Goal: Task Accomplishment & Management: Use online tool/utility

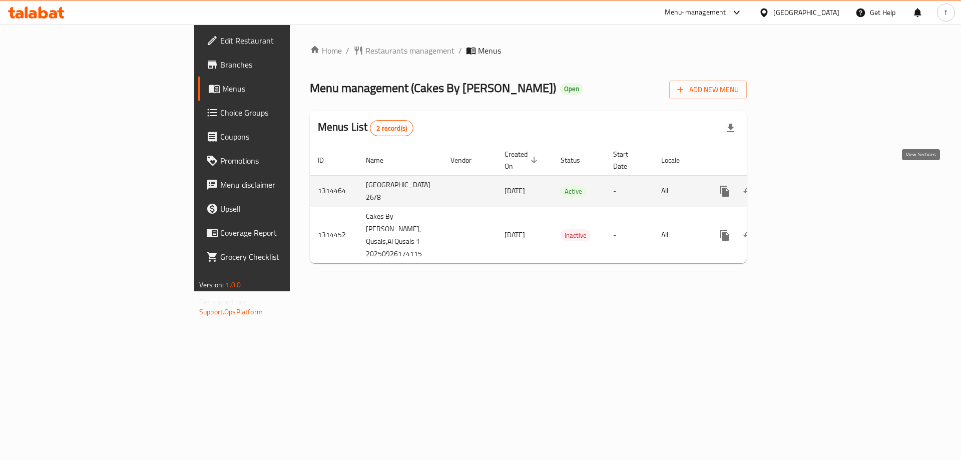
click at [802, 187] on icon "enhanced table" at bounding box center [797, 191] width 9 height 9
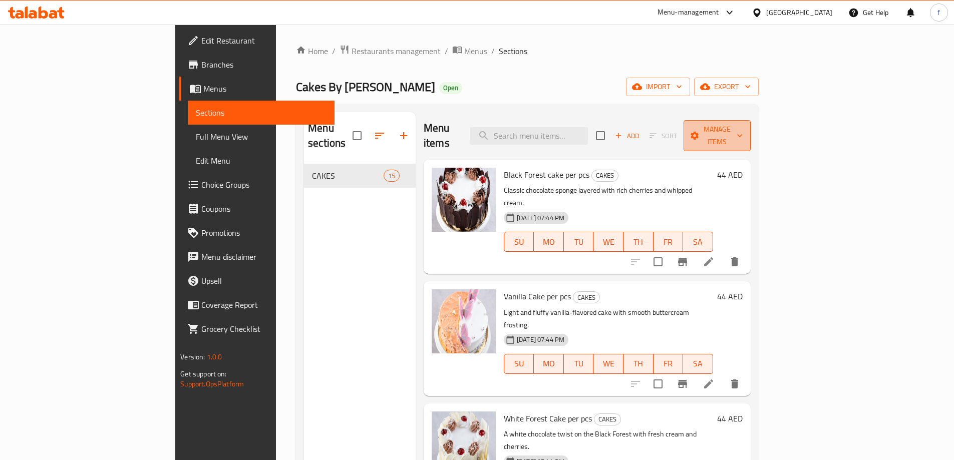
click at [742, 130] on span "Manage items" at bounding box center [716, 135] width 51 height 25
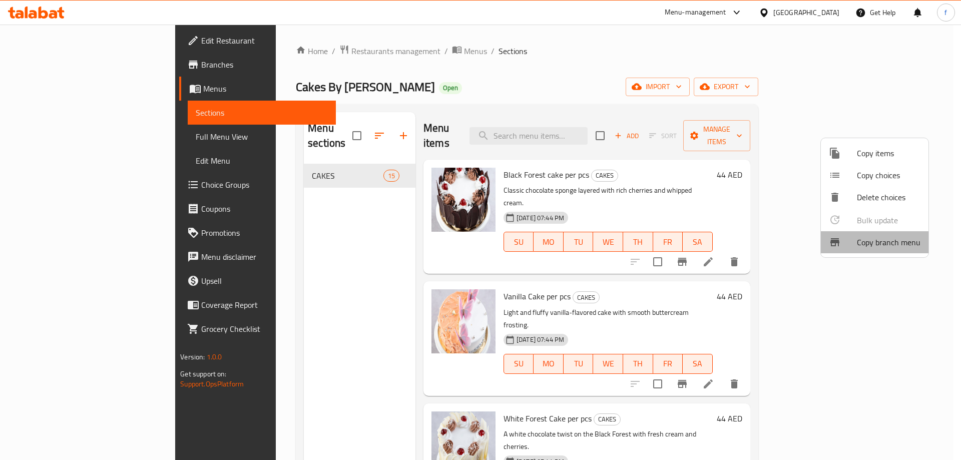
click at [881, 246] on span "Copy branch menu" at bounding box center [889, 242] width 64 height 12
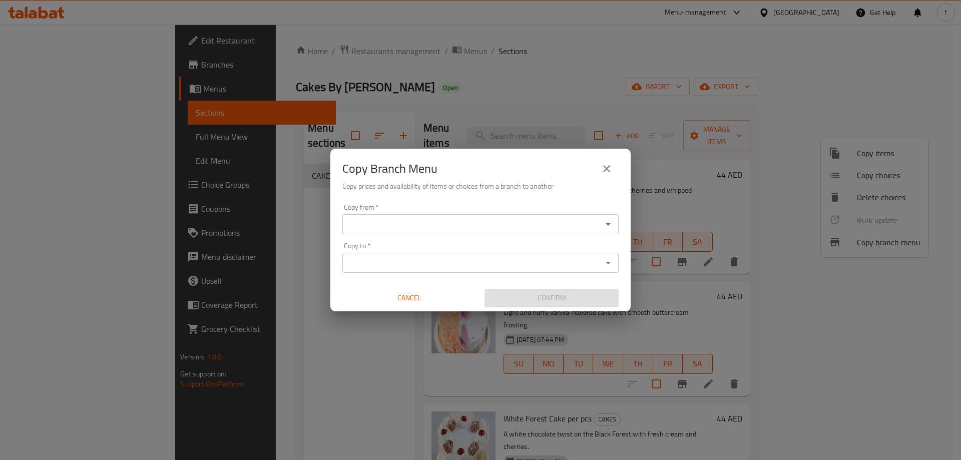
click at [530, 227] on input "Copy from   *" at bounding box center [472, 224] width 254 height 14
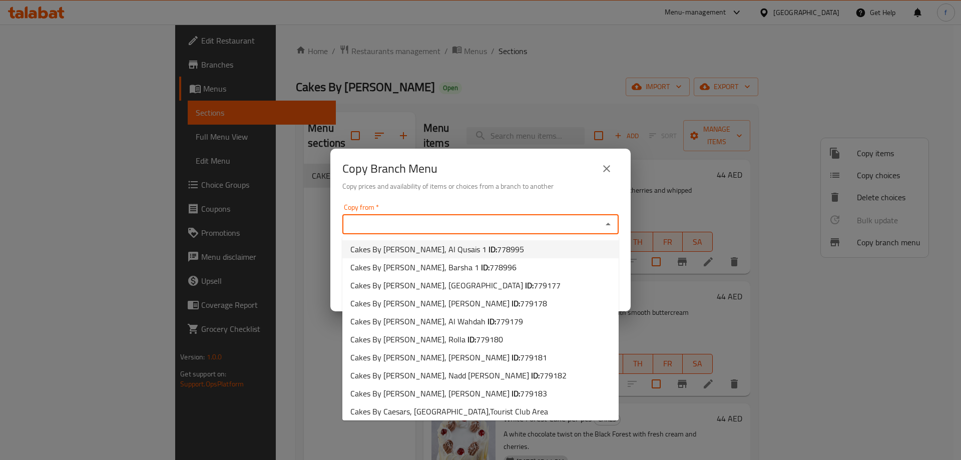
click at [609, 172] on icon "close" at bounding box center [607, 169] width 12 height 12
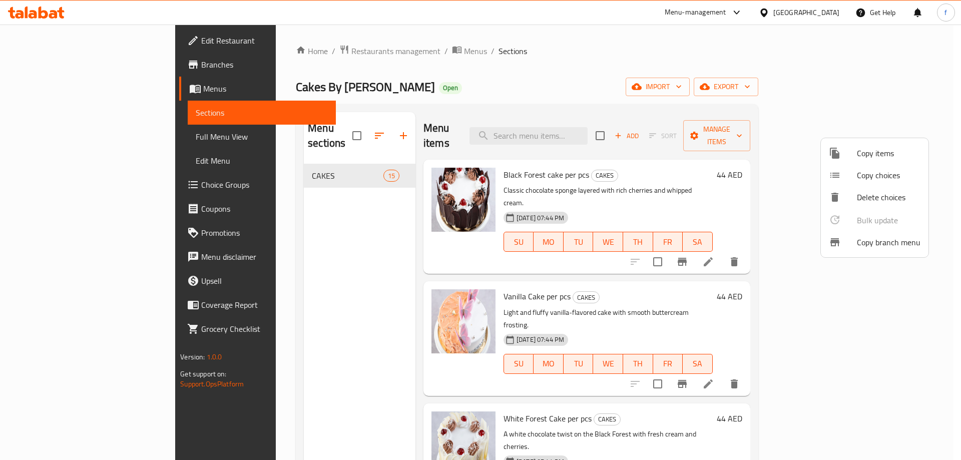
click at [350, 48] on div at bounding box center [480, 230] width 961 height 460
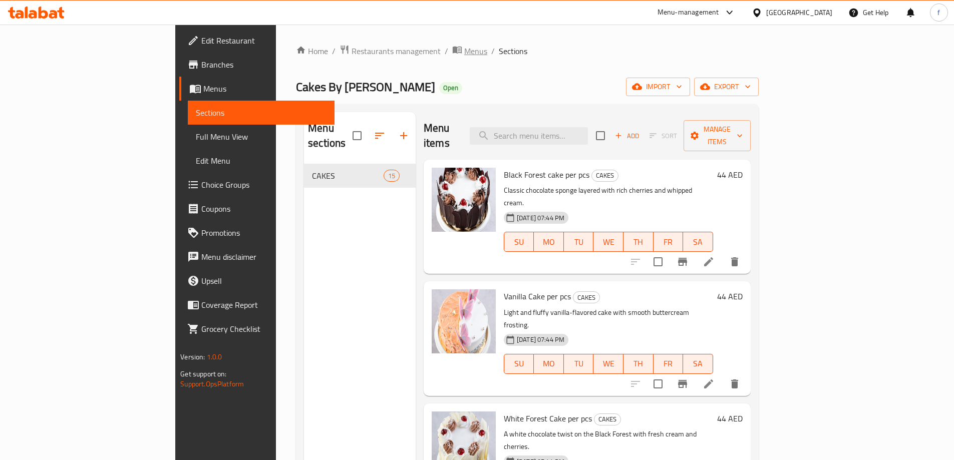
click at [464, 51] on span "Menus" at bounding box center [475, 51] width 23 height 12
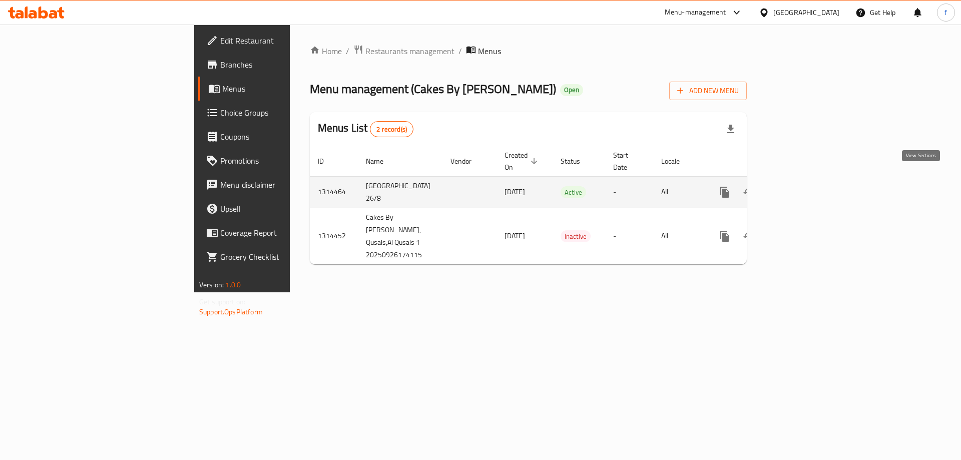
click at [809, 180] on link "enhanced table" at bounding box center [797, 192] width 24 height 24
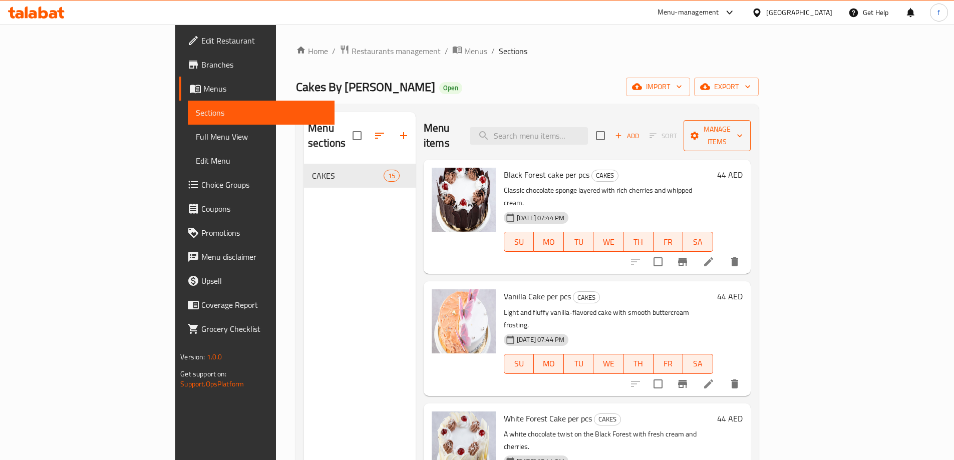
click at [742, 128] on span "Manage items" at bounding box center [716, 135] width 51 height 25
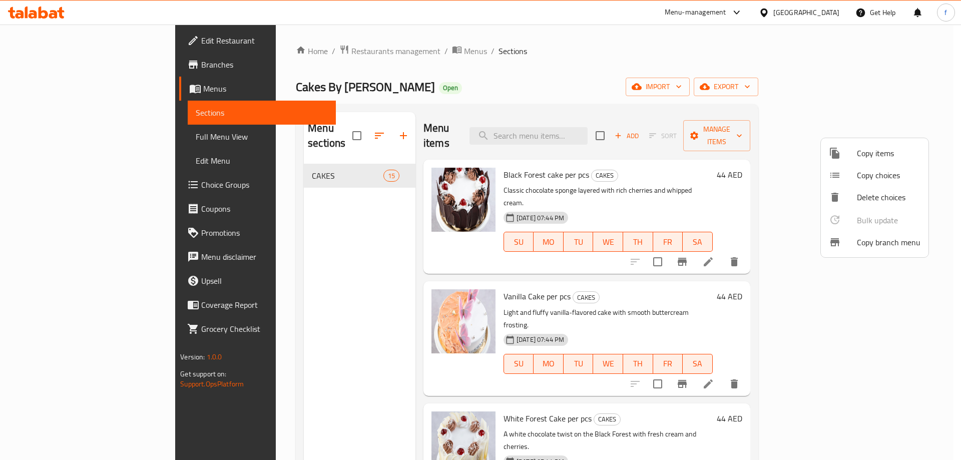
click at [898, 243] on span "Copy branch menu" at bounding box center [889, 242] width 64 height 12
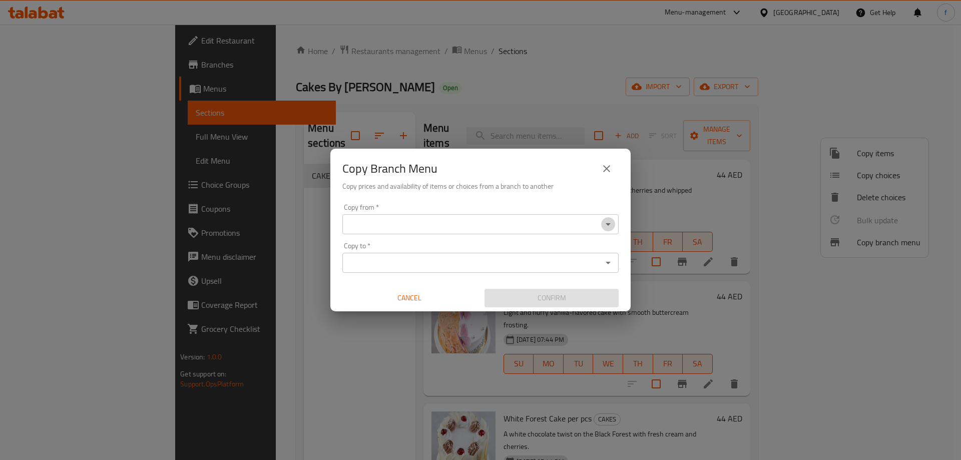
click at [610, 225] on icon "Open" at bounding box center [608, 224] width 12 height 12
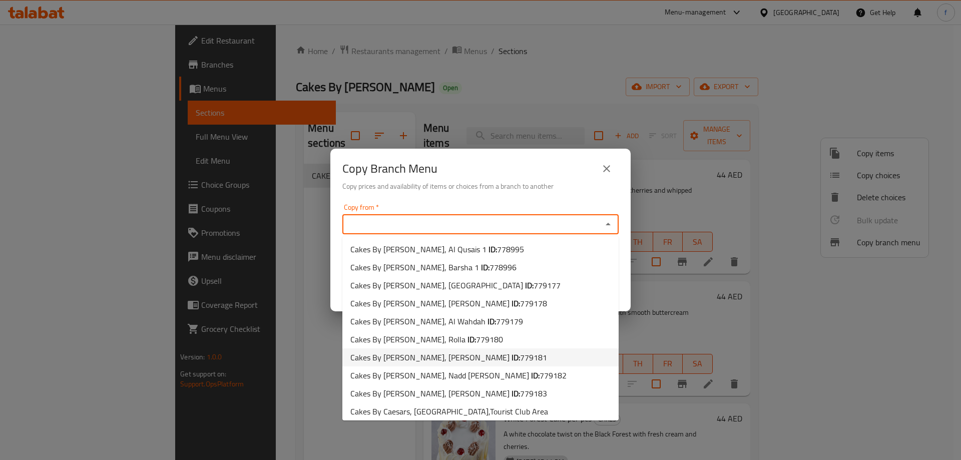
click at [611, 174] on icon "close" at bounding box center [607, 169] width 12 height 12
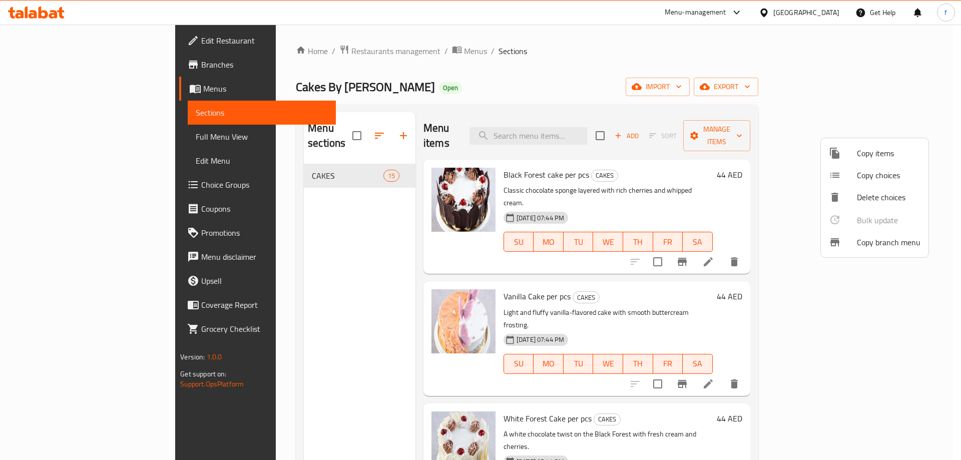
click at [359, 55] on div at bounding box center [480, 230] width 961 height 460
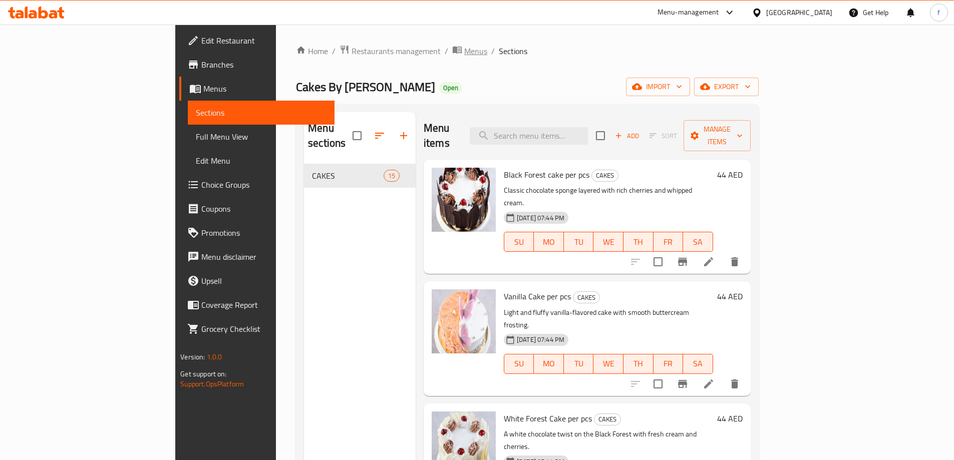
click at [464, 54] on span "Menus" at bounding box center [475, 51] width 23 height 12
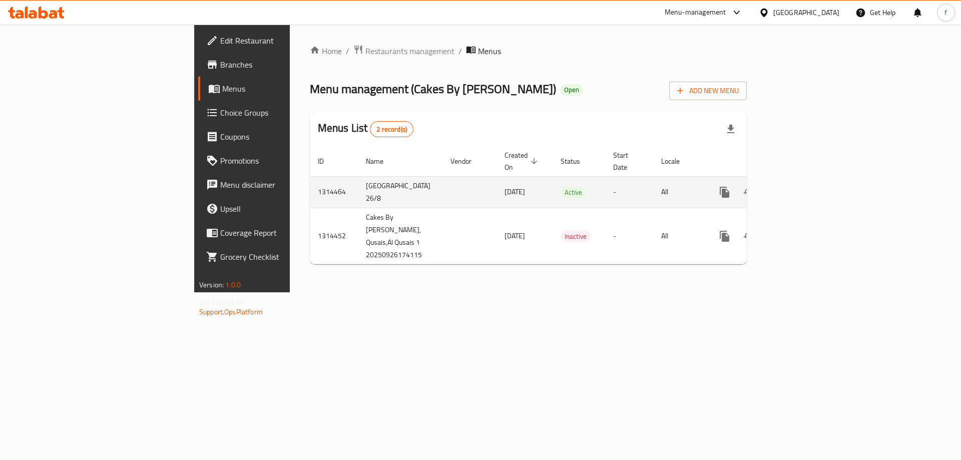
click at [497, 184] on td "26/09/2025" at bounding box center [525, 192] width 56 height 32
click at [803, 186] on icon "enhanced table" at bounding box center [797, 192] width 12 height 12
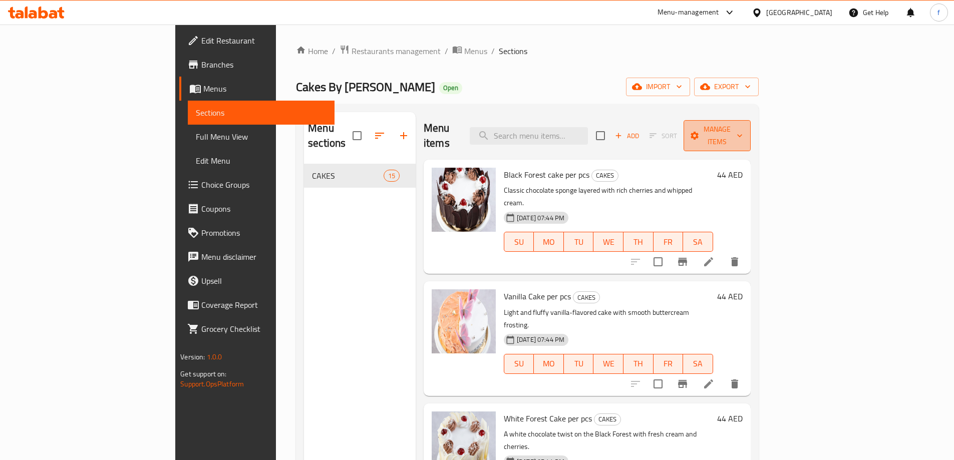
click at [750, 121] on button "Manage items" at bounding box center [716, 135] width 67 height 31
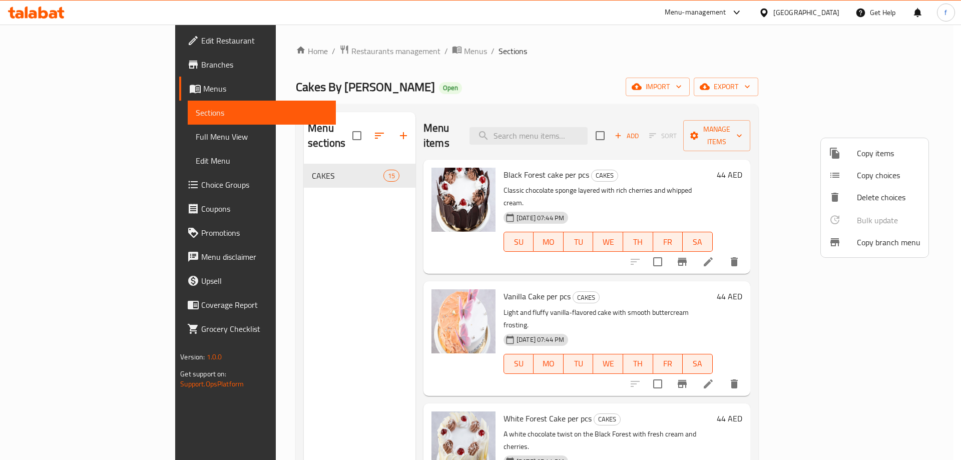
click at [863, 240] on span "Copy branch menu" at bounding box center [889, 242] width 64 height 12
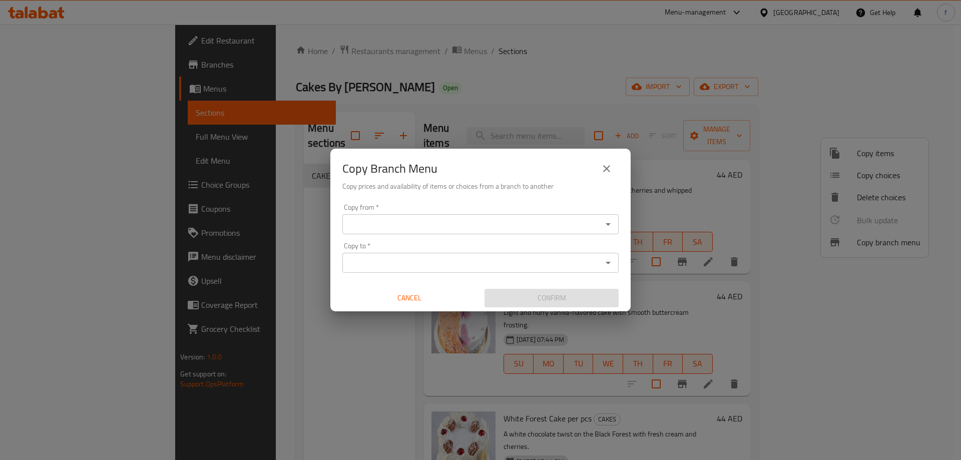
click at [460, 234] on div "Copy from   * Copy from * Copy to   * Copy to * Cancel Confirm" at bounding box center [480, 256] width 300 height 112
click at [462, 229] on input "Copy from   *" at bounding box center [472, 224] width 254 height 14
paste input "706961"
type input "706961"
click at [599, 169] on button "close" at bounding box center [607, 169] width 24 height 24
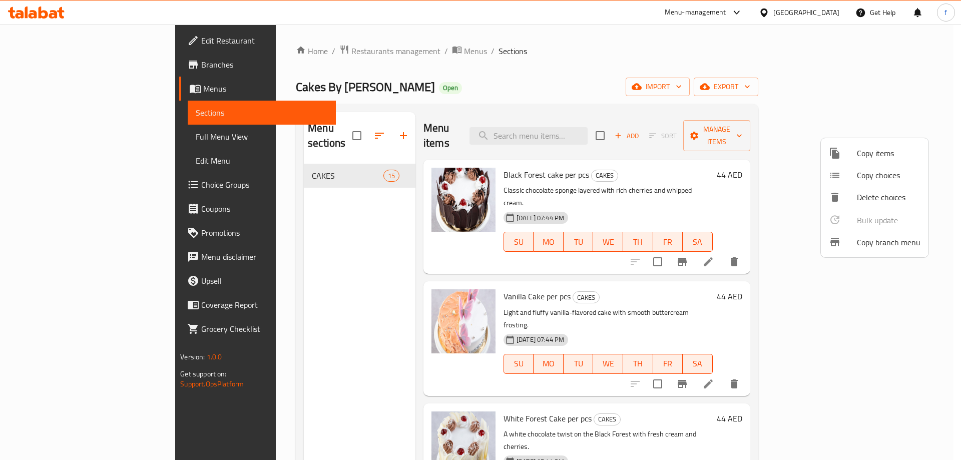
click at [282, 269] on div at bounding box center [480, 230] width 961 height 460
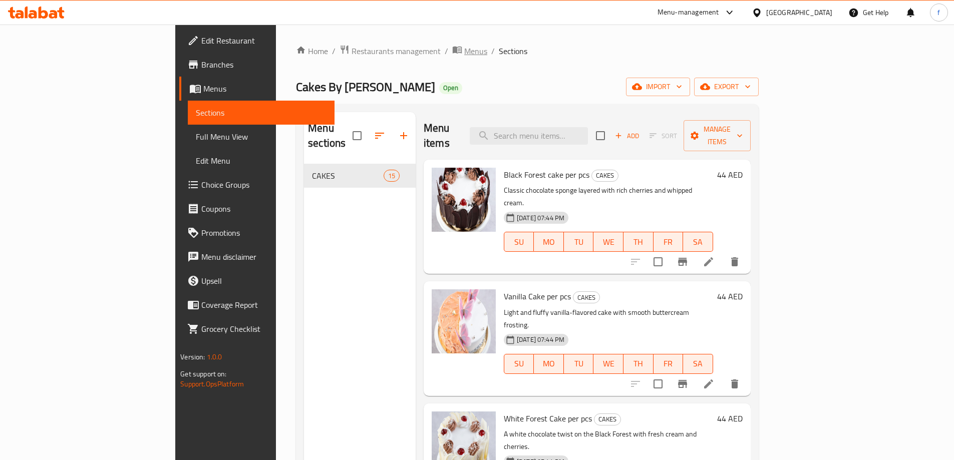
click at [464, 48] on span "Menus" at bounding box center [475, 51] width 23 height 12
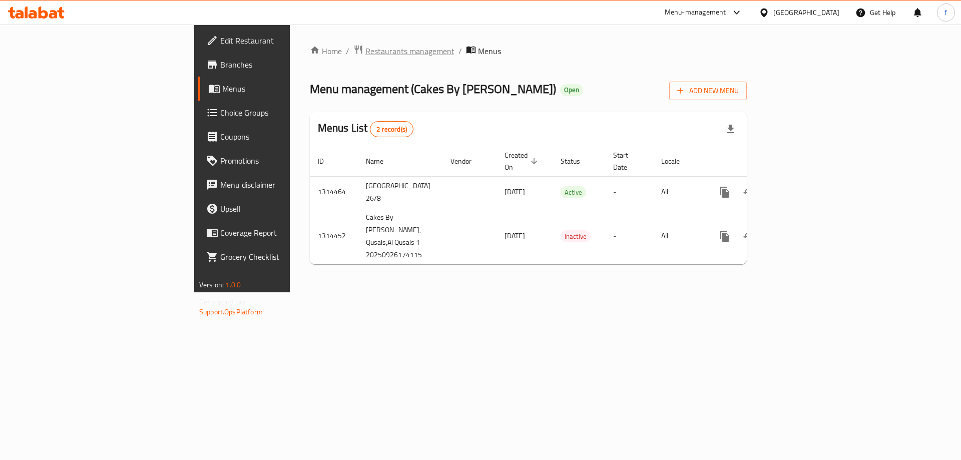
click at [365, 51] on span "Restaurants management" at bounding box center [409, 51] width 89 height 12
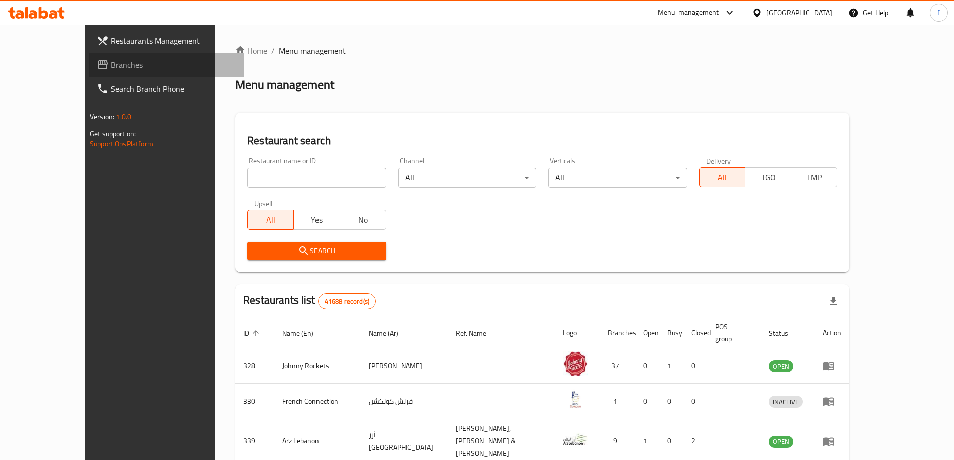
click at [111, 66] on span "Branches" at bounding box center [173, 65] width 125 height 12
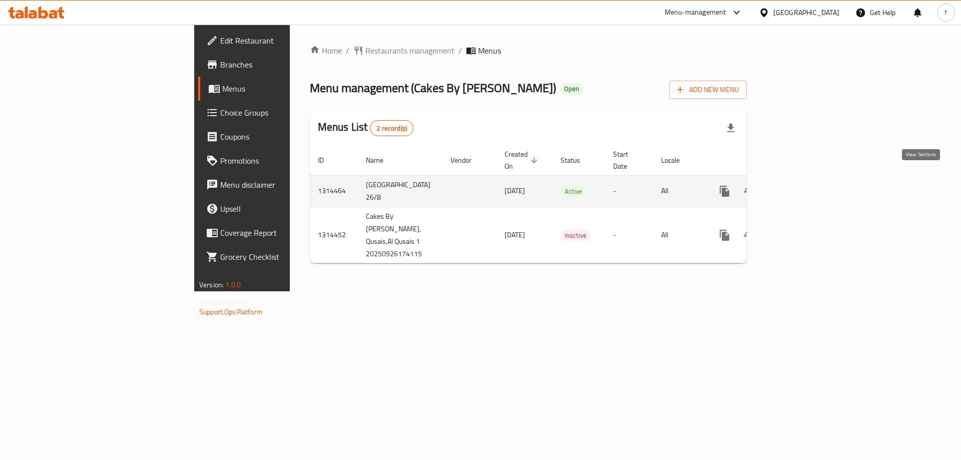
click at [809, 179] on link "enhanced table" at bounding box center [797, 191] width 24 height 24
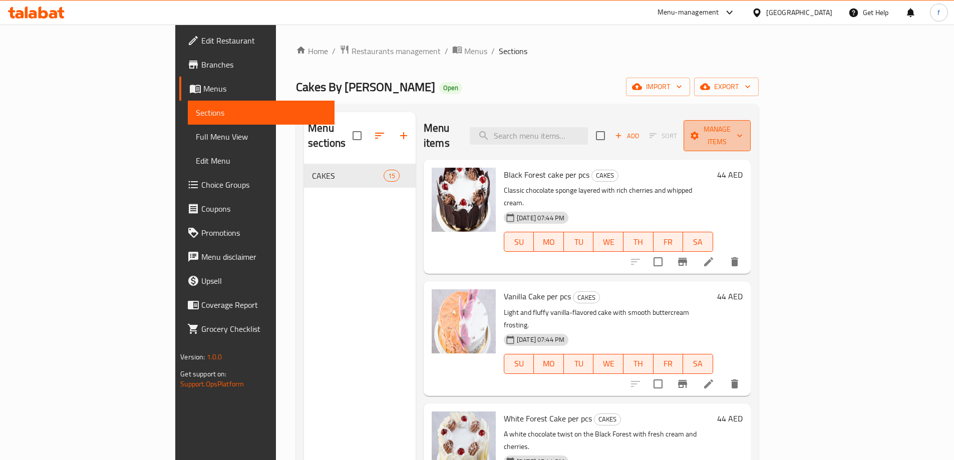
click at [742, 130] on span "Manage items" at bounding box center [716, 135] width 51 height 25
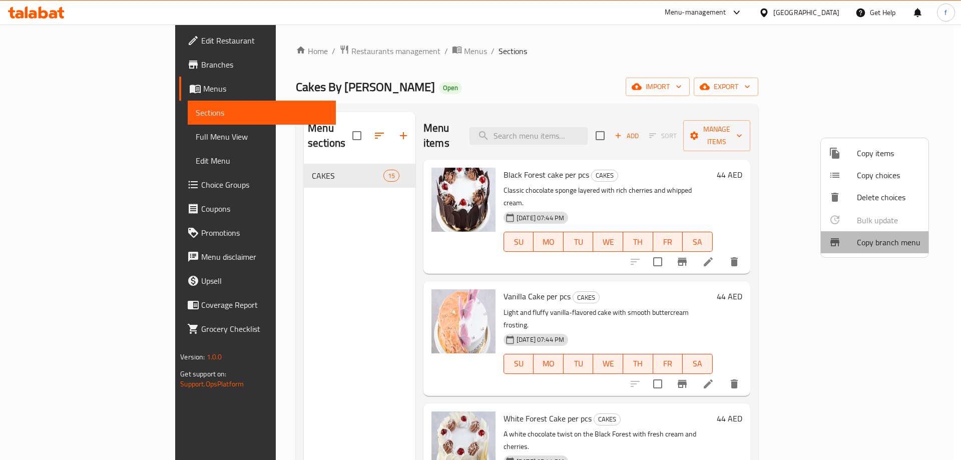
click at [882, 247] on span "Copy branch menu" at bounding box center [889, 242] width 64 height 12
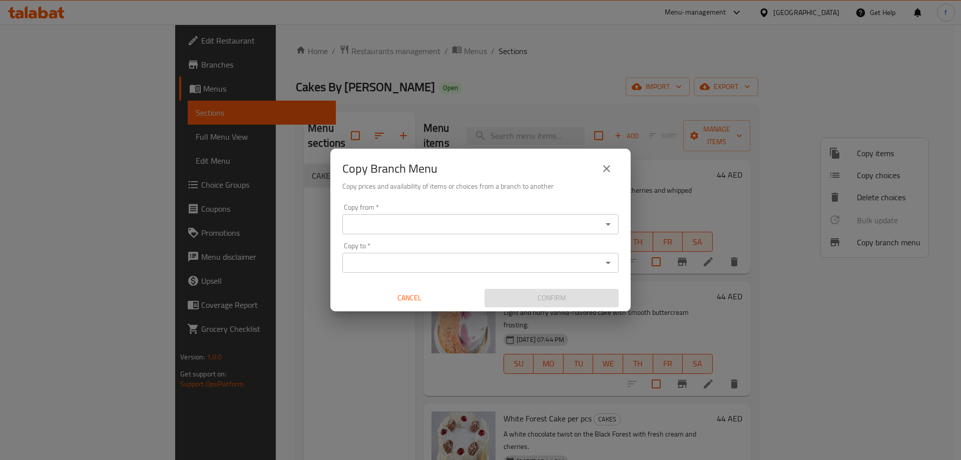
click at [479, 233] on div "Copy from *" at bounding box center [480, 224] width 276 height 20
click at [610, 223] on icon "Open" at bounding box center [608, 224] width 5 height 3
click at [563, 223] on input "Copy from   *" at bounding box center [472, 224] width 254 height 14
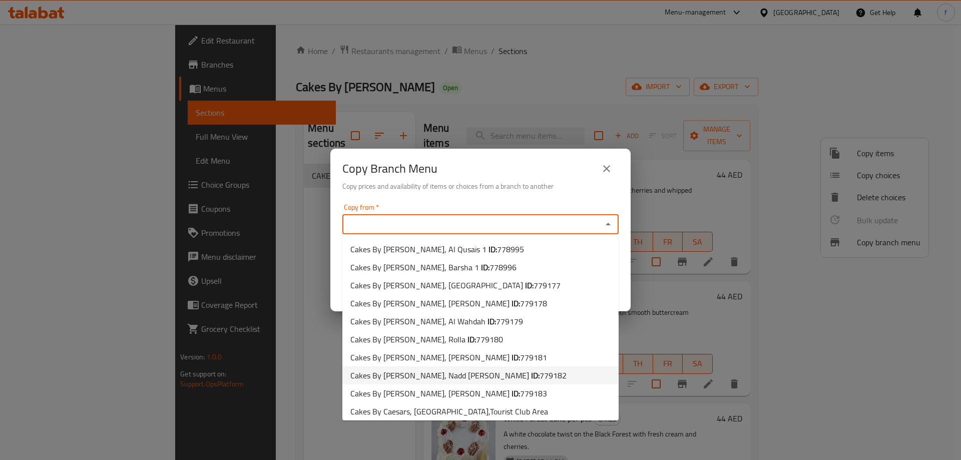
scroll to position [4, 0]
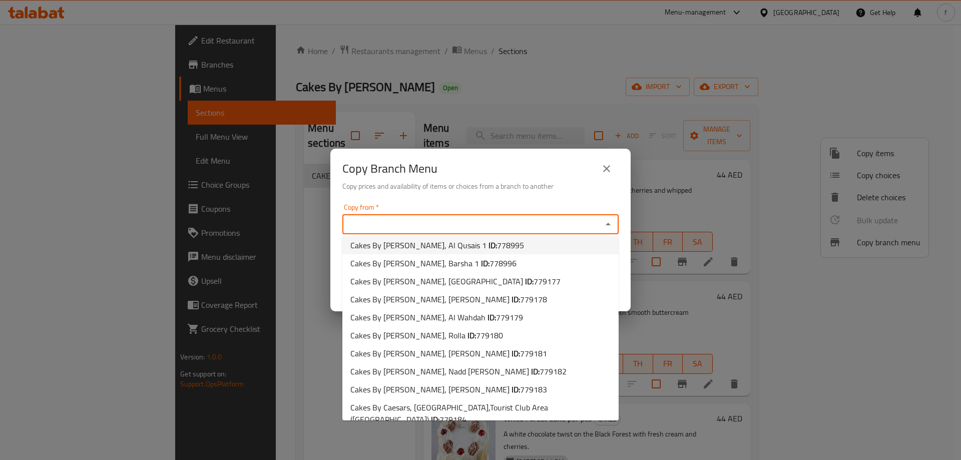
click at [525, 244] on li "Cakes By Caesars, Al Qusais 1 ID: 778995" at bounding box center [480, 245] width 276 height 18
type input "Cakes By Caesars, Al Qusais 1"
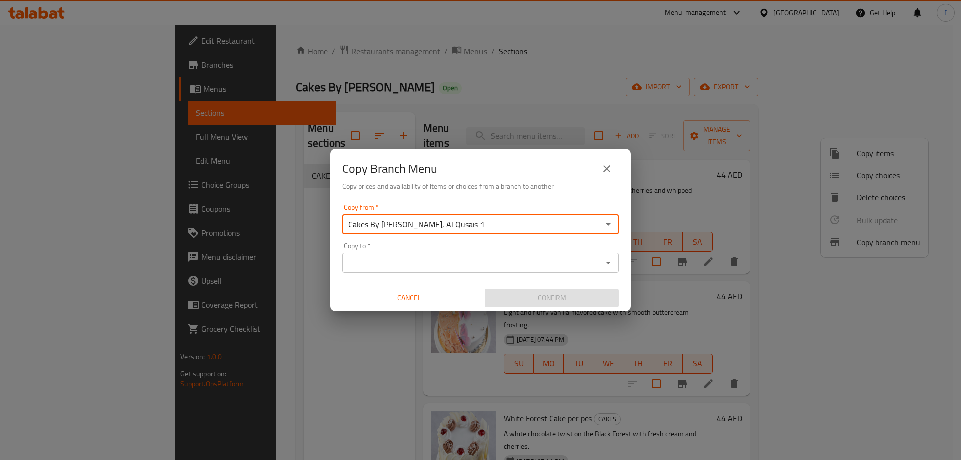
click at [507, 258] on input "Copy to   *" at bounding box center [472, 263] width 254 height 14
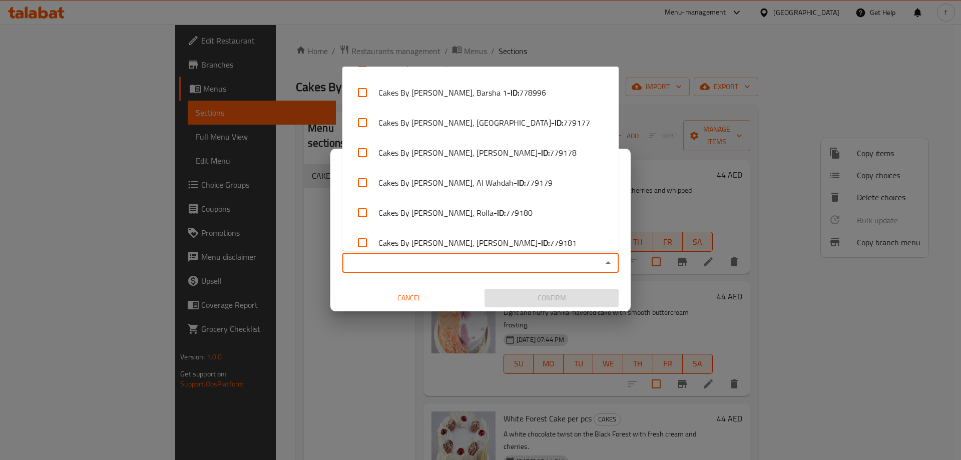
scroll to position [0, 0]
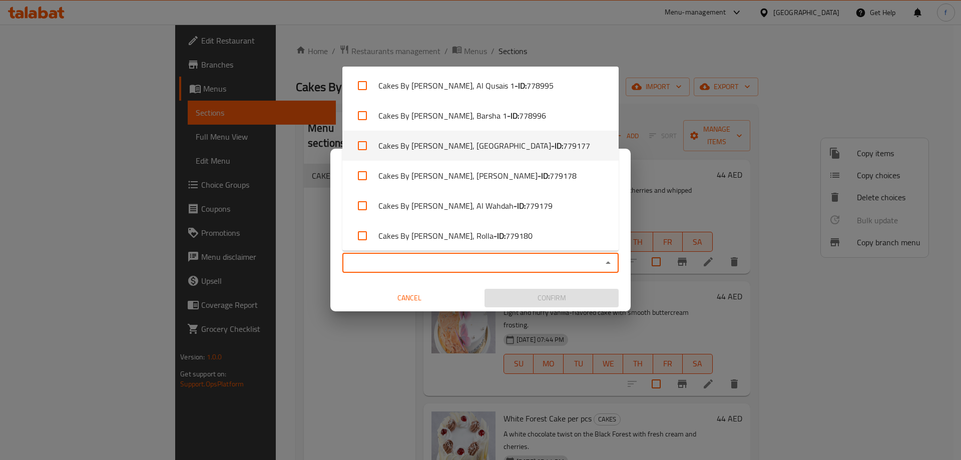
click at [490, 142] on li "Cakes By Caesars, International City - ID: 779177" at bounding box center [480, 146] width 276 height 30
checkbox input "true"
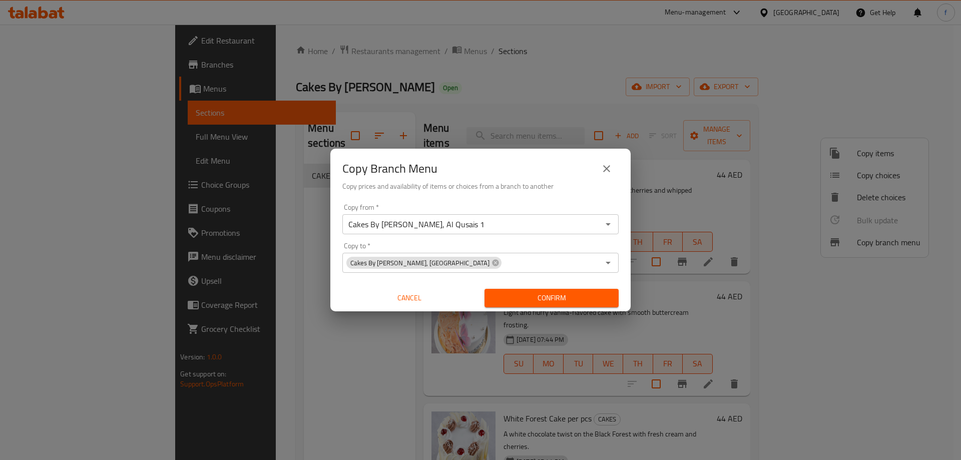
click at [289, 289] on div "Copy Branch Menu Copy prices and availability of items or choices from a branch…" at bounding box center [480, 230] width 961 height 460
click at [551, 300] on span "Confirm" at bounding box center [552, 298] width 118 height 13
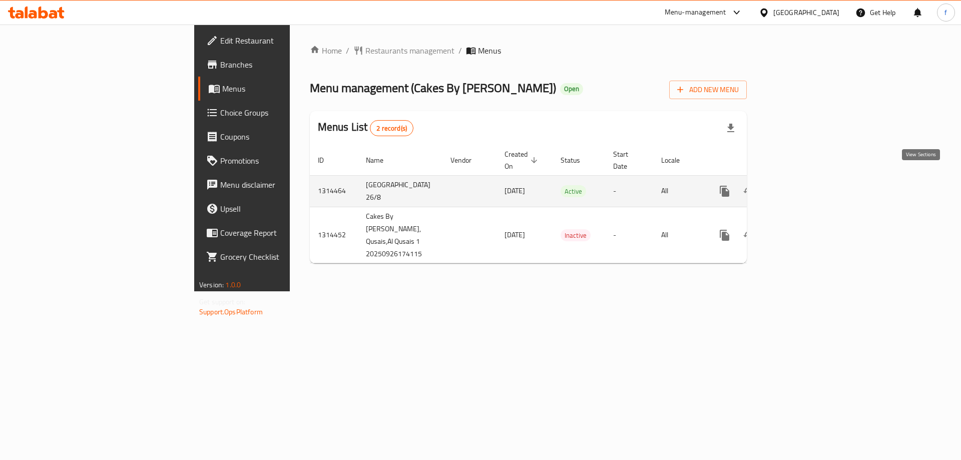
click at [809, 180] on link "enhanced table" at bounding box center [797, 191] width 24 height 24
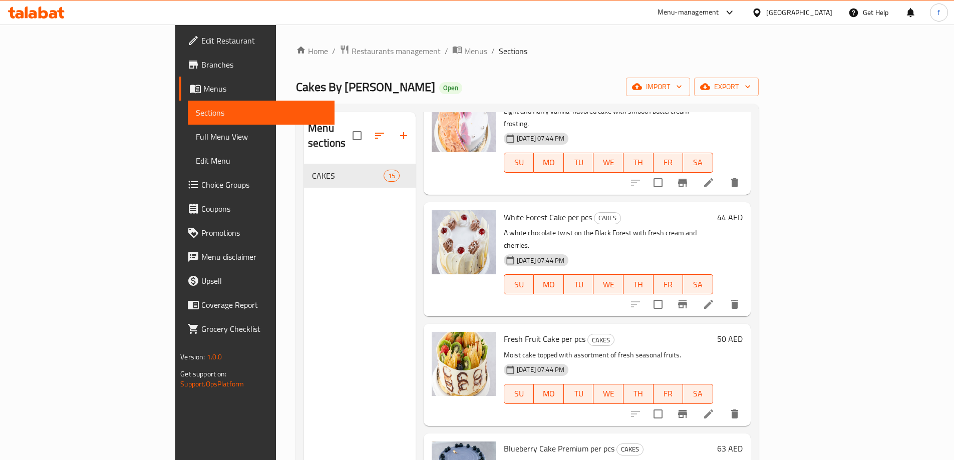
scroll to position [50, 0]
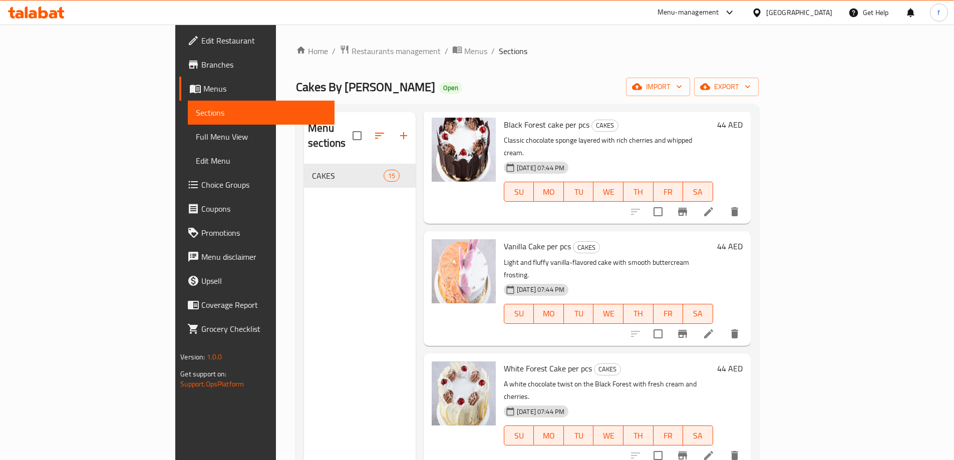
click at [196, 137] on span "Full Menu View" at bounding box center [261, 137] width 131 height 12
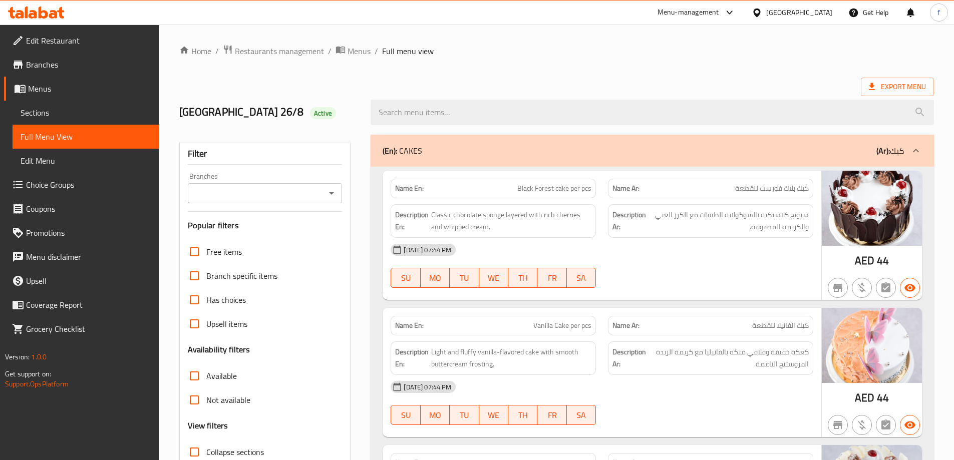
click at [332, 194] on icon "Open" at bounding box center [331, 193] width 12 height 12
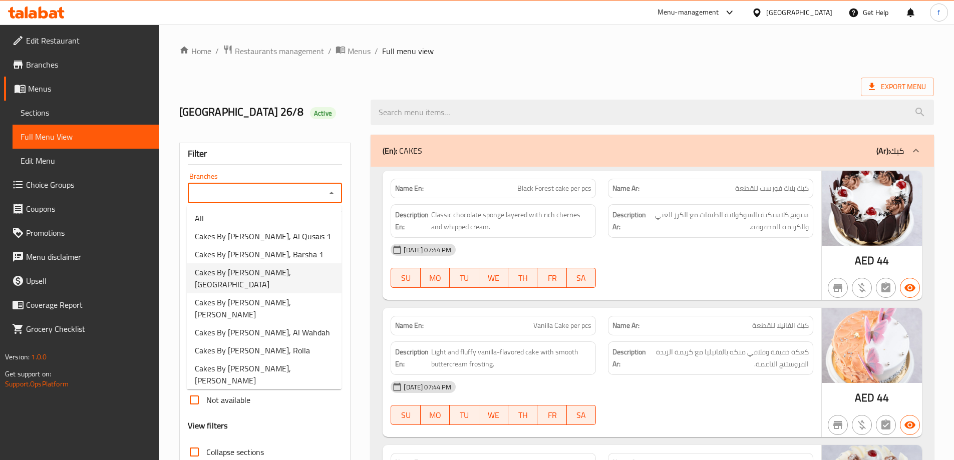
click at [294, 274] on span "Cakes By Caesars, International City" at bounding box center [264, 278] width 139 height 24
type input "Cakes By Caesars, International City"
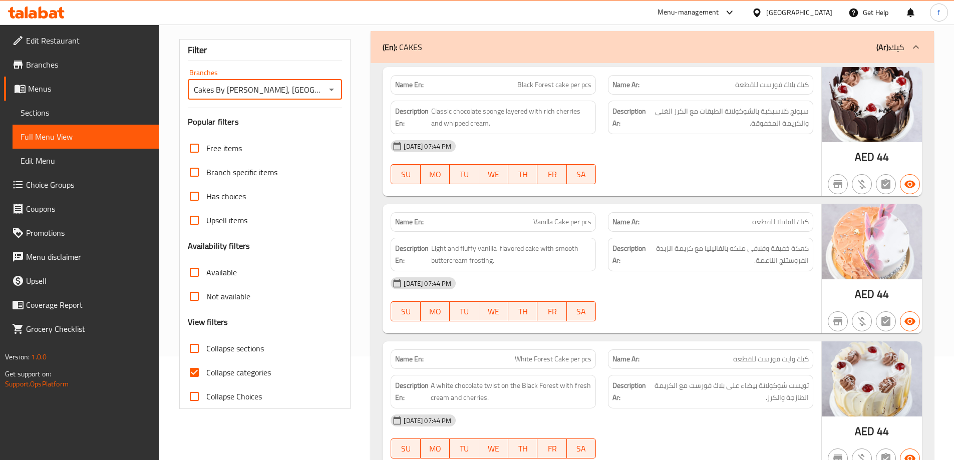
scroll to position [250, 0]
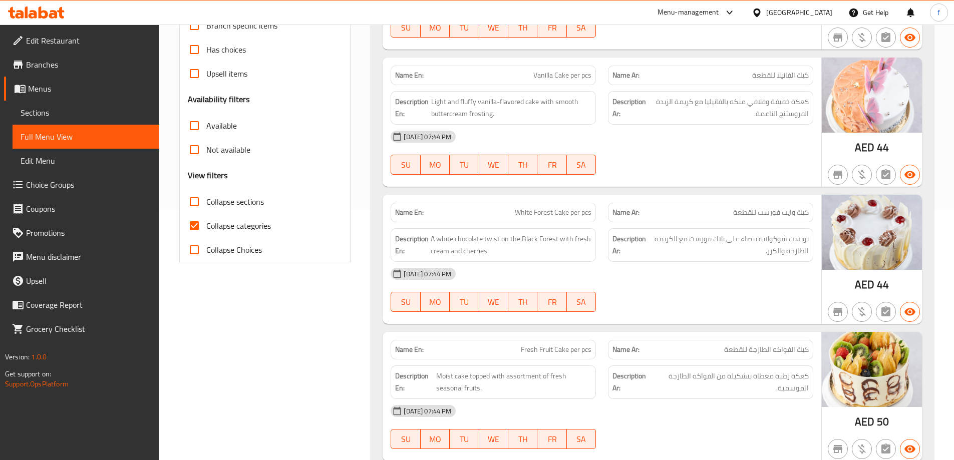
click at [229, 224] on span "Collapse categories" at bounding box center [238, 226] width 65 height 12
click at [206, 224] on input "Collapse categories" at bounding box center [194, 226] width 24 height 24
checkbox input "false"
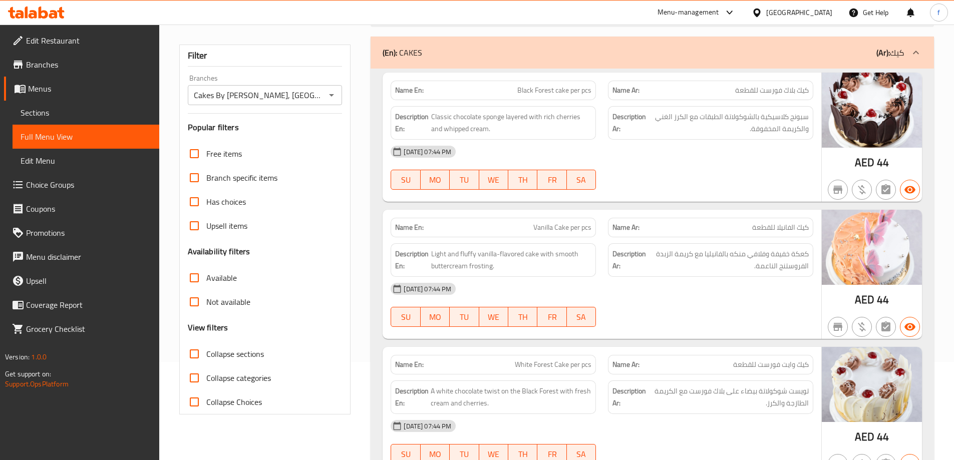
scroll to position [0, 0]
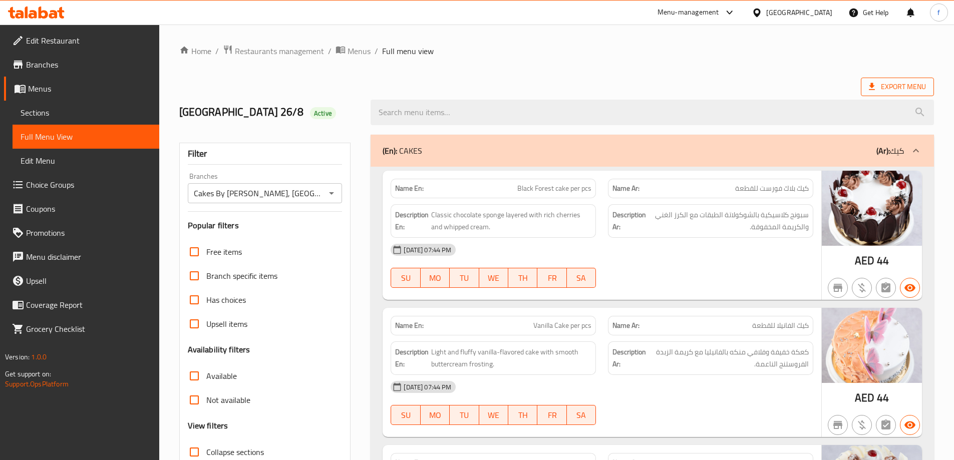
click at [887, 78] on span "Export Menu" at bounding box center [897, 87] width 73 height 19
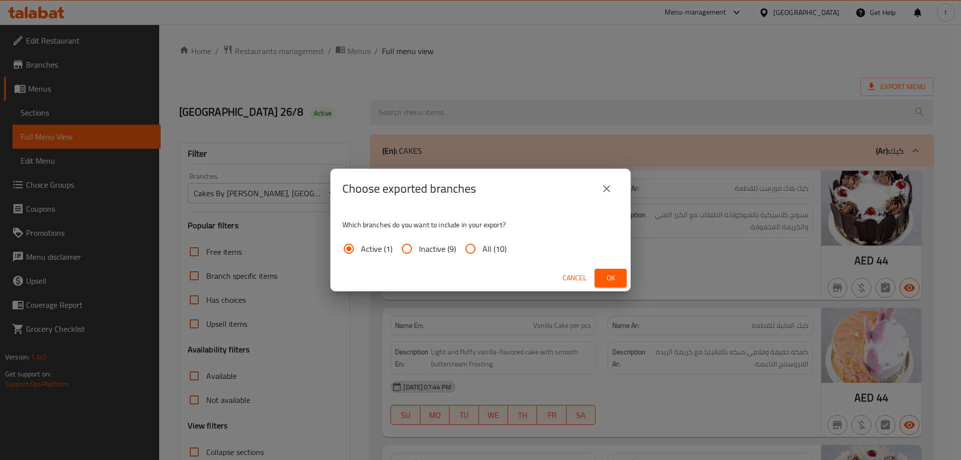
click at [483, 250] on span "All (10)" at bounding box center [495, 249] width 24 height 12
click at [483, 250] on input "All (10)" at bounding box center [471, 249] width 24 height 24
radio input "true"
click at [629, 288] on div "Cancel Ok" at bounding box center [480, 278] width 300 height 27
click at [615, 282] on span "Ok" at bounding box center [611, 278] width 16 height 13
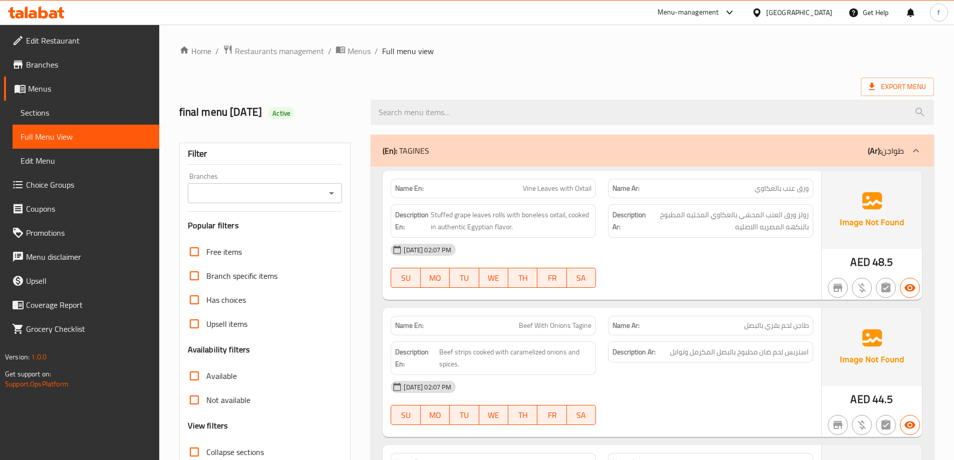
click at [829, 18] on div "United Arab Emirates" at bounding box center [799, 12] width 66 height 11
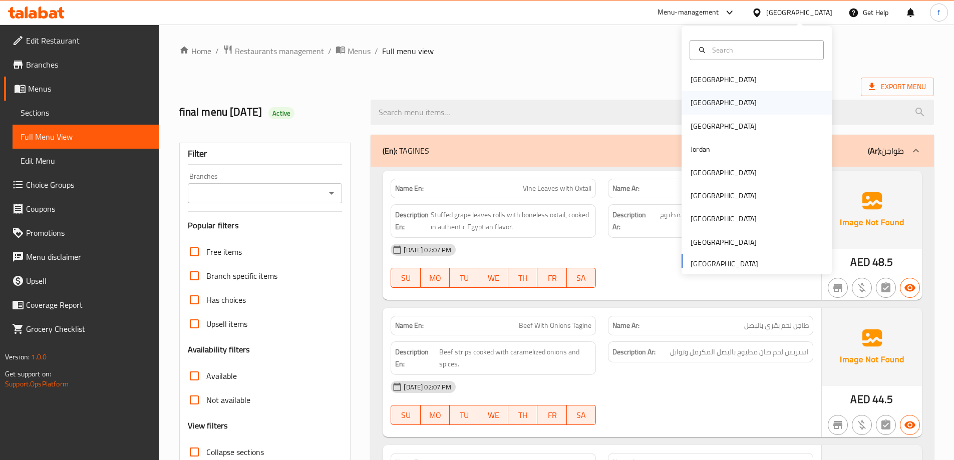
click at [717, 103] on div "[GEOGRAPHIC_DATA]" at bounding box center [756, 102] width 150 height 23
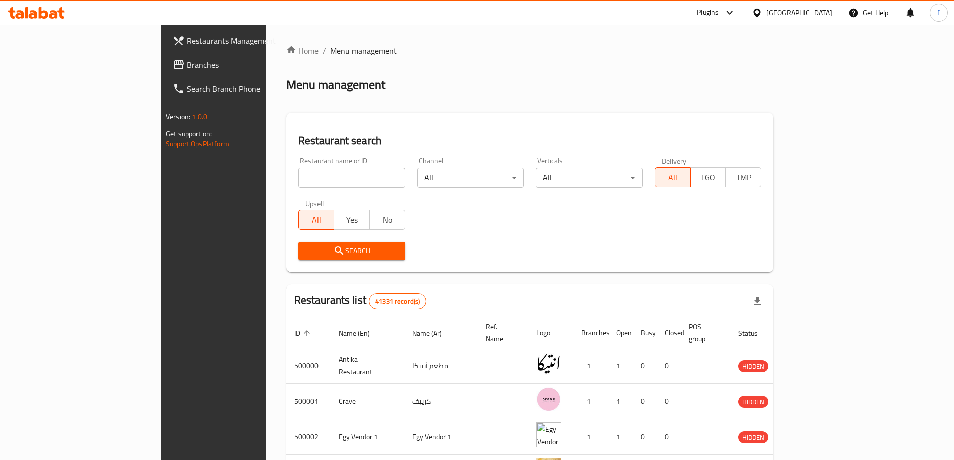
click at [298, 181] on input "search" at bounding box center [351, 178] width 107 height 20
drag, startPoint x: 62, startPoint y: 61, endPoint x: 71, endPoint y: 78, distance: 19.0
click at [187, 61] on span "Branches" at bounding box center [249, 65] width 125 height 12
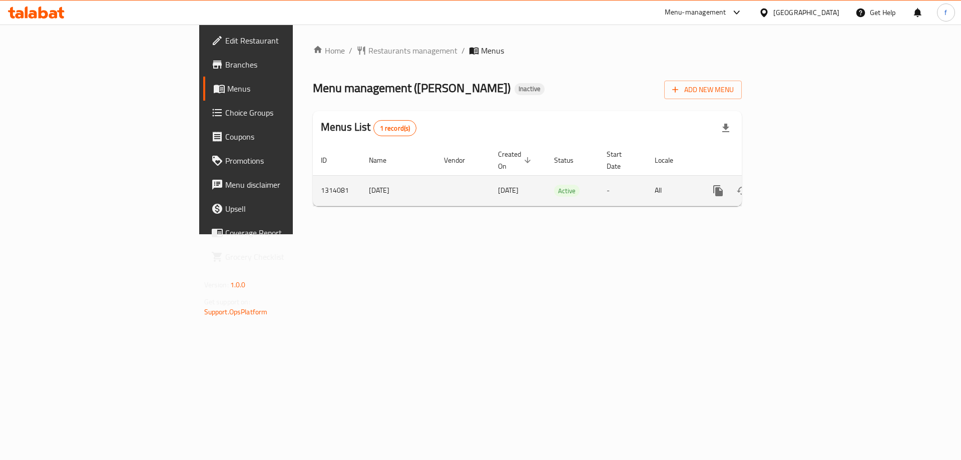
click at [811, 181] on td "enhanced table" at bounding box center [754, 190] width 112 height 31
click at [797, 185] on icon "enhanced table" at bounding box center [791, 191] width 12 height 12
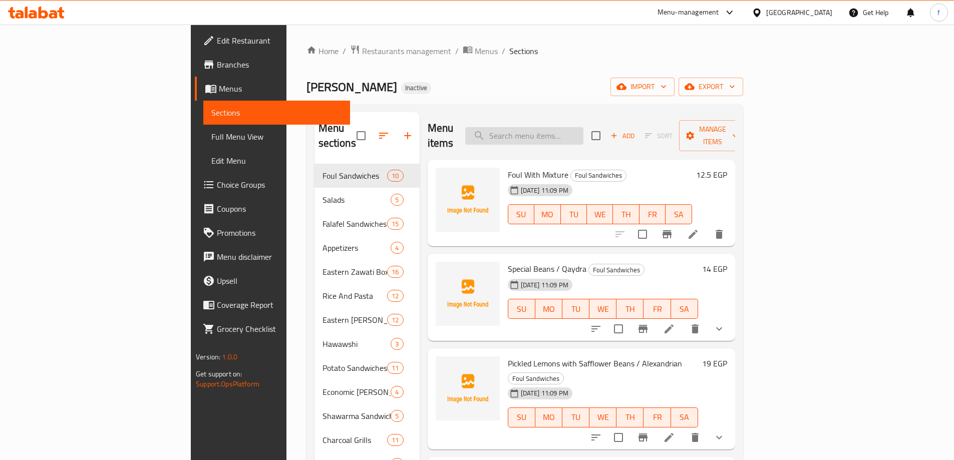
click at [583, 137] on input "search" at bounding box center [524, 136] width 118 height 18
paste input "Quarter Chicken + Oven-Baked Pasta + Pickles + Bread"
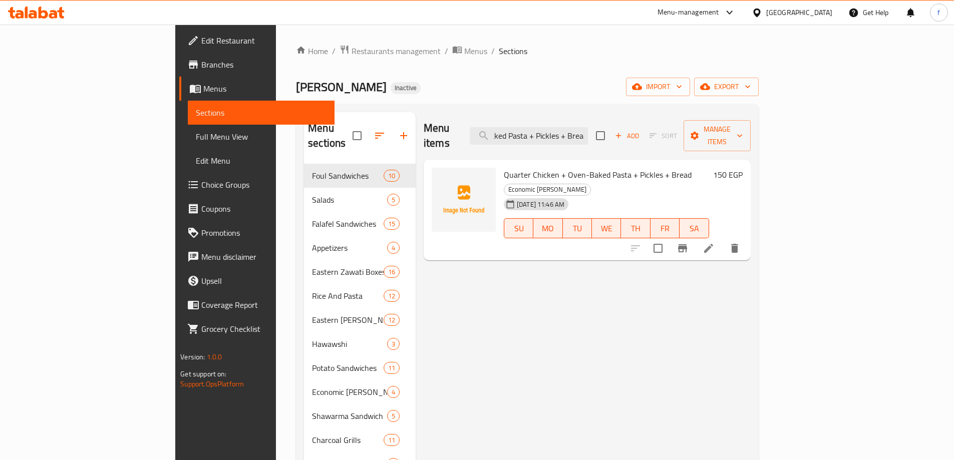
type input "Quarter Chicken + Oven-Baked Pasta + Pickles + Bread"
click at [714, 242] on icon at bounding box center [708, 248] width 12 height 12
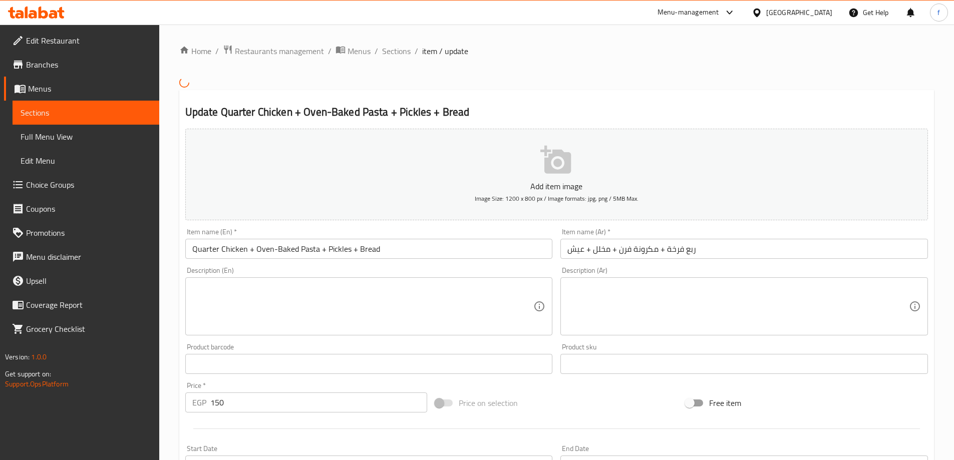
click at [232, 296] on textarea at bounding box center [362, 306] width 341 height 48
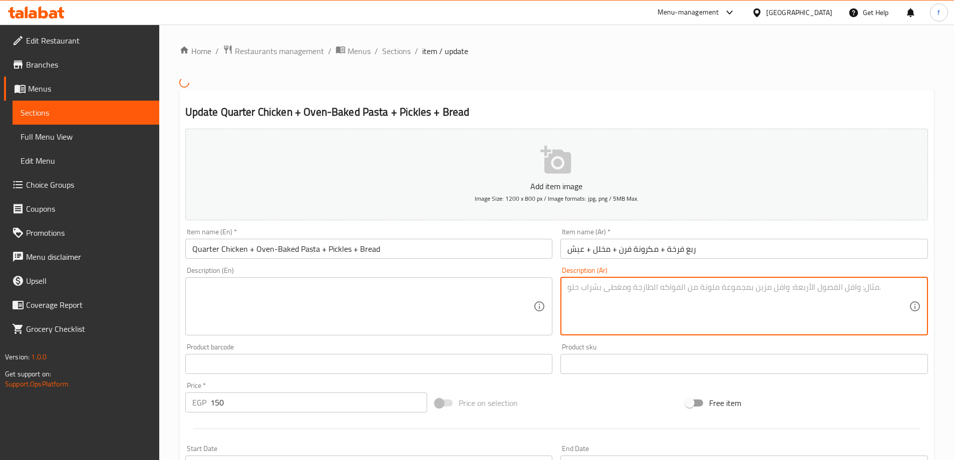
click at [701, 299] on textarea at bounding box center [737, 306] width 341 height 48
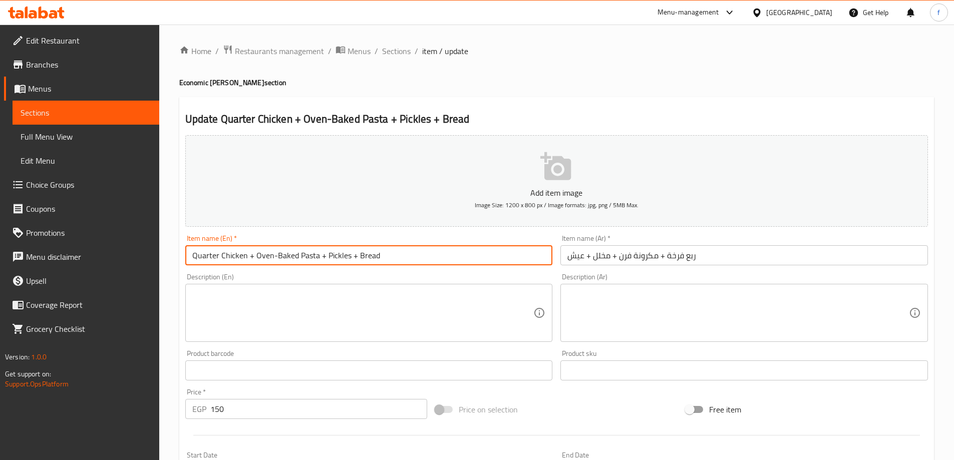
click at [437, 256] on input "Quarter Chicken + Oven-Baked Pasta + Pickles + Bread" at bounding box center [368, 255] width 367 height 20
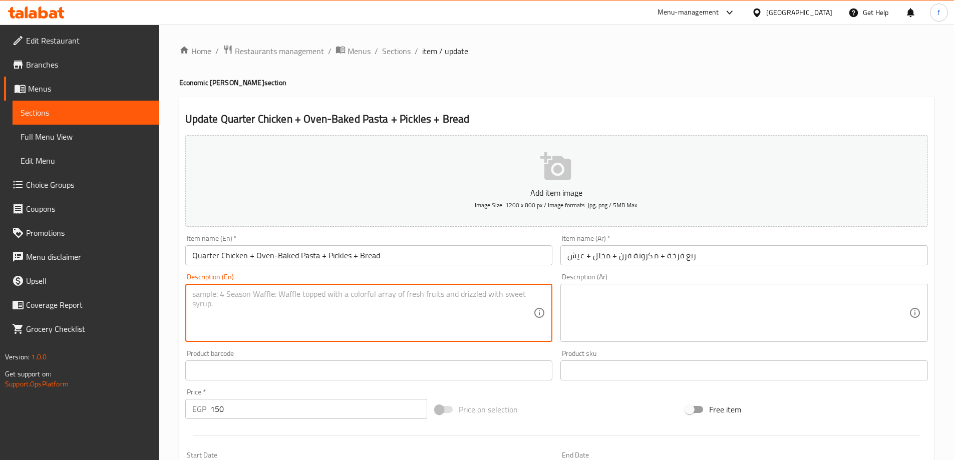
click at [291, 310] on textarea at bounding box center [362, 313] width 341 height 48
paste textarea "A piece of chicken with pasta, béchamel, pickles, and flatbread."
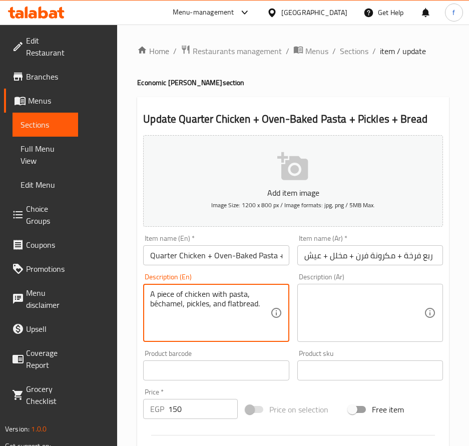
type textarea "A piece of chicken with pasta, béchamel, pickles, and flatbread."
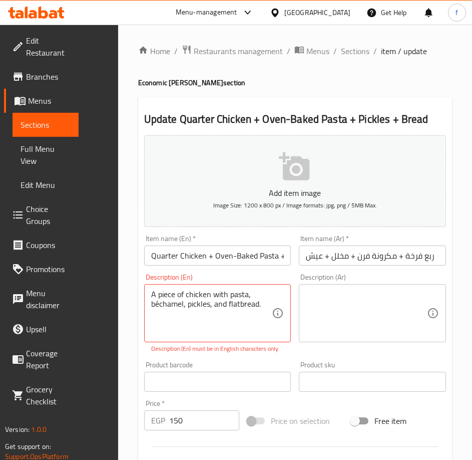
click at [333, 317] on textarea at bounding box center [366, 313] width 121 height 48
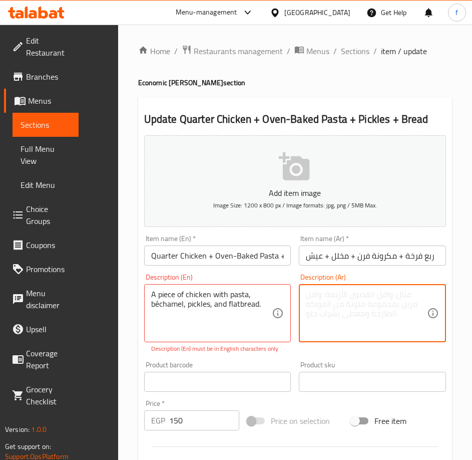
paste textarea "قطعة دجاج مع المعكرونة والبشاميل والمخللات والخبز المسطح."
type textarea "قطعة دجاج مع المعكرونة والبشاميل والمخللات والخبز المسطح."
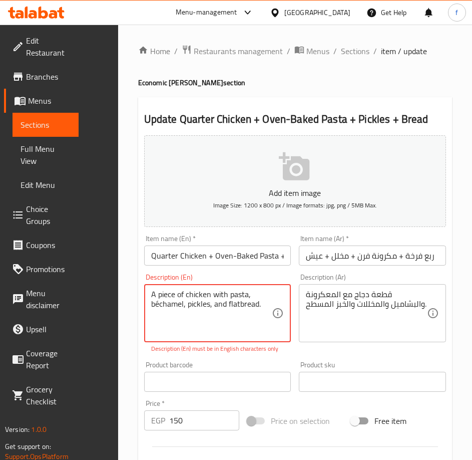
click at [244, 306] on textarea "A piece of chicken with pasta, béchamel, pickles, and flatbread." at bounding box center [211, 313] width 121 height 48
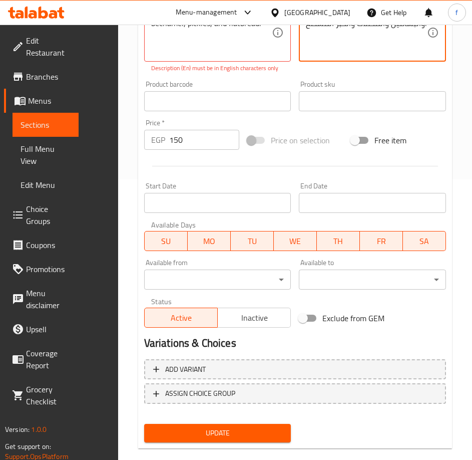
scroll to position [297, 0]
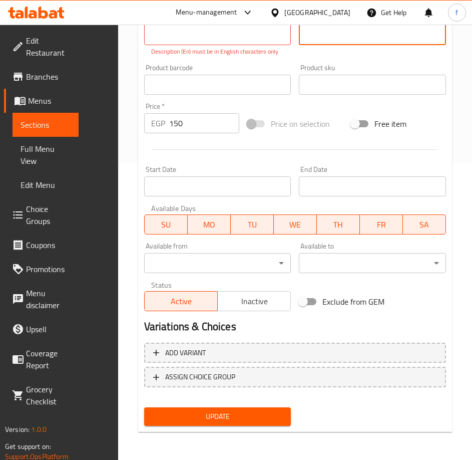
click at [257, 414] on span "Update" at bounding box center [217, 416] width 131 height 13
click at [224, 420] on span "Update" at bounding box center [217, 416] width 131 height 13
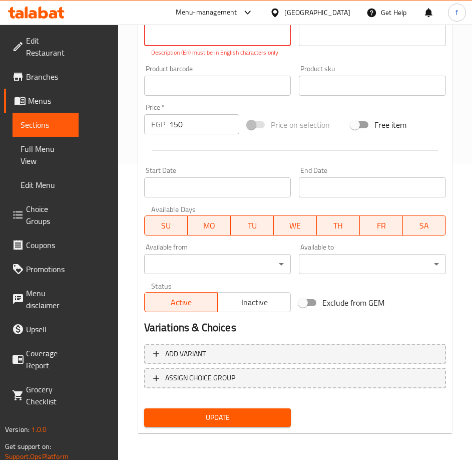
click at [270, 39] on textarea "A piece of chicken with pasta, béchamel, pickles, and flatbread." at bounding box center [211, 17] width 121 height 48
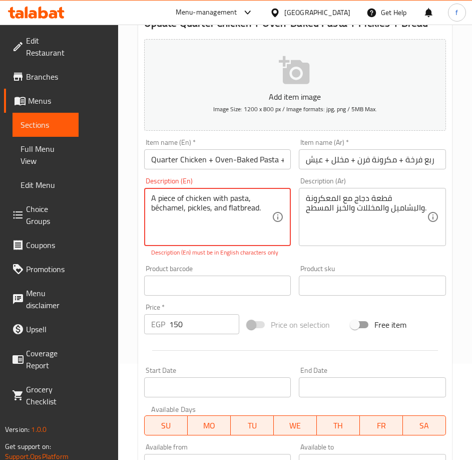
scroll to position [96, 0]
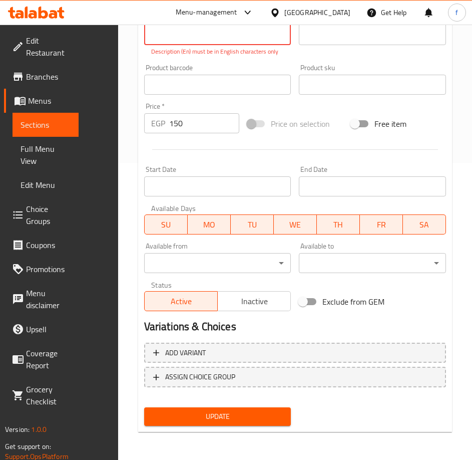
click at [249, 412] on span "Update" at bounding box center [217, 416] width 131 height 13
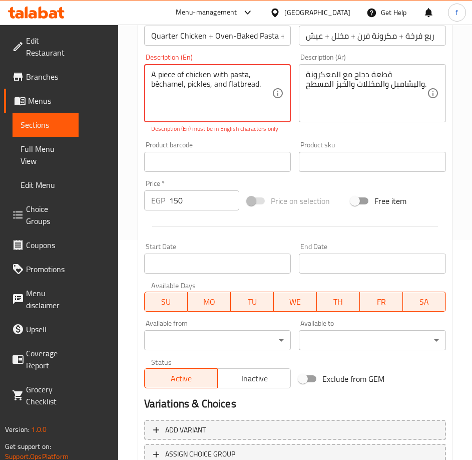
scroll to position [95, 0]
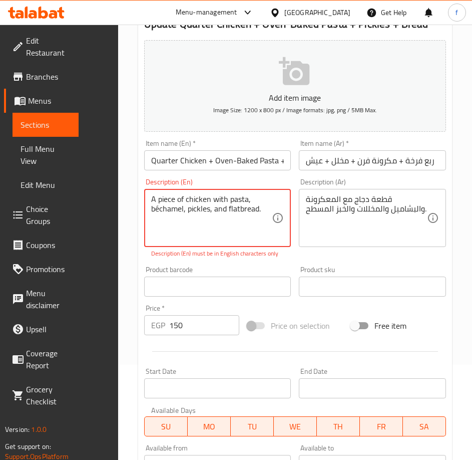
click at [252, 204] on textarea "A piece of chicken with pasta, béchamel, pickles, and flatbread." at bounding box center [211, 218] width 121 height 48
click at [262, 207] on textarea "A piece of chicken with pasta, béchamel, pickles, and flatbread." at bounding box center [211, 218] width 121 height 48
click at [157, 198] on textarea "A piece of chicken with pasta, béchamel, pickles, and flatbread" at bounding box center [211, 218] width 121 height 48
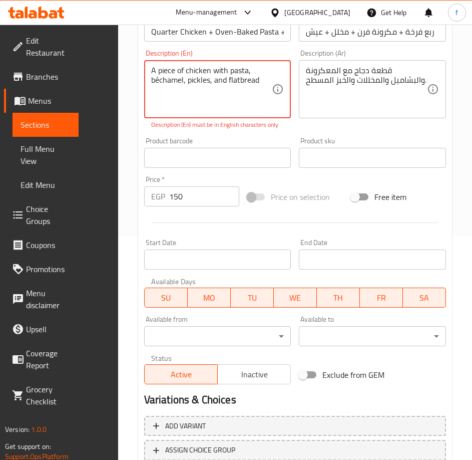
scroll to position [297, 0]
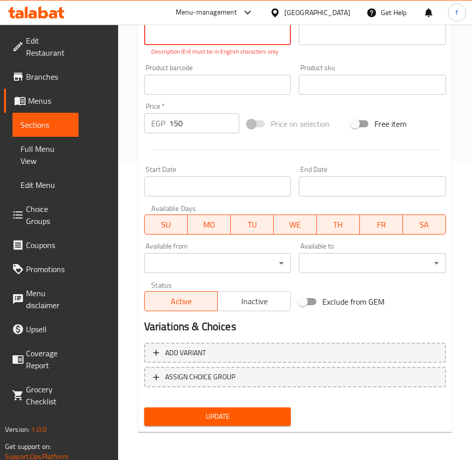
type textarea "A piece of chicken with pasta, béchamel, pickles, and flatbread"
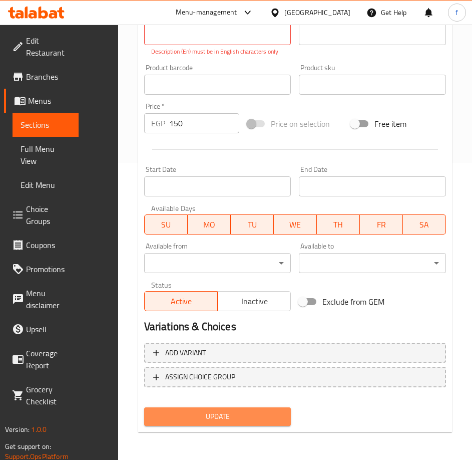
click at [228, 416] on span "Update" at bounding box center [217, 416] width 131 height 13
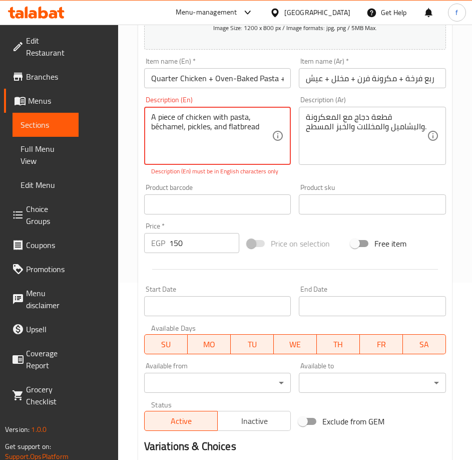
scroll to position [89, 0]
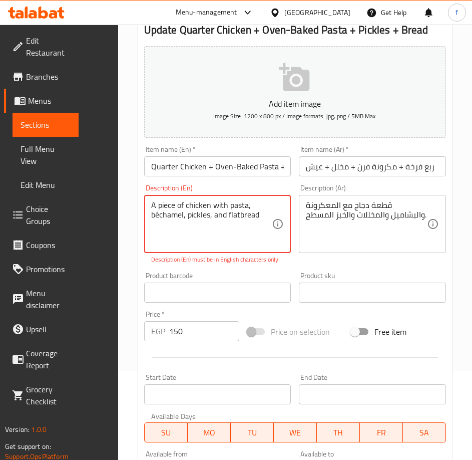
click at [195, 223] on textarea "A piece of chicken with pasta, béchamel, pickles, and flatbread" at bounding box center [211, 224] width 121 height 48
click at [197, 211] on textarea "A piece of chicken with pasta, béchamel, pickles, and flatbread" at bounding box center [211, 224] width 121 height 48
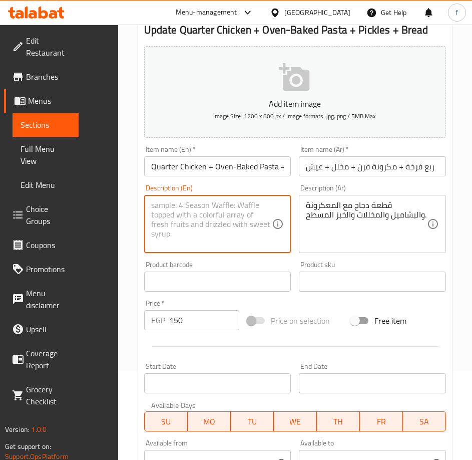
paste textarea "A piece of chicken with pasta, béchamel, pickles, and flatbread"
type textarea "A piece of chicken with pasta, béchamel, pickles, and flatbread"
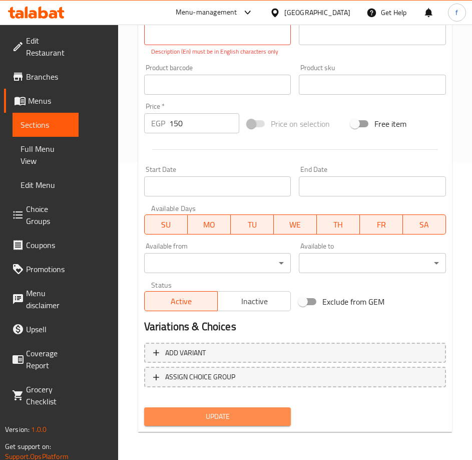
click at [226, 408] on button "Update" at bounding box center [217, 416] width 147 height 19
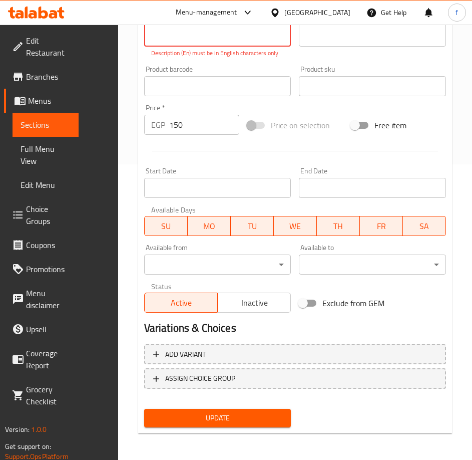
scroll to position [45, 0]
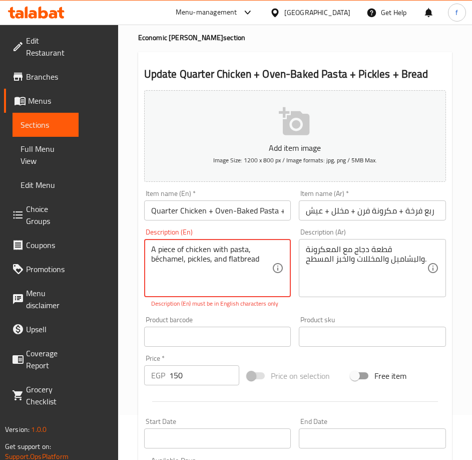
click at [202, 250] on textarea "A piece of chicken with pasta, béchamel, pickles, and flatbread" at bounding box center [211, 268] width 121 height 48
click at [202, 251] on textarea "A piece of chicken with pasta, béchamel, pickles, and flatbread" at bounding box center [211, 268] width 121 height 48
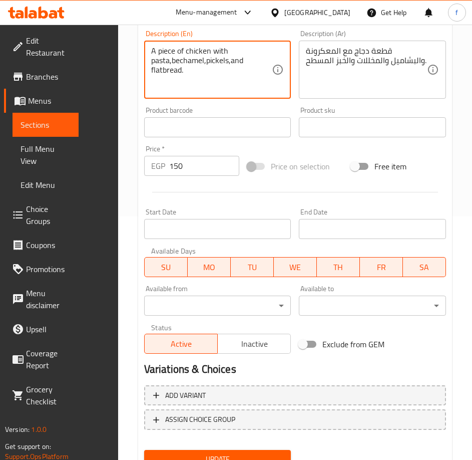
scroll to position [286, 0]
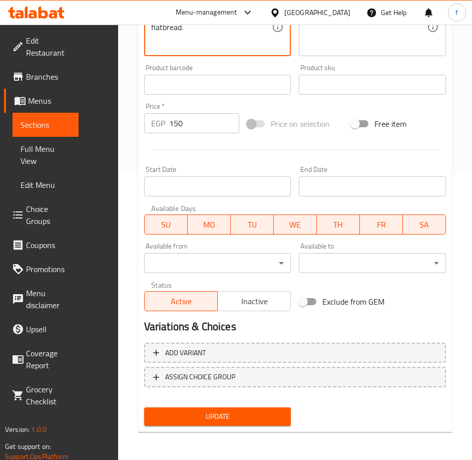
type textarea "A piece of chicken with pasta,bechamel,pickels,and flatbread."
click at [244, 413] on span "Update" at bounding box center [217, 416] width 131 height 13
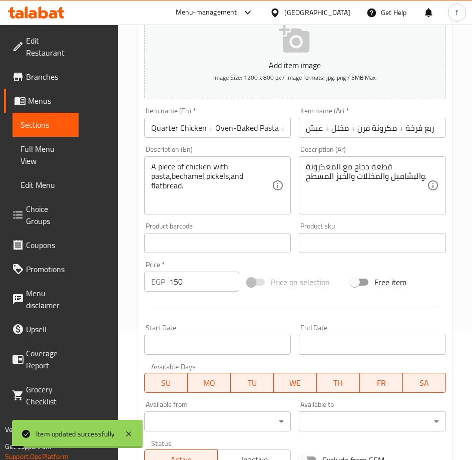
scroll to position [0, 0]
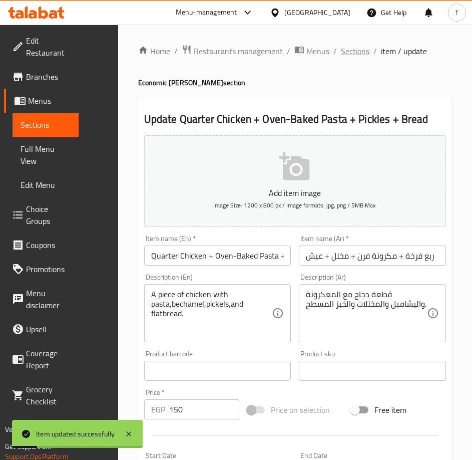
click at [345, 49] on span "Sections" at bounding box center [355, 51] width 29 height 12
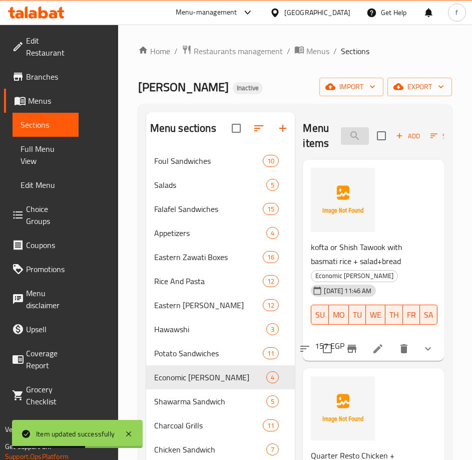
click at [355, 136] on input "search" at bounding box center [355, 136] width 28 height 18
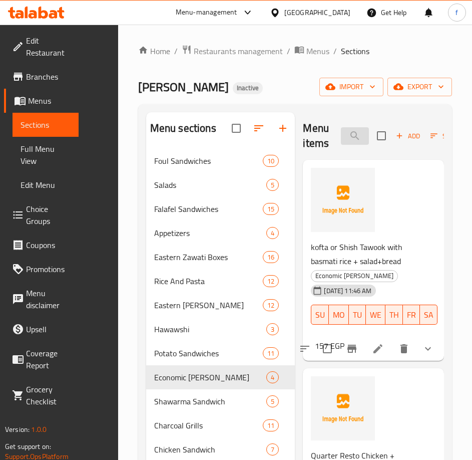
click at [348, 134] on input "search" at bounding box center [355, 136] width 28 height 18
click at [351, 134] on input "search" at bounding box center [355, 136] width 28 height 18
paste input "Chicken Pane or crispy/basmati+bread+Garlic Dip"
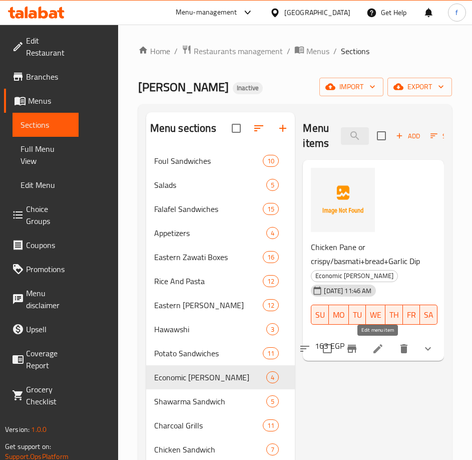
type input "Chicken Pane or crispy/basmati+bread+Garlic Dip"
click at [380, 348] on icon at bounding box center [378, 348] width 12 height 12
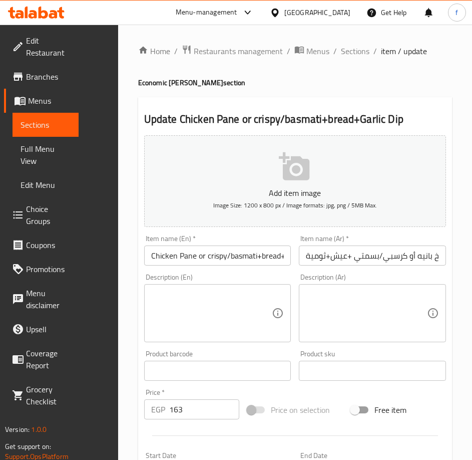
click at [167, 291] on textarea at bounding box center [211, 313] width 121 height 48
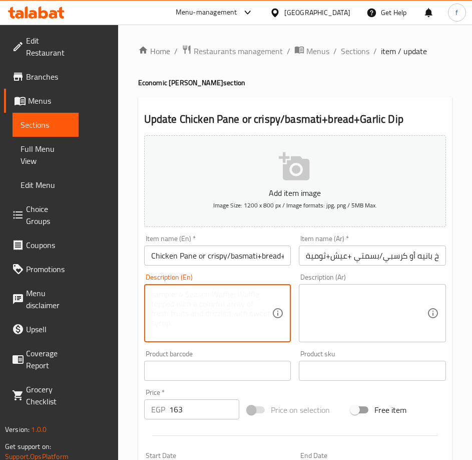
paste textarea "A piece of chicken with pasta, béchamel, pickles, and flatbread."
type textarea "A piece of chicken with pasta, béchamel, pickles, and flatbread."
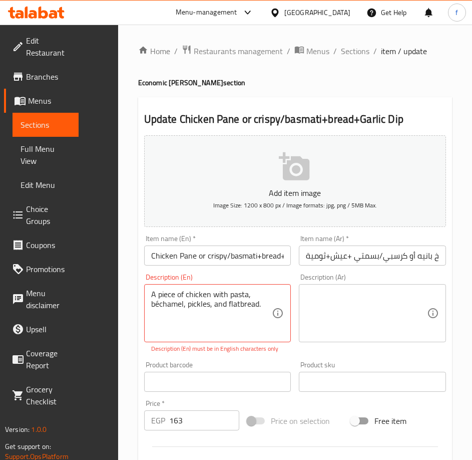
click at [206, 303] on textarea "A piece of chicken with pasta, béchamel, pickles, and flatbread." at bounding box center [211, 313] width 121 height 48
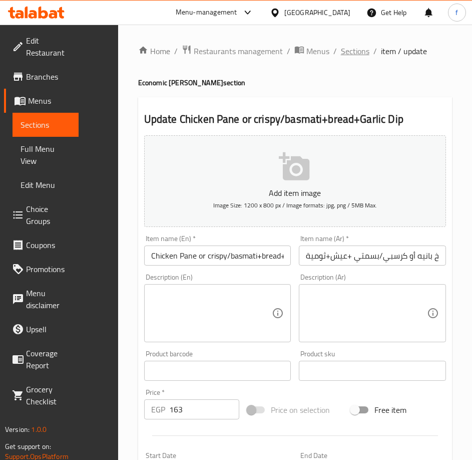
click at [358, 54] on span "Sections" at bounding box center [355, 51] width 29 height 12
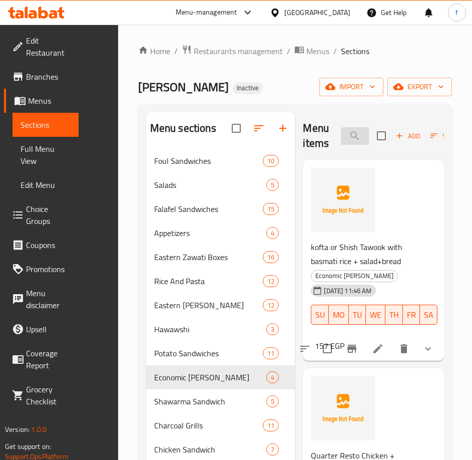
click at [354, 130] on input "search" at bounding box center [355, 136] width 28 height 18
paste input "Chicken Pane or crispy/basmati+bread+Garlic Dip"
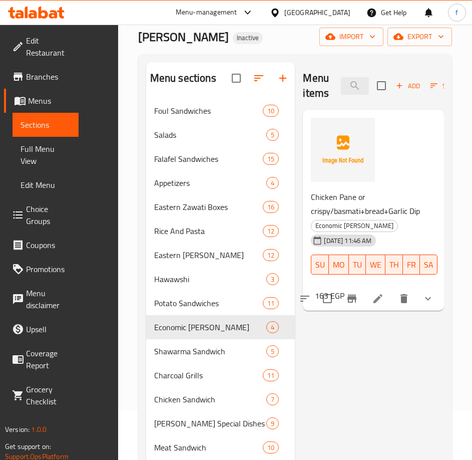
click at [121, 40] on div "Home / Restaurants management / Menus / Sections Zawati Inactive import export …" at bounding box center [295, 388] width 354 height 829
click at [353, 86] on input "Chicken Pane or crispy/basmati+bread+Garlic Dip" at bounding box center [355, 86] width 28 height 18
paste input "Chicken Strips"
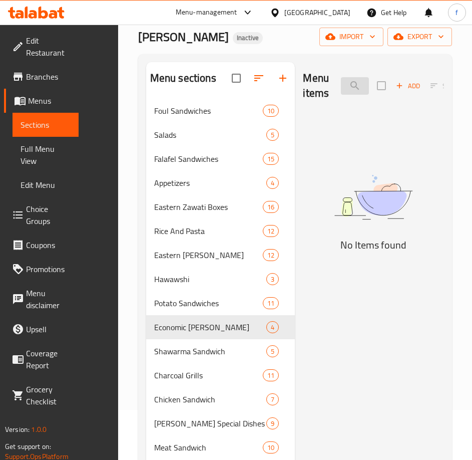
click at [361, 84] on input "Chicken StripsChicken Pane or crispy/basmati+bread+Garlic Dip" at bounding box center [355, 86] width 28 height 18
paste input "Chicken Strips"
click at [362, 79] on input "sChicken Pane or crispy/basmati+bread+Garlic Dip" at bounding box center [355, 86] width 28 height 18
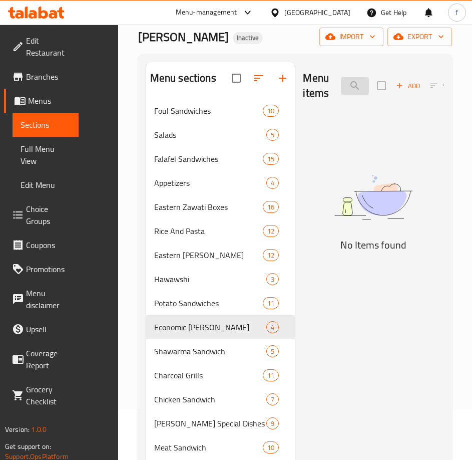
click at [362, 79] on input "sChicken Pane or crispy/basmati+bread+Garlic Dip" at bounding box center [355, 86] width 28 height 18
paste input "Chicken Strips"
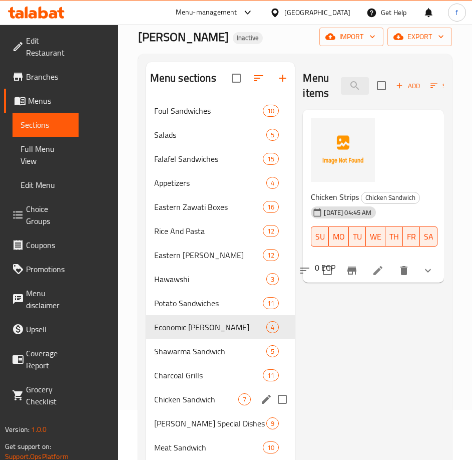
click at [208, 399] on span "Chicken Sandwich" at bounding box center [196, 399] width 84 height 12
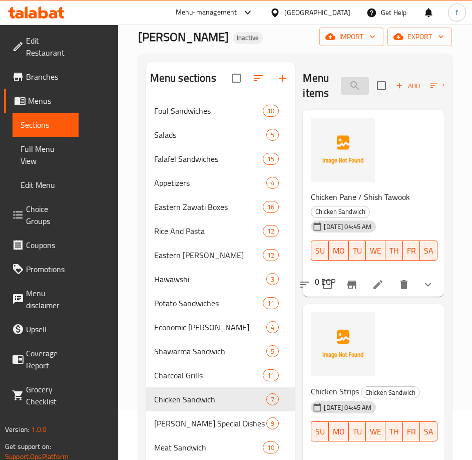
click at [366, 86] on input "Chicken Strips" at bounding box center [355, 86] width 28 height 18
paste input "Chicken Strips"
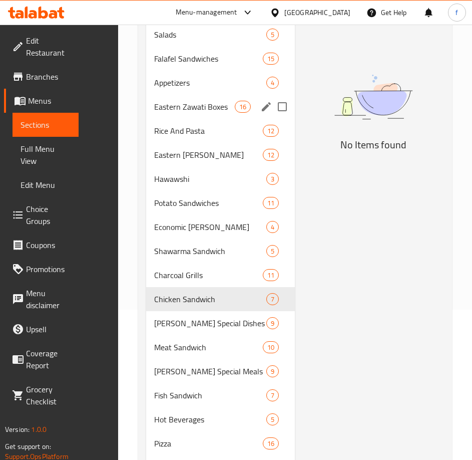
scroll to position [200, 0]
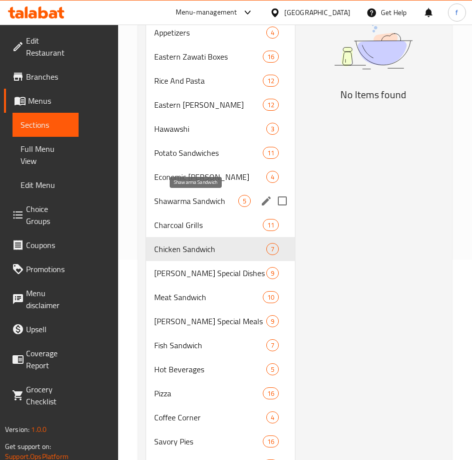
click at [217, 199] on span "Shawarma Sandwich" at bounding box center [196, 201] width 84 height 12
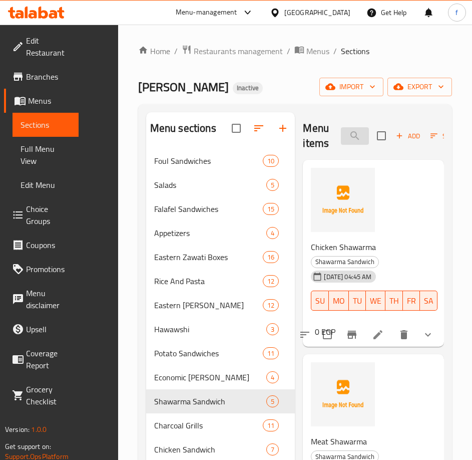
click at [358, 140] on input "Chicken StripsChicken Strips" at bounding box center [355, 136] width 28 height 18
paste input "Chicken Strips"
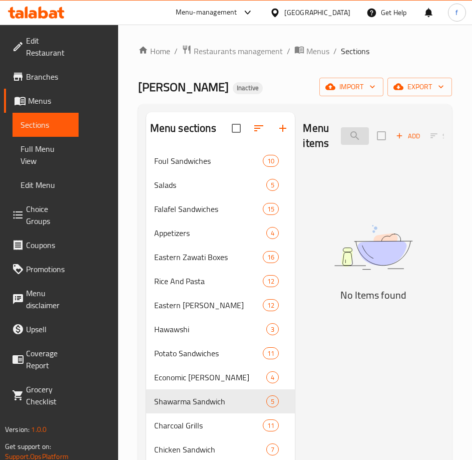
click at [358, 137] on input "Chicken StripsChicken StripsChicken Strips" at bounding box center [355, 136] width 28 height 18
paste input "Chicken Strips"
type input "Chicken StriChicken StripspsChicken StripsChicken Strips"
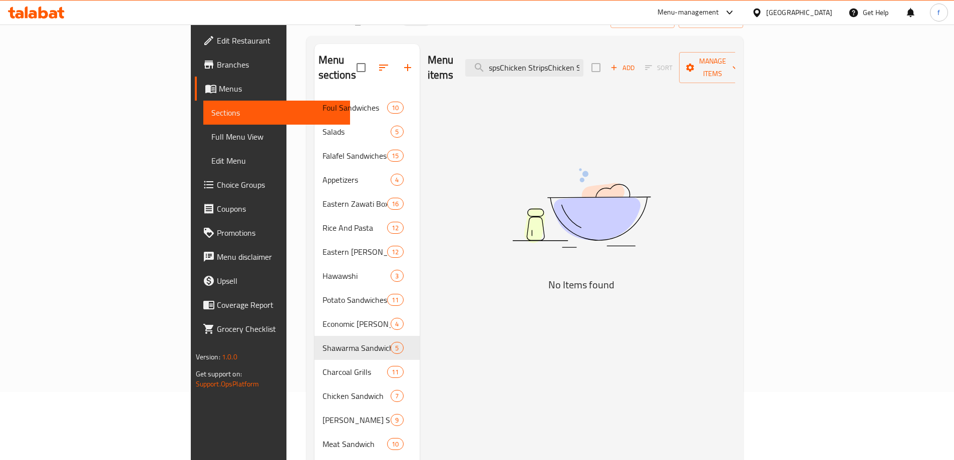
scroll to position [0, 0]
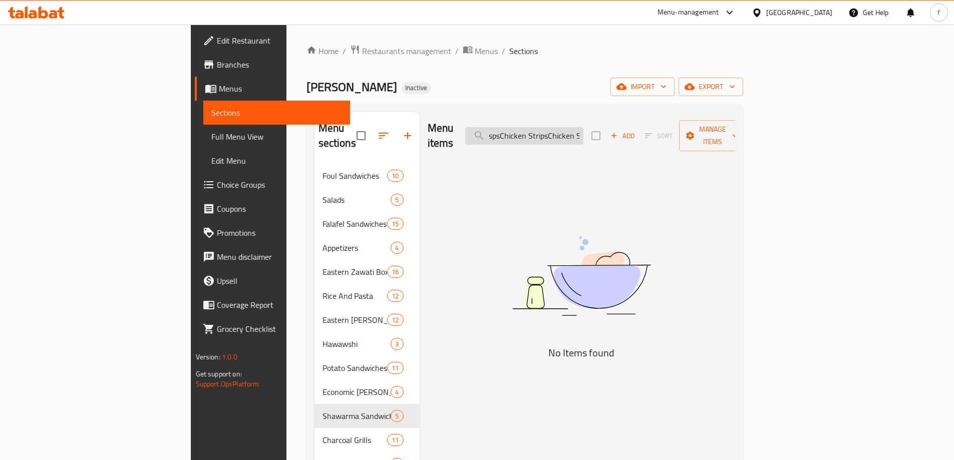
click at [583, 127] on input "Chicken StriChicken StripspsChicken StripsChicken Strips" at bounding box center [524, 136] width 118 height 18
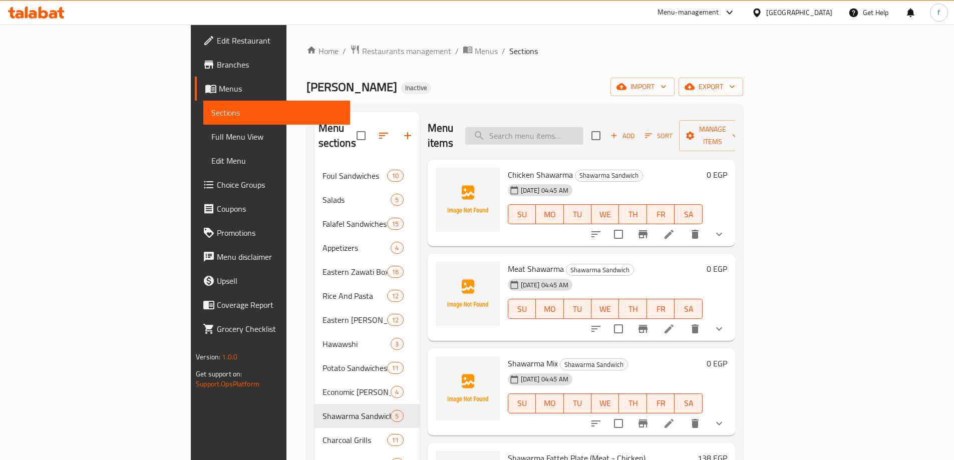
paste input "Chicken Strips"
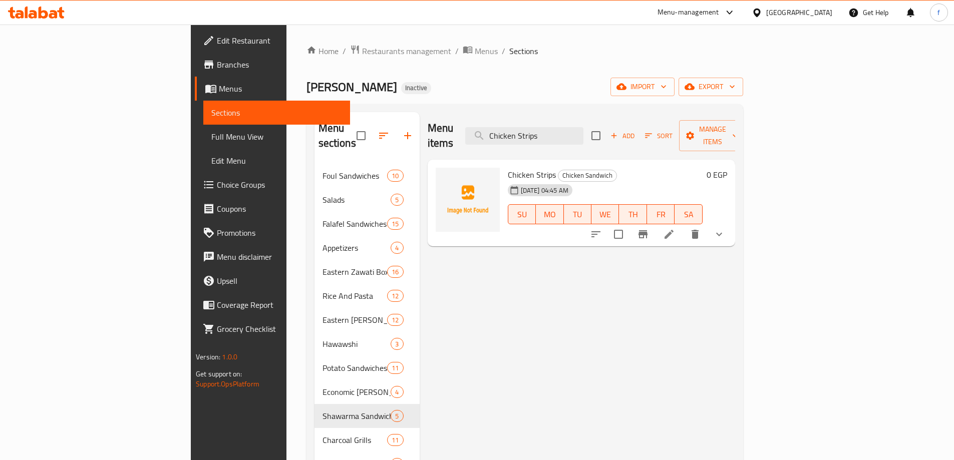
type input "Chicken Strips"
click at [683, 225] on li at bounding box center [669, 234] width 28 height 18
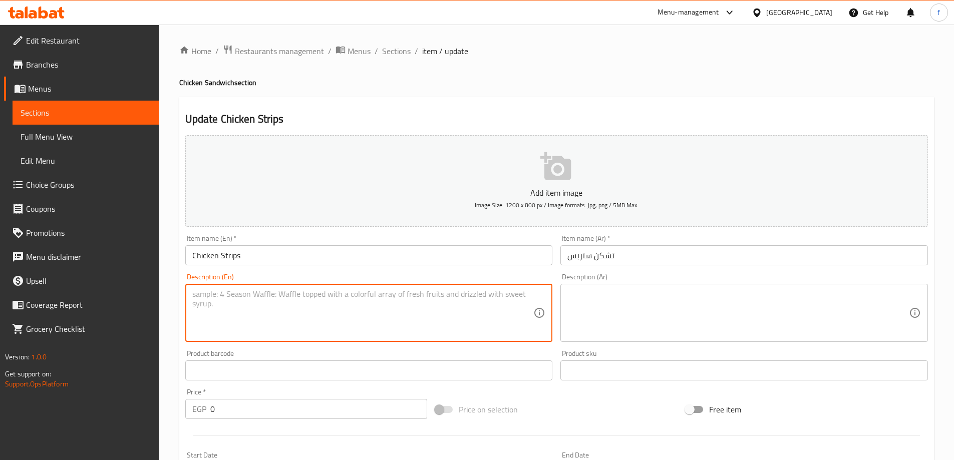
click at [247, 303] on textarea at bounding box center [362, 313] width 341 height 48
paste textarea "A thin pancake filled with spiced chicken strips, peppers, and onions."
type textarea "A thin pancake filled with spiced chicken strips, peppers, and onions."
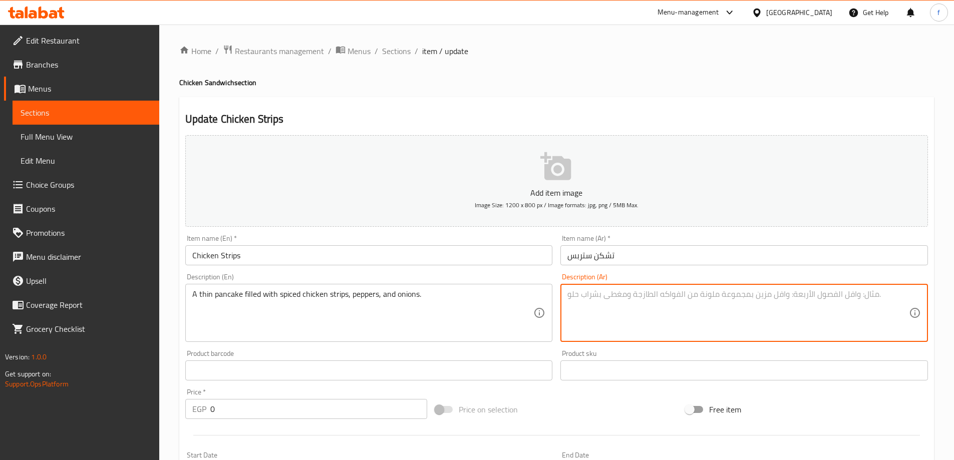
click at [632, 304] on textarea at bounding box center [737, 313] width 341 height 48
paste textarea "فطيرة رقيقة محشوة بشرائح الدجاج المتبلة والفلفل والبصل."
type textarea "فطيرة رقيقة محشوة بشرائح الدجاج المتبلة والفلفل والبصل."
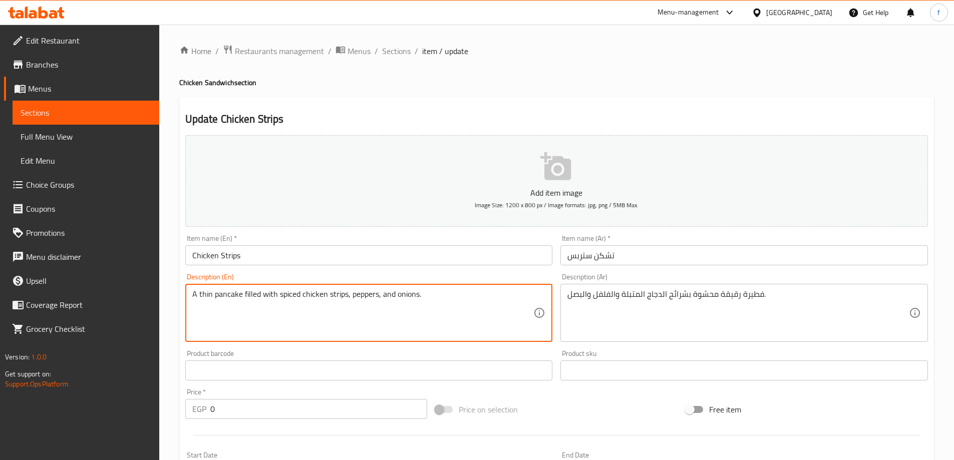
click at [227, 295] on textarea "A thin pancake filled with spiced chicken strips, peppers, and onions." at bounding box center [362, 313] width 341 height 48
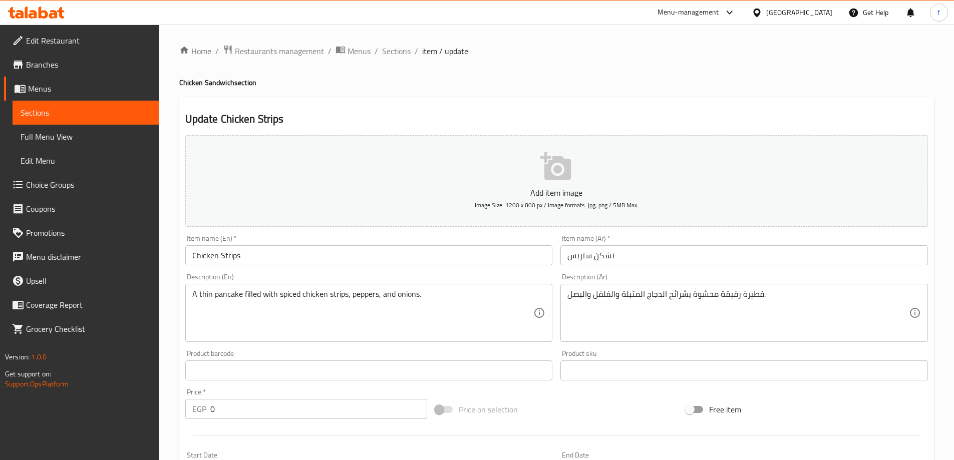
drag, startPoint x: 399, startPoint y: 48, endPoint x: 183, endPoint y: 40, distance: 215.9
click at [399, 48] on span "Sections" at bounding box center [396, 51] width 29 height 12
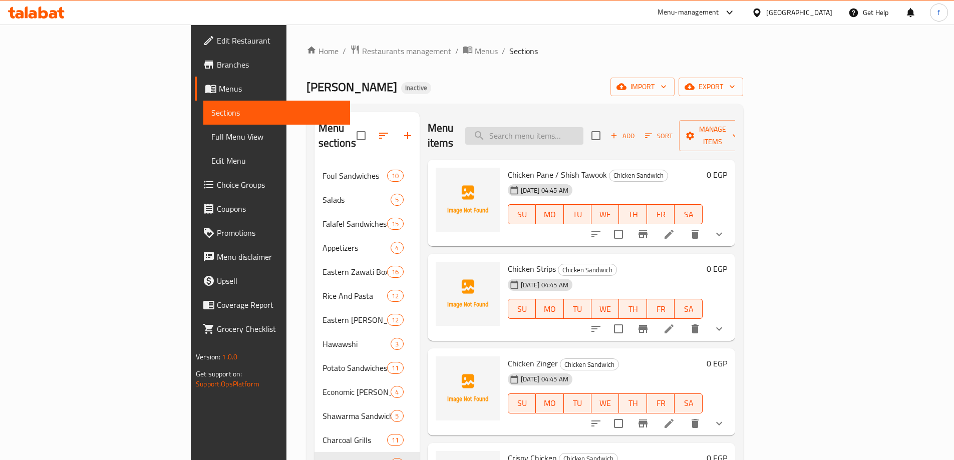
click at [583, 127] on input "search" at bounding box center [524, 136] width 118 height 18
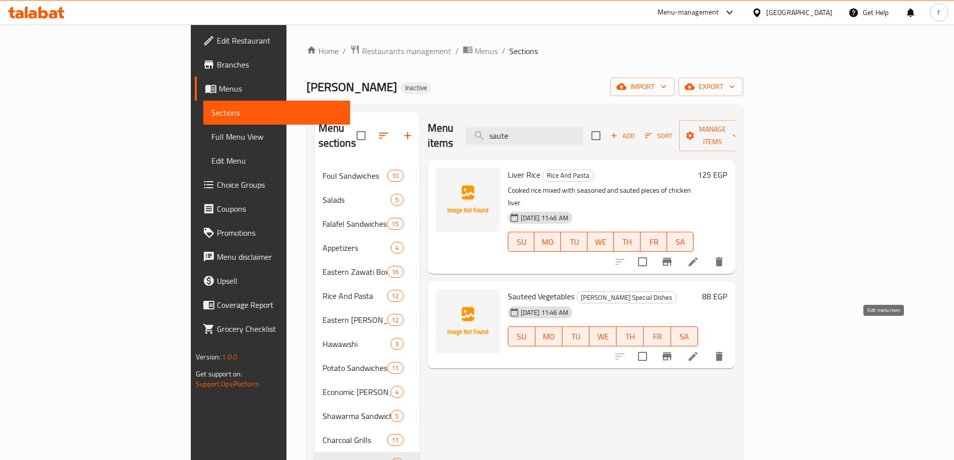
type input "saute"
click at [699, 350] on icon at bounding box center [693, 356] width 12 height 12
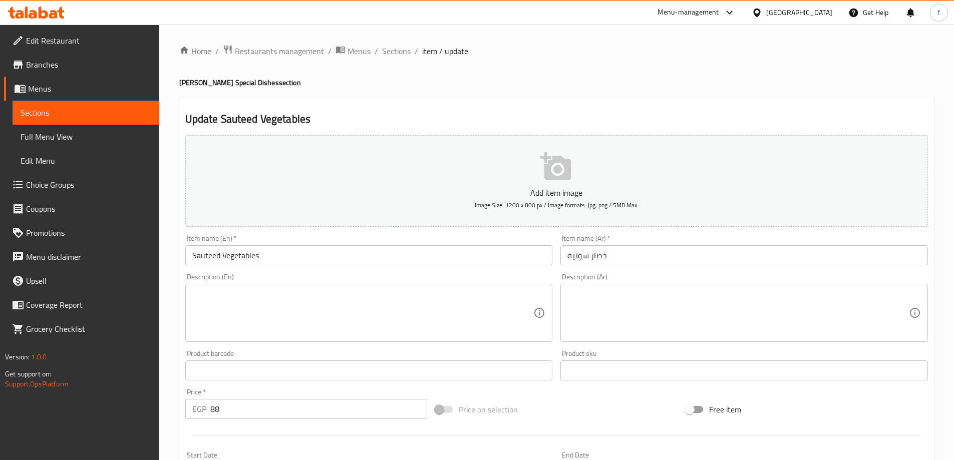
click at [255, 295] on textarea at bounding box center [362, 313] width 341 height 48
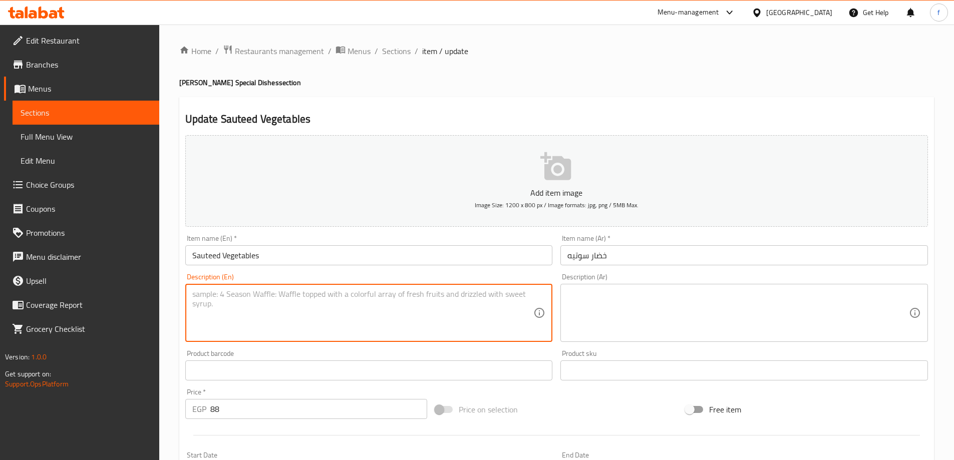
paste textarea "A mix of fresh carrots, bell peppers and zucchini, quickly fried."
type textarea "A mix of fresh carrots, bell peppers and zucchini, quickly fried."
click at [645, 312] on textarea at bounding box center [737, 313] width 341 height 48
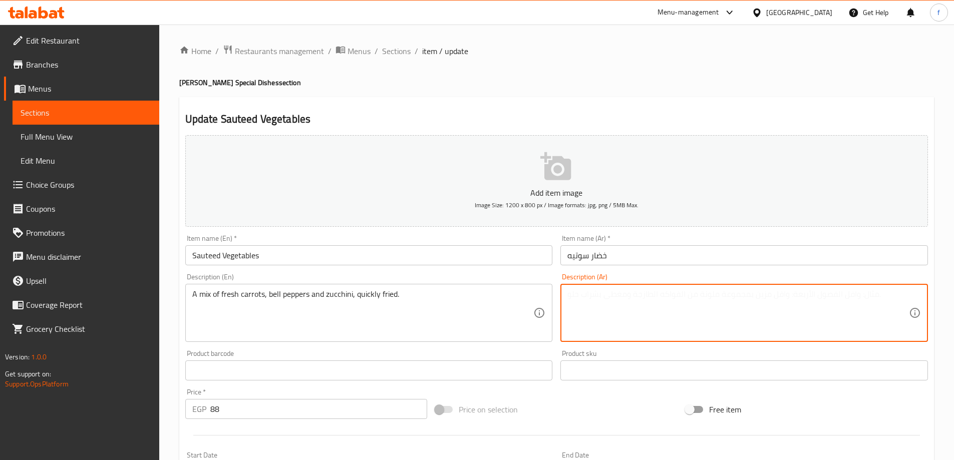
paste textarea "مزيج من ال[GEOGRAPHIC_DATA] والفلفل الحلو والكوسا المقلية بسرعة."
click at [619, 293] on textarea "مزيج من ال[GEOGRAPHIC_DATA] والفلفل الحلو والكوسا المقلية بسرعة." at bounding box center [737, 313] width 341 height 48
click at [585, 298] on textarea "مزيج من ال[GEOGRAPHIC_DATA] والفلفل الحلو والكوسه المقلية بسرعة." at bounding box center [737, 313] width 341 height 48
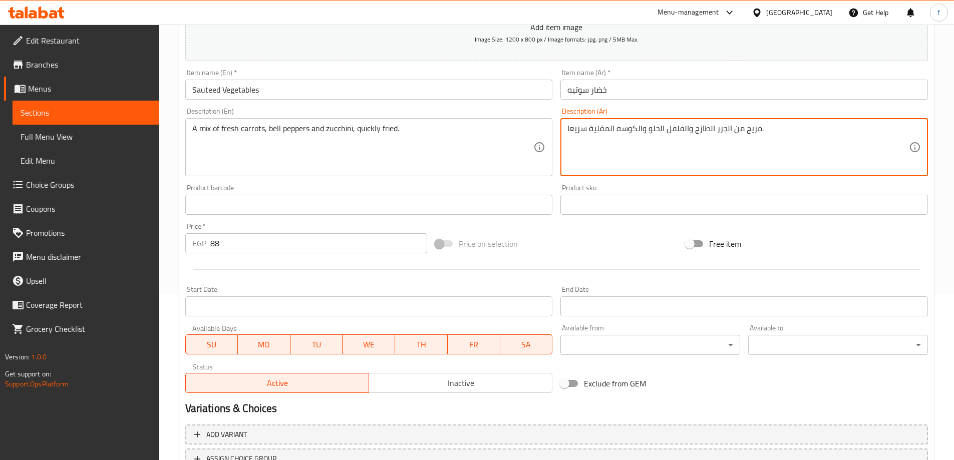
scroll to position [247, 0]
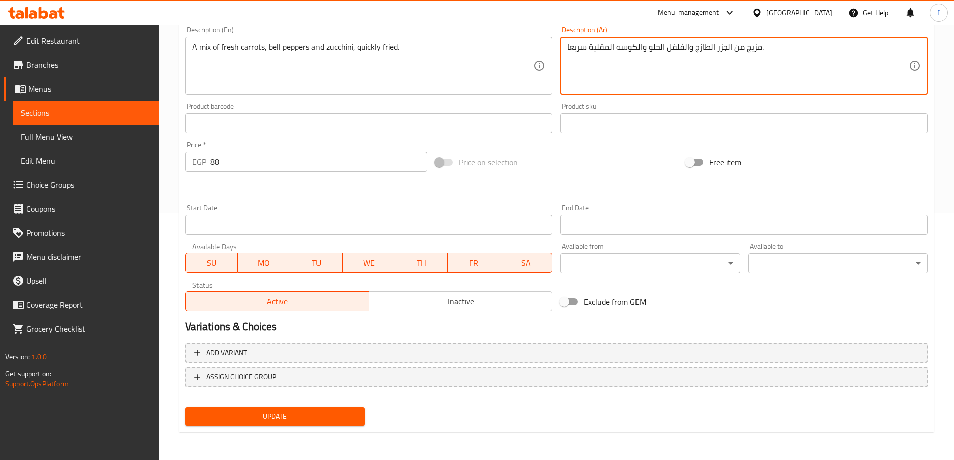
type textarea "مزيج من الجزر الطازج والفلفل الحلو والكوسه المقلية سريعا."
click at [352, 415] on span "Update" at bounding box center [275, 417] width 164 height 13
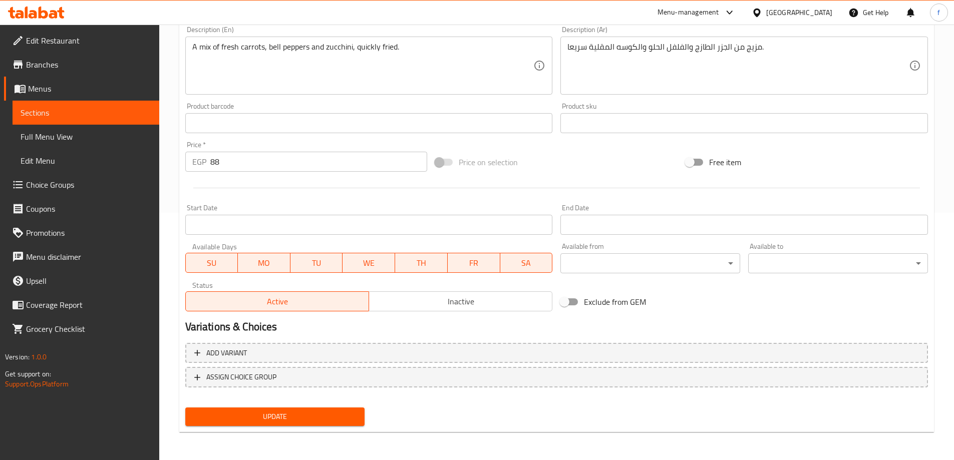
click at [322, 419] on span "Update" at bounding box center [275, 417] width 164 height 13
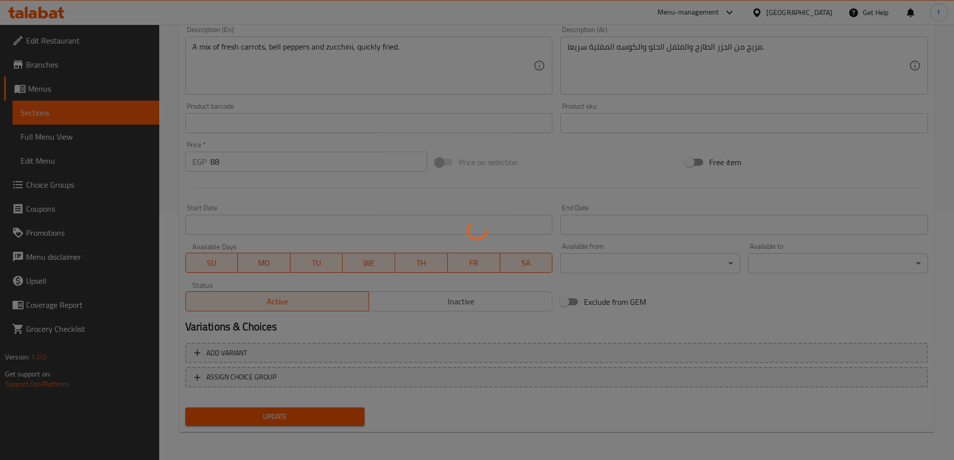
scroll to position [0, 0]
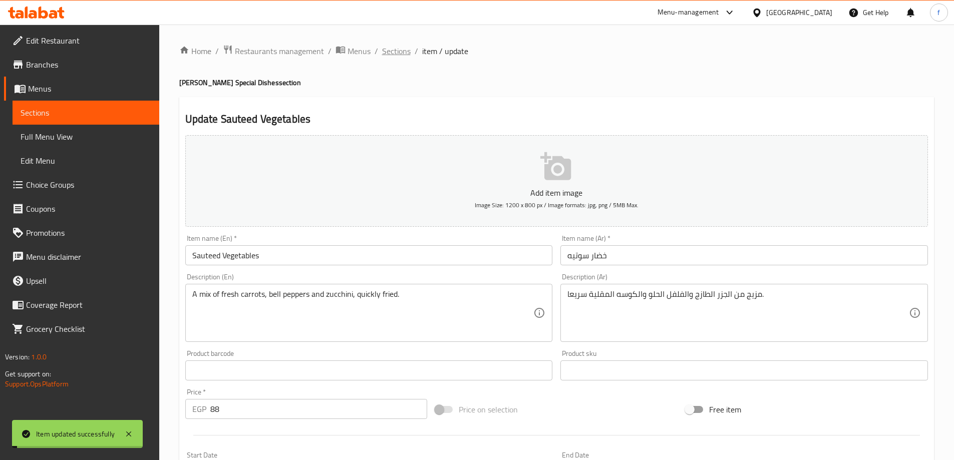
click at [396, 52] on span "Sections" at bounding box center [396, 51] width 29 height 12
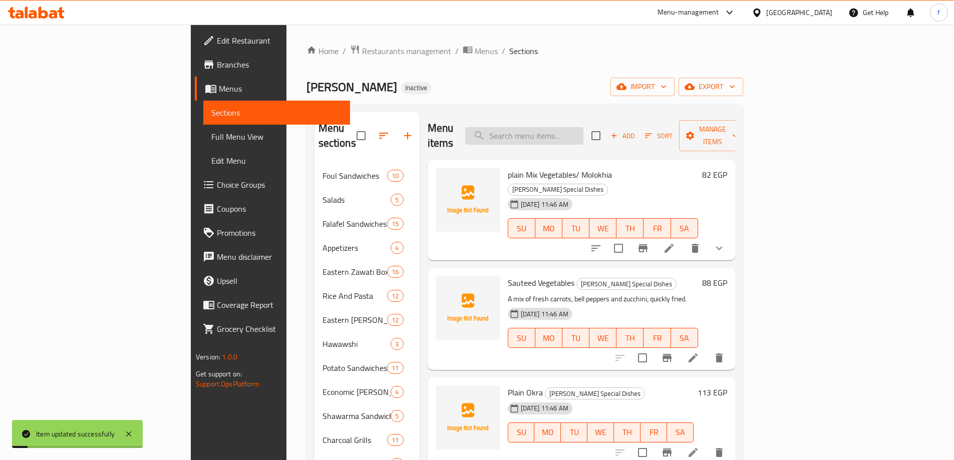
click at [570, 135] on input "search" at bounding box center [524, 136] width 118 height 18
paste input "Plain Okra"
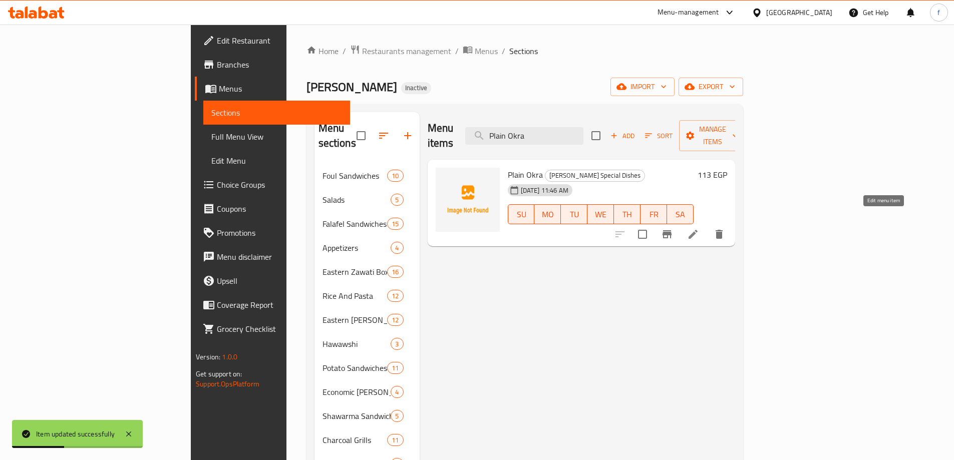
type input "Plain Okra"
click at [699, 228] on icon at bounding box center [693, 234] width 12 height 12
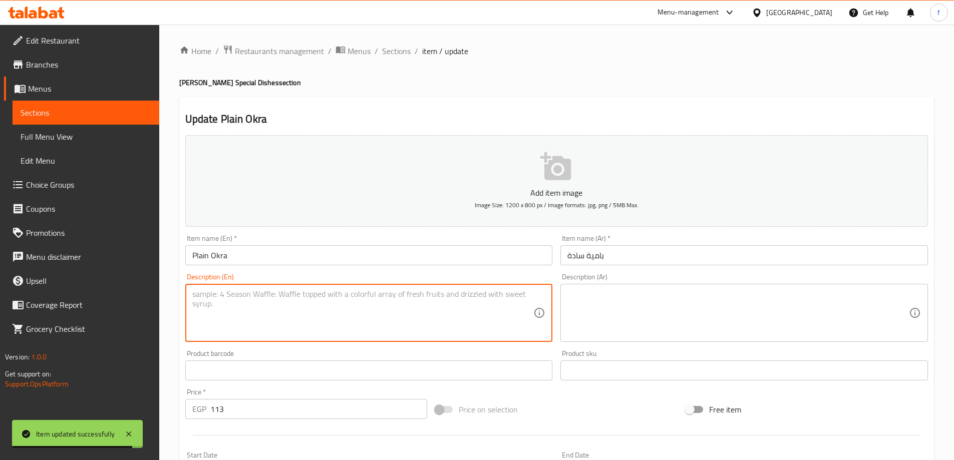
click at [300, 296] on textarea at bounding box center [362, 313] width 341 height 48
paste textarea "Okra pods cooked in a simple tomato sauce with garlic and spices."
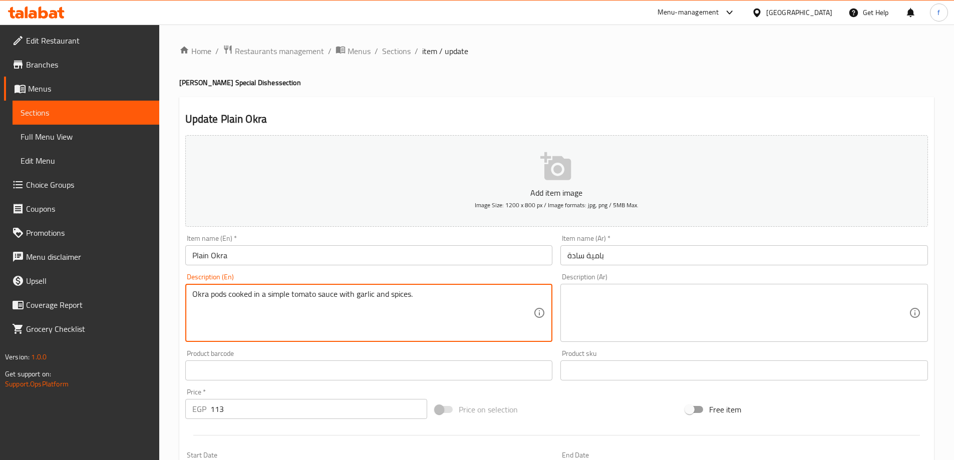
type textarea "Okra pods cooked in a simple tomato sauce with garlic and spices."
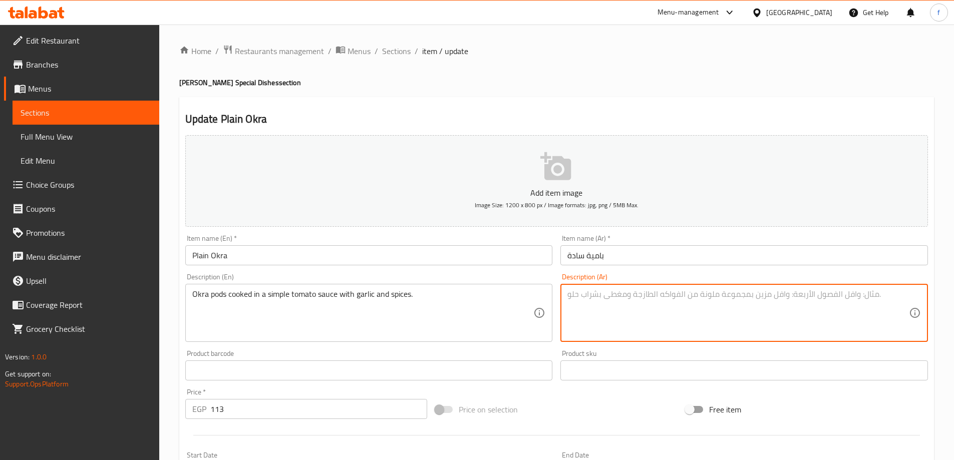
click at [617, 311] on textarea at bounding box center [737, 313] width 341 height 48
paste textarea "قرون البامية المطبوخة في صلصة الطماطم البسيطة مع الثوم والتوابل."
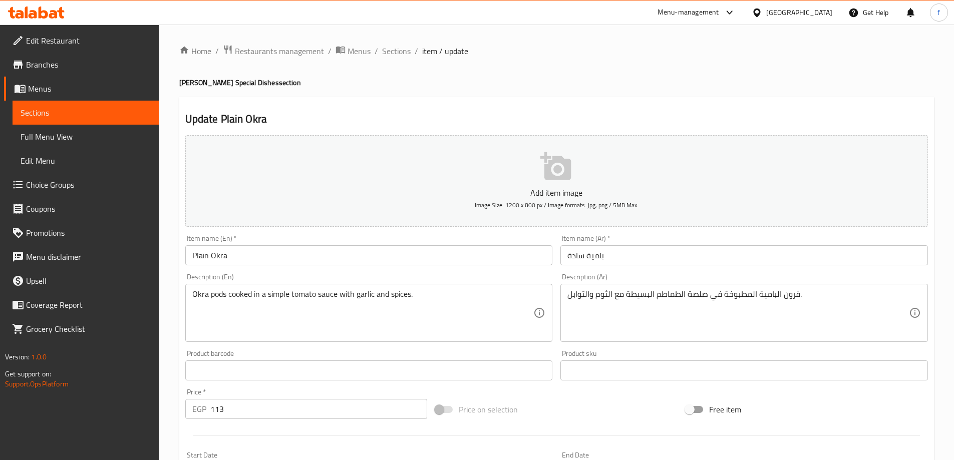
click at [788, 293] on textarea "قرون البامية المطبوخة في صلصة الطماطم البسيطة مع الثوم والتوابل." at bounding box center [737, 313] width 341 height 48
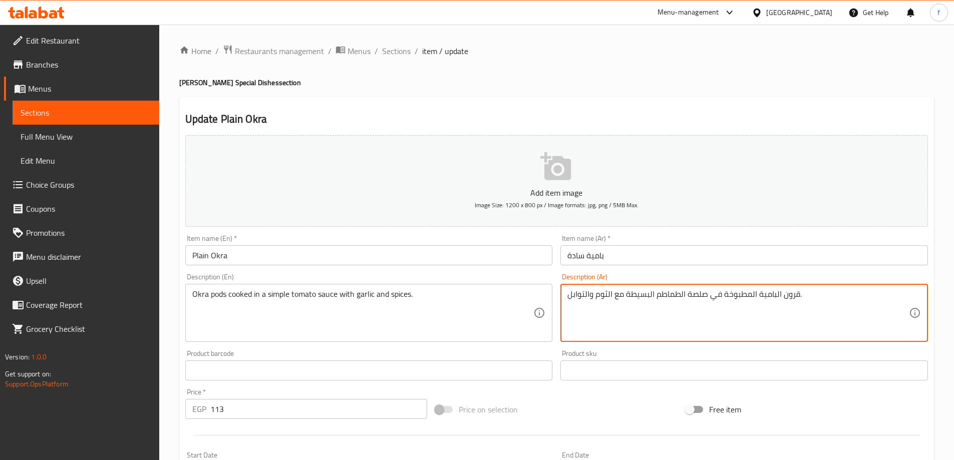
click at [788, 293] on textarea "قرون البامية المطبوخة في صلصة الطماطم البسيطة مع الثوم والتوابل." at bounding box center [737, 313] width 341 height 48
click at [641, 295] on textarea "بودز البامية المطبوخة في صلصة الطماطم البسيطة مع الثوم والتوابل." at bounding box center [737, 313] width 341 height 48
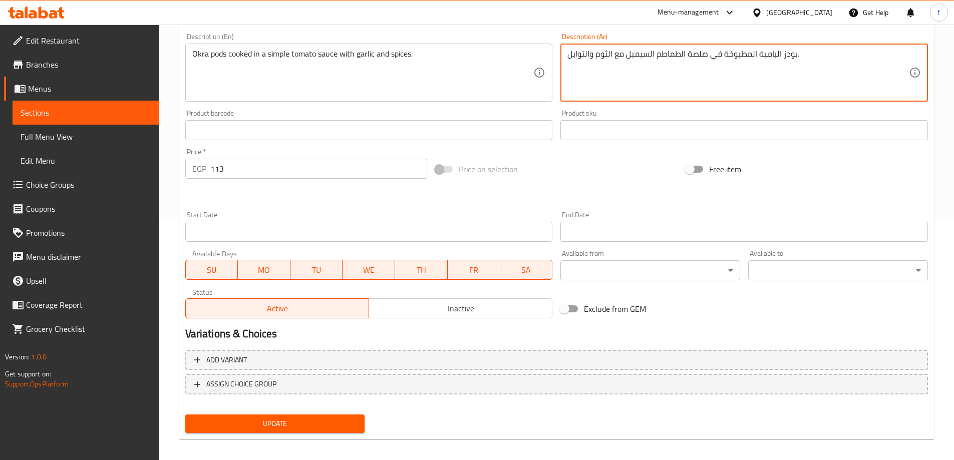
scroll to position [247, 0]
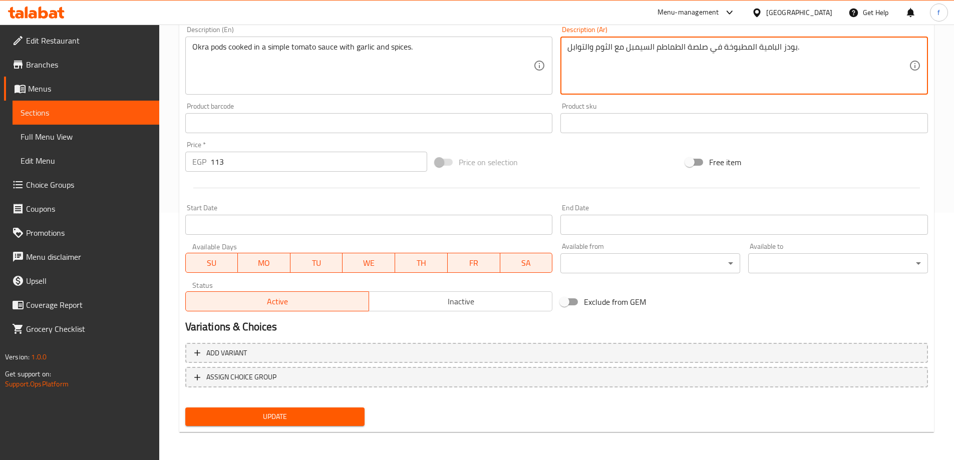
type textarea "بودز البامية المطبوخة في صلصة الطماطم السيمبل مع الثوم والتوابل."
click at [322, 413] on span "Update" at bounding box center [275, 417] width 164 height 13
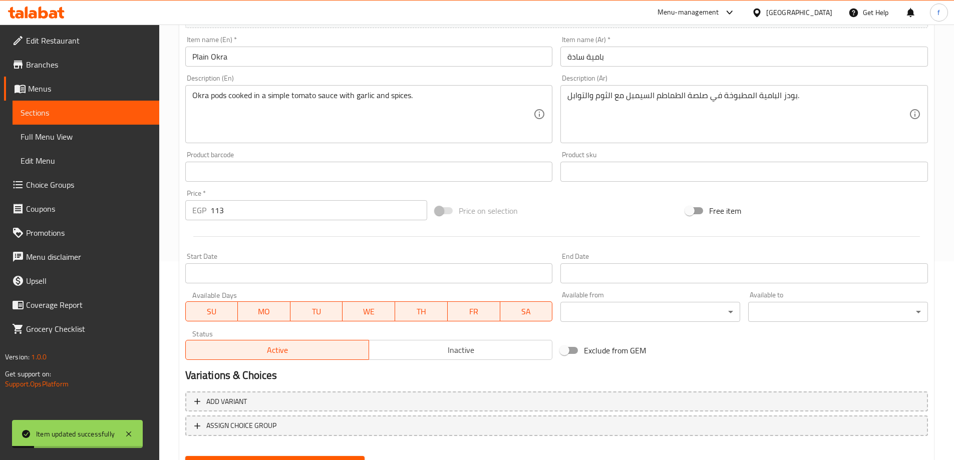
scroll to position [0, 0]
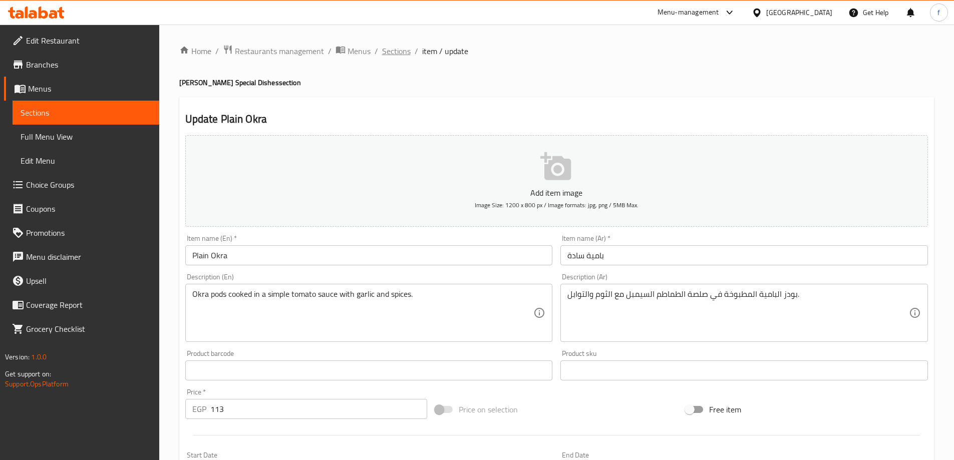
click at [386, 53] on span "Sections" at bounding box center [396, 51] width 29 height 12
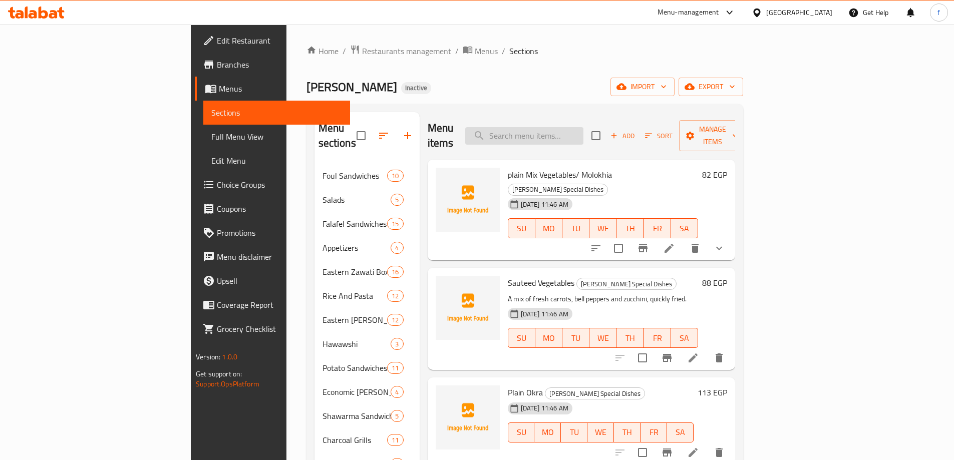
click at [579, 127] on input "search" at bounding box center [524, 136] width 118 height 18
paste input "Fatteh with Meat"
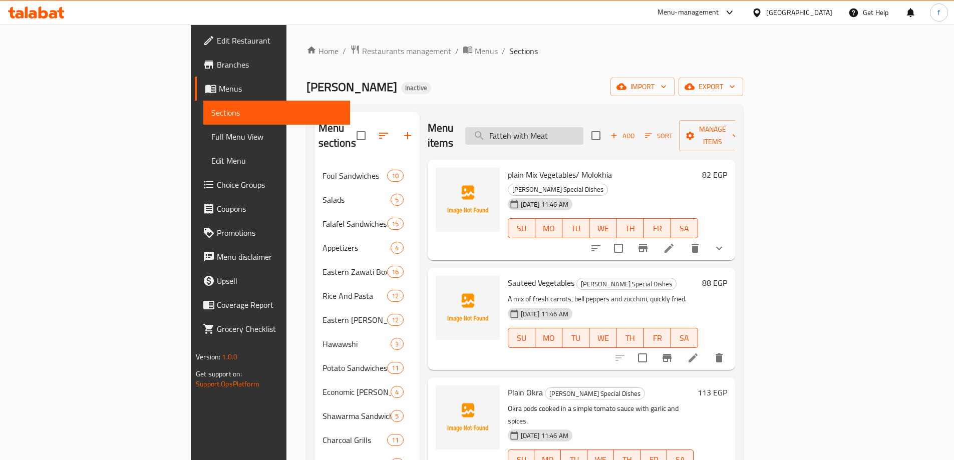
click at [583, 128] on input "Fatteh with Meat" at bounding box center [524, 136] width 118 height 18
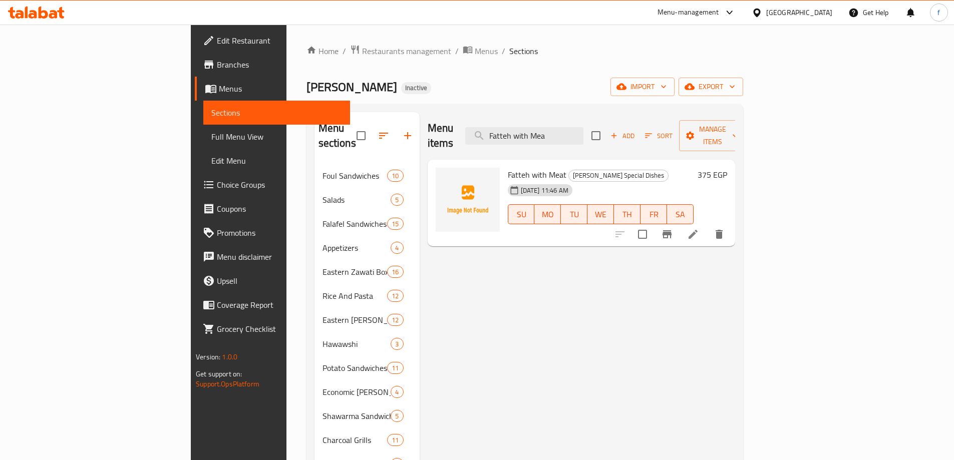
type input "Fatteh with Mea"
click at [707, 225] on li at bounding box center [693, 234] width 28 height 18
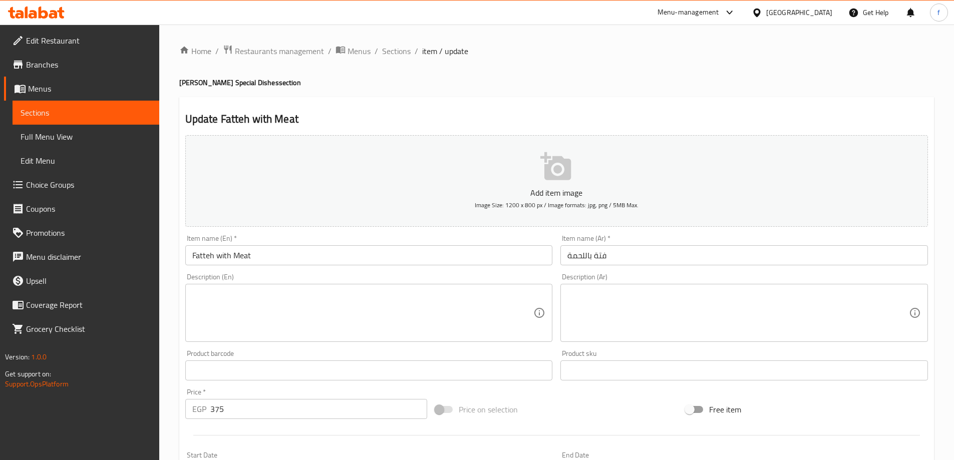
click at [302, 293] on textarea at bounding box center [362, 313] width 341 height 48
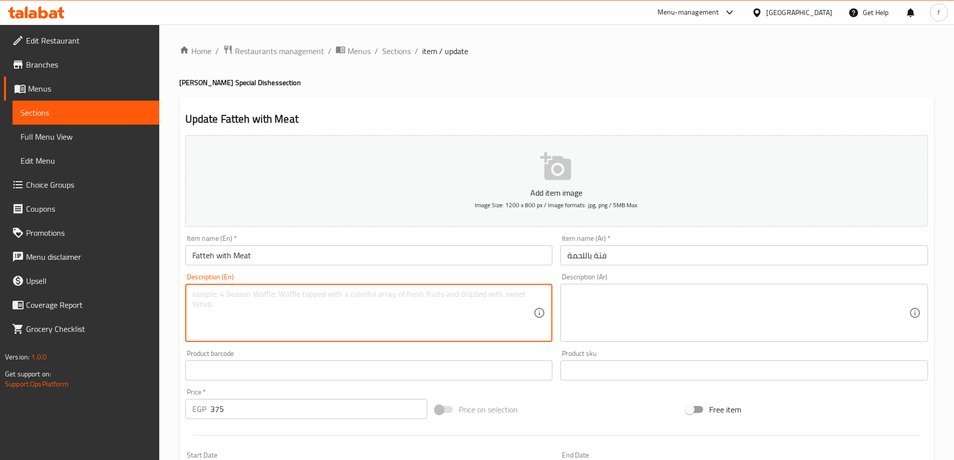
paste textarea "Layers of rice, toasted bread, and meat, topped with garlic-vinegar sauce."
click at [336, 295] on textarea "Layers of rice, toasted bread, and meat, topped with garlic-vinegar sauce." at bounding box center [362, 313] width 341 height 48
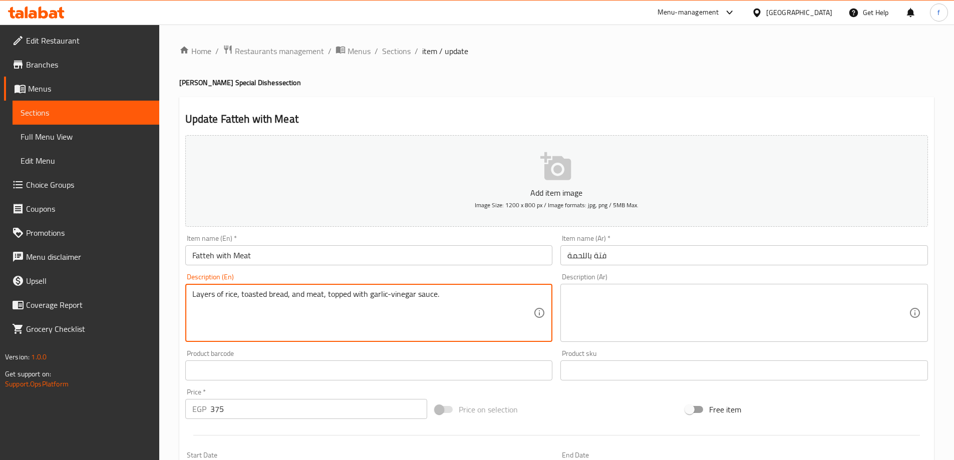
click at [336, 295] on textarea "Layers of rice, toasted bread, and meat, topped with garlic-vinegar sauce." at bounding box center [362, 313] width 341 height 48
type textarea "Layers of rice, toasted bread, and meat, topped with garlic-vinegar sauce."
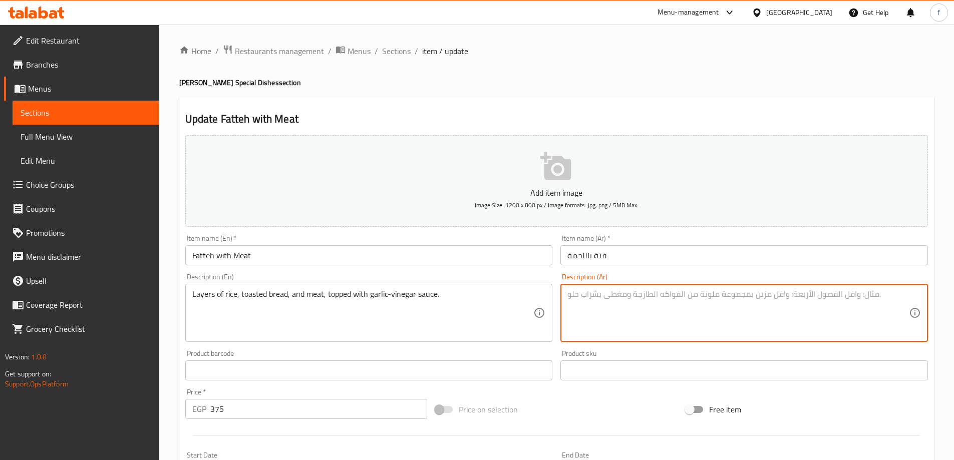
click at [624, 308] on textarea at bounding box center [737, 313] width 341 height 48
paste textarea "طبقات من الأرز والخبز المحمص واللحم، مغطاة بصلصة الثوم والخل."
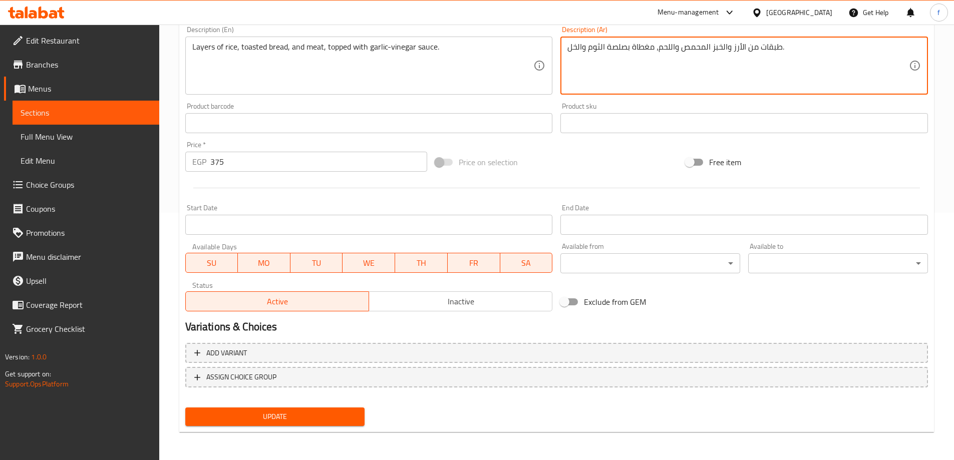
type textarea "طبقات من الأرز والخبز المحمص واللحم، مغطاة بصلصة الثوم والخل."
click at [330, 411] on span "Update" at bounding box center [275, 417] width 164 height 13
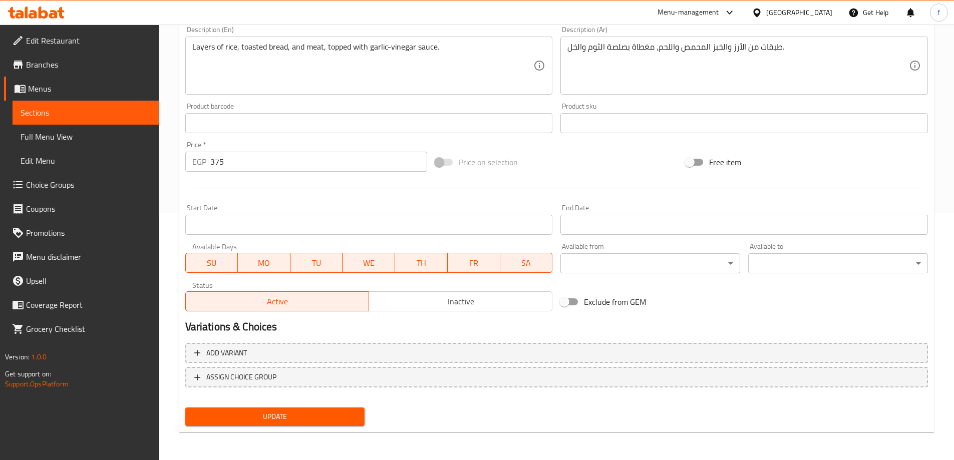
click at [281, 414] on span "Update" at bounding box center [275, 417] width 164 height 13
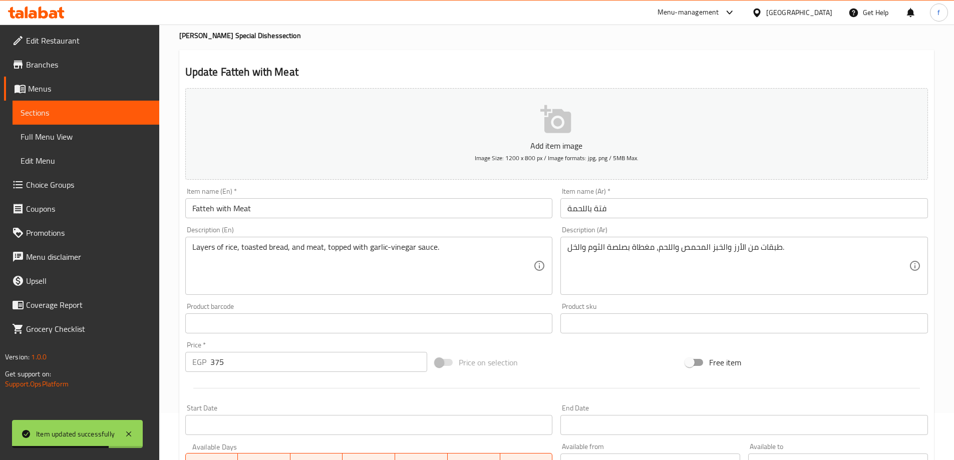
scroll to position [0, 0]
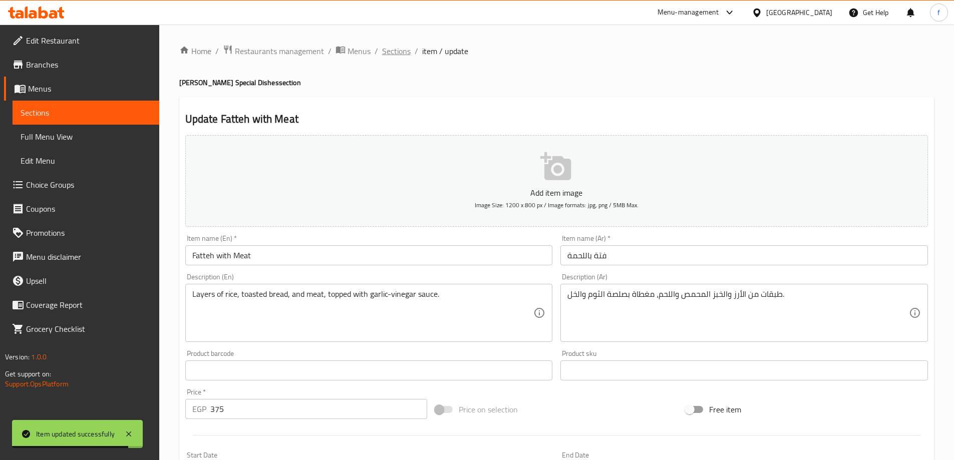
click at [399, 50] on span "Sections" at bounding box center [396, 51] width 29 height 12
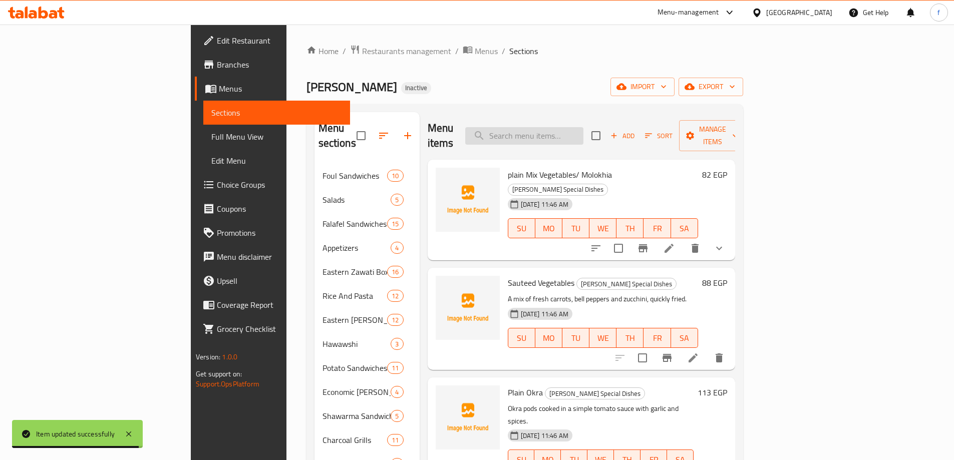
click at [580, 130] on input "search" at bounding box center [524, 136] width 118 height 18
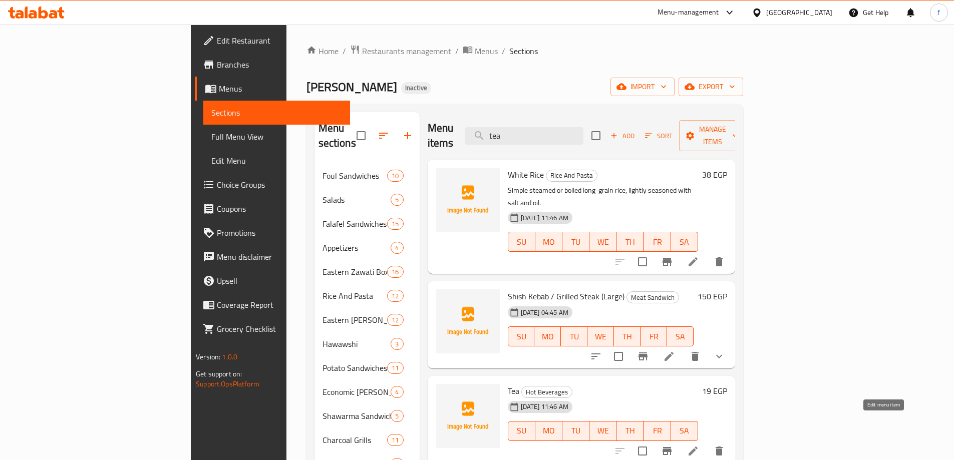
type input "tea"
click at [697, 446] on icon at bounding box center [692, 450] width 9 height 9
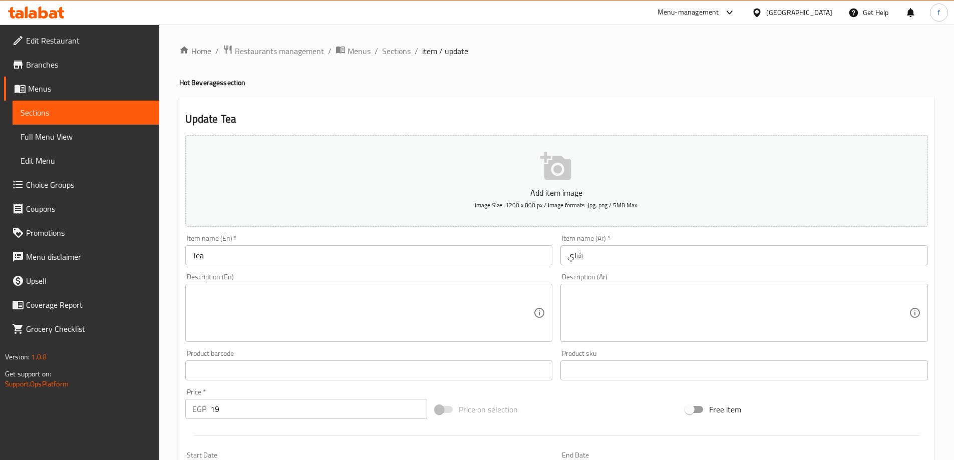
click at [263, 304] on textarea at bounding box center [362, 313] width 341 height 48
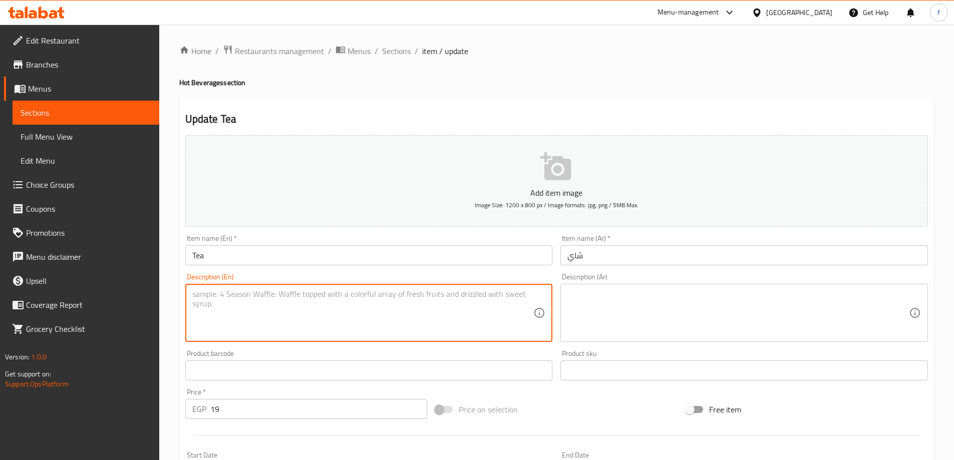
paste textarea "Hot water infused with dried leaves, served plain or with sugar."
click at [358, 289] on textarea "Hot water infused with dried leaves, served plain or with sugar." at bounding box center [362, 313] width 341 height 48
type textarea "Hot water infused with dried leaves, served plain or with sugar."
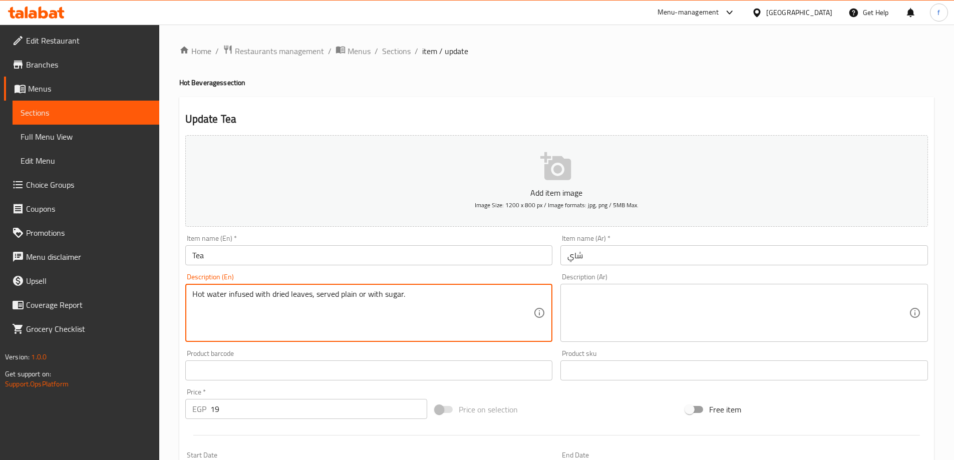
click at [597, 307] on textarea at bounding box center [737, 313] width 341 height 48
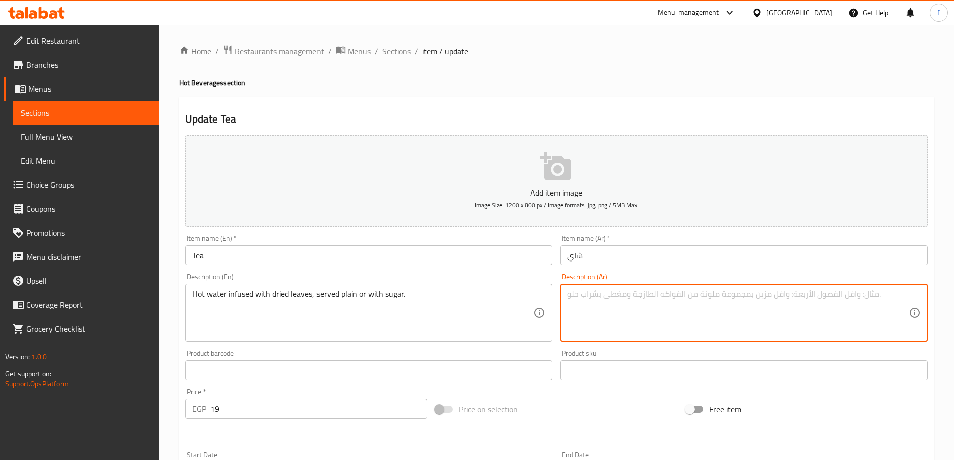
paste textarea "ماء ساخن منقوع بأوراق مجففة، يقدم عاديًا أو مع السكر."
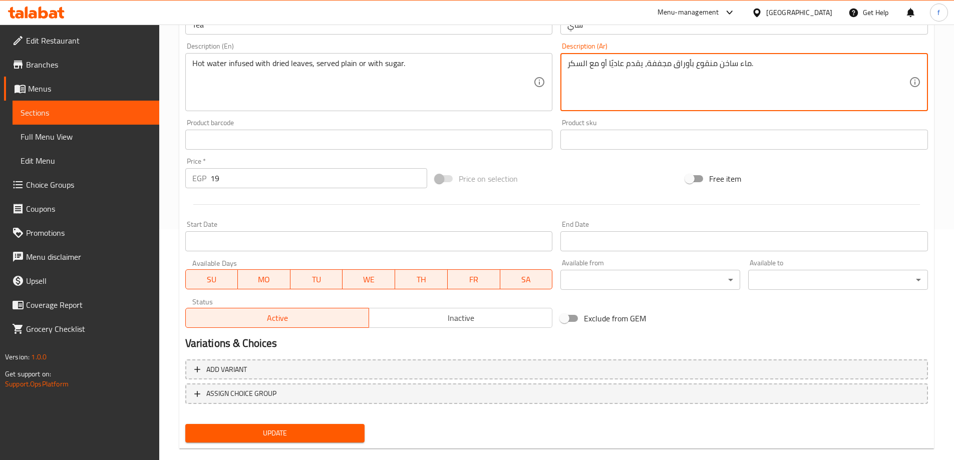
scroll to position [247, 0]
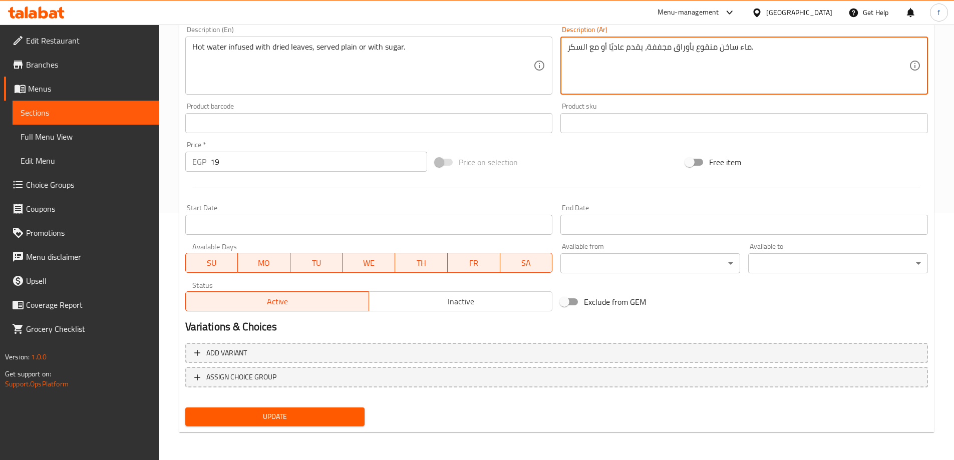
type textarea "ماء ساخن منقوع بأوراق مجففة، يقدم عاديًا أو مع السكر."
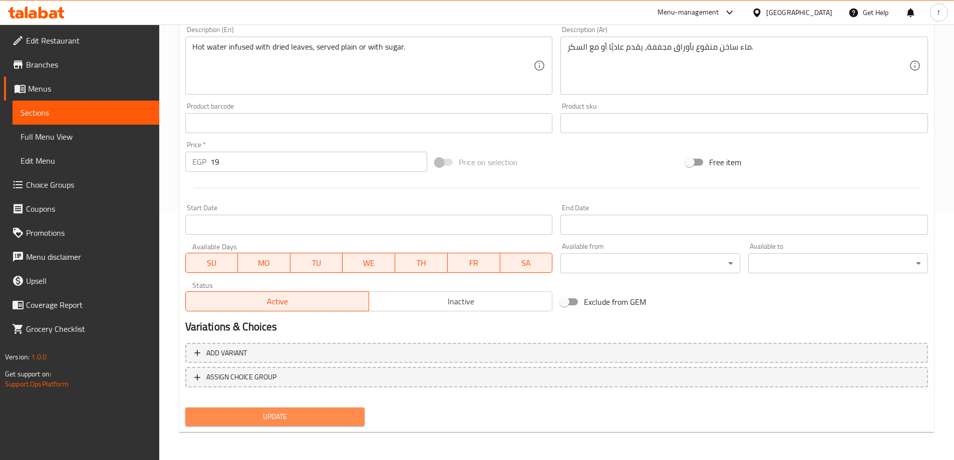
click at [324, 419] on span "Update" at bounding box center [275, 417] width 164 height 13
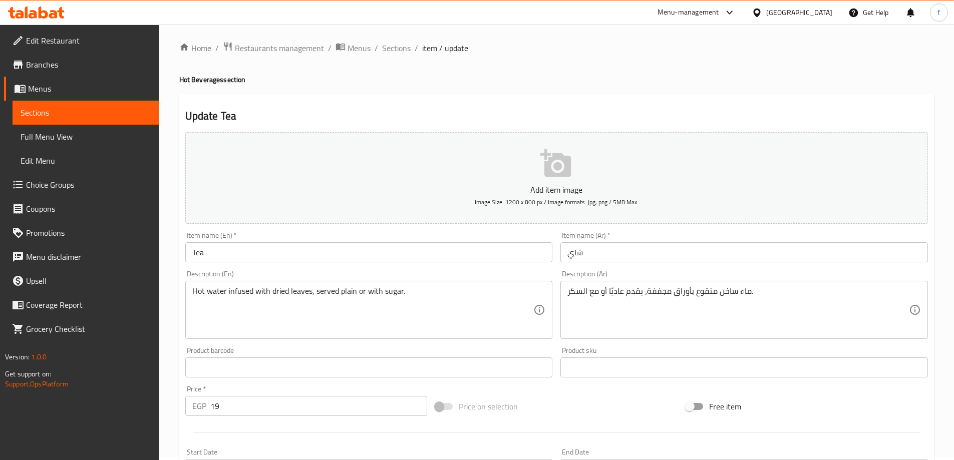
scroll to position [0, 0]
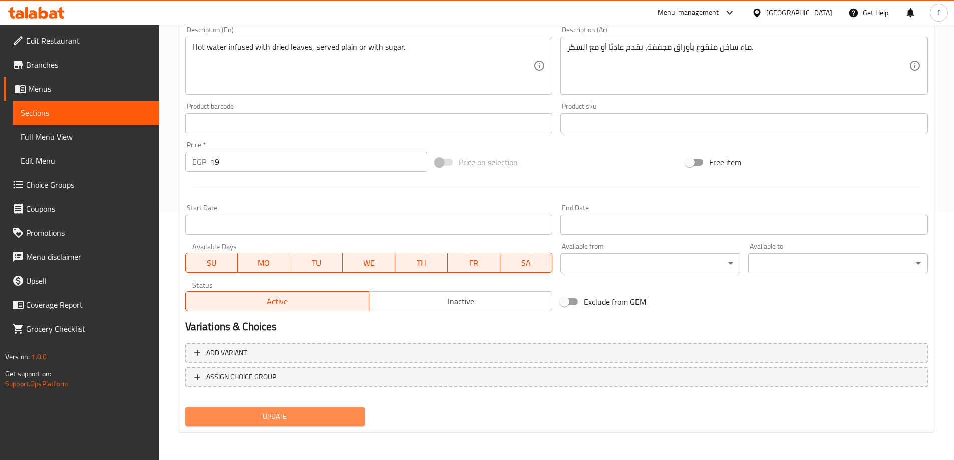
click at [312, 420] on span "Update" at bounding box center [275, 417] width 164 height 13
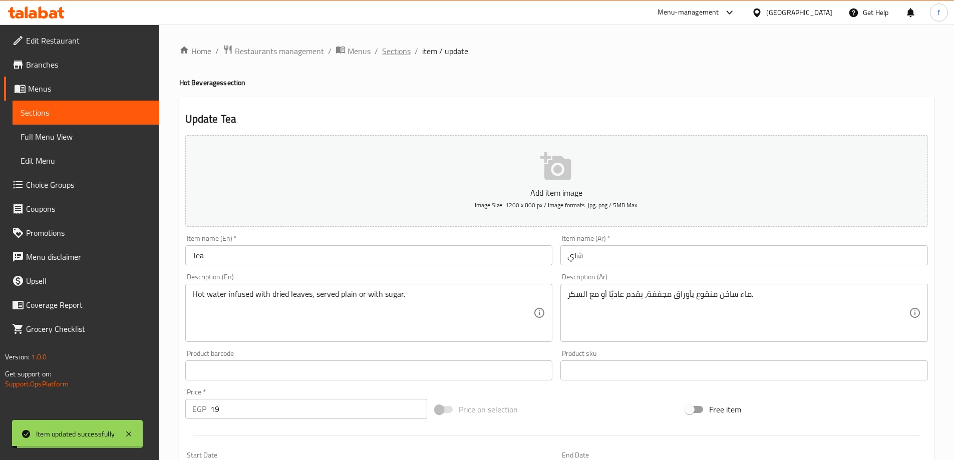
click at [397, 57] on span "Sections" at bounding box center [396, 51] width 29 height 12
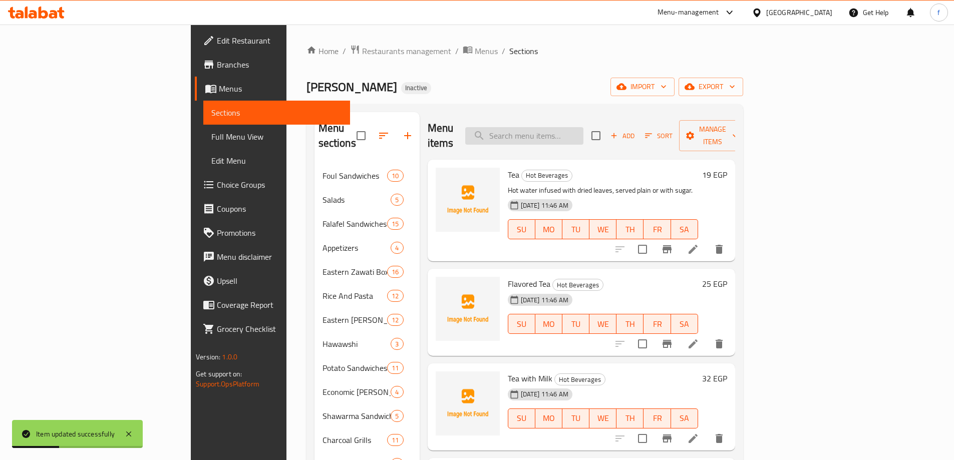
click at [583, 127] on input "search" at bounding box center [524, 136] width 118 height 18
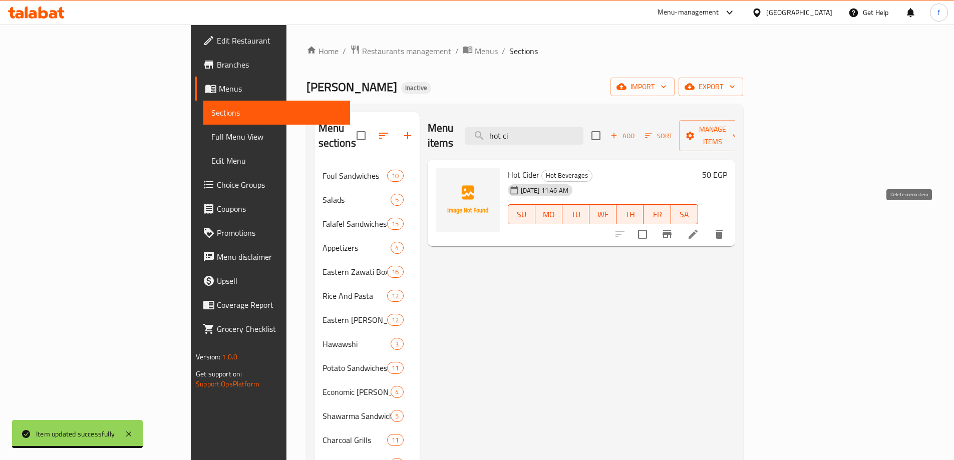
type input "hot ci"
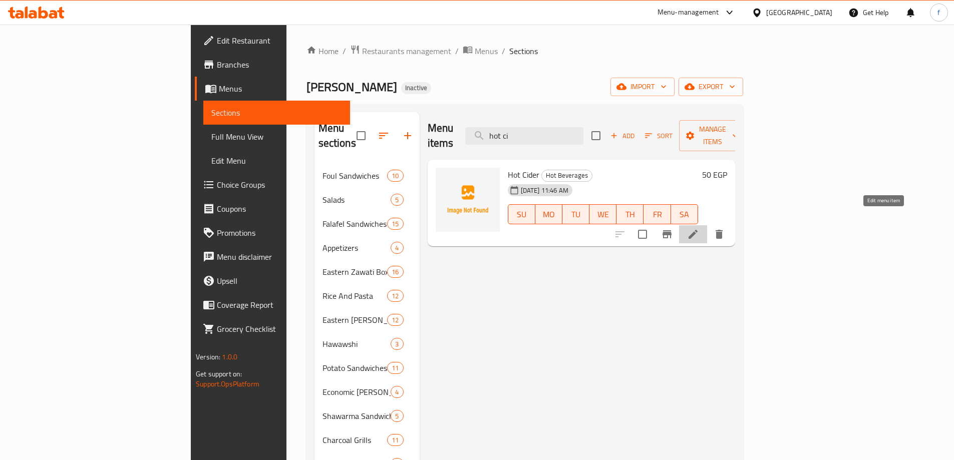
click at [699, 228] on icon at bounding box center [693, 234] width 12 height 12
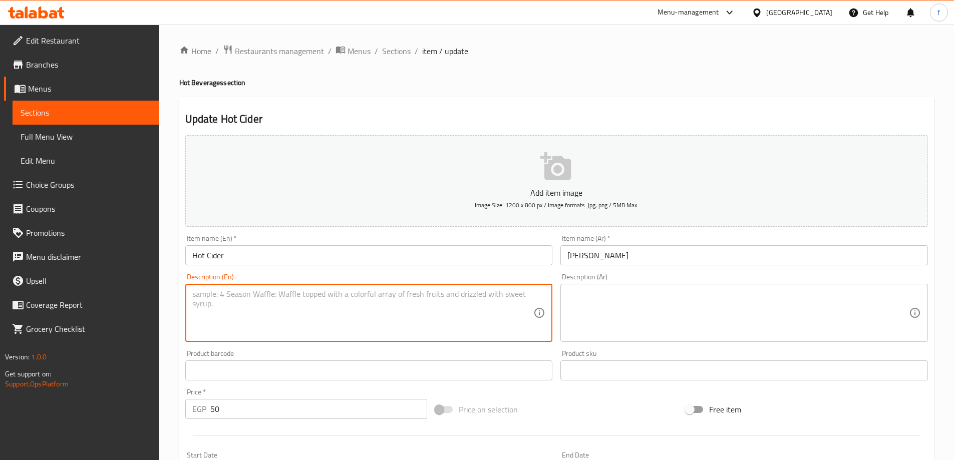
click at [345, 293] on textarea at bounding box center [362, 313] width 341 height 48
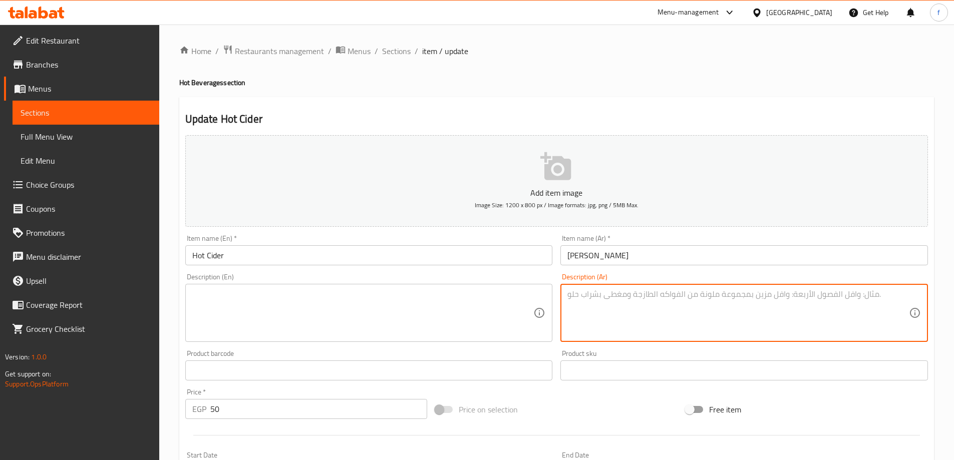
click at [677, 306] on textarea at bounding box center [737, 313] width 341 height 48
paste textarea "مشروب دافئ وحار مصنوع من عصير التفاح الساخن والقرفة."
type textarea "مشروب دافئ وحار مصنوع من عصير التفاح الساخن والقرفة."
click at [322, 298] on textarea at bounding box center [362, 313] width 341 height 48
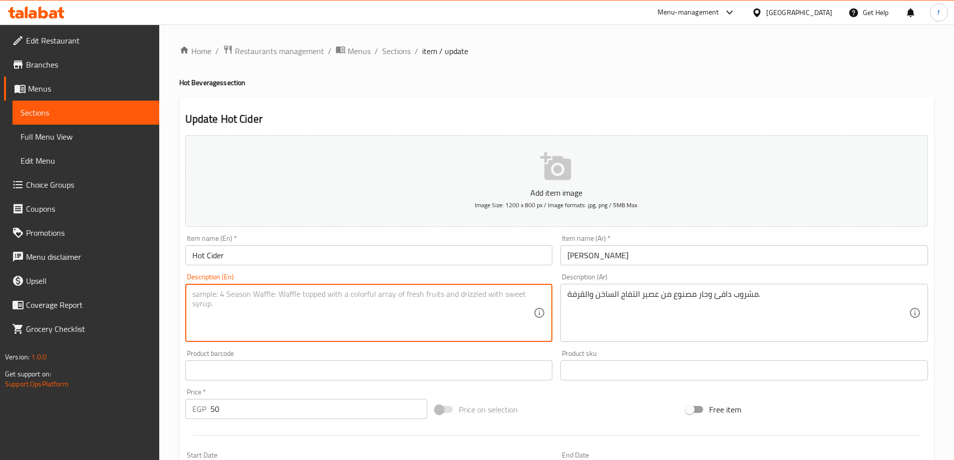
click at [249, 310] on textarea at bounding box center [362, 313] width 341 height 48
paste textarea "A warm, spiced beverage made from heated apple juice and cinnamon."
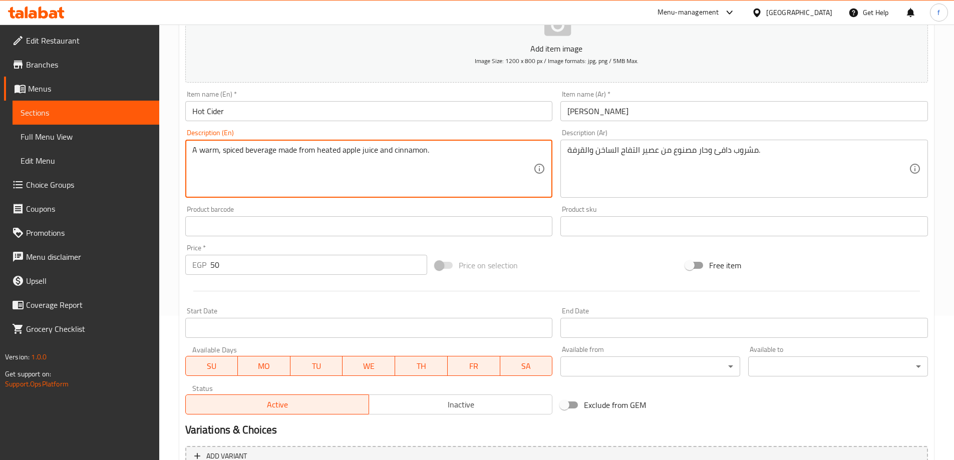
scroll to position [247, 0]
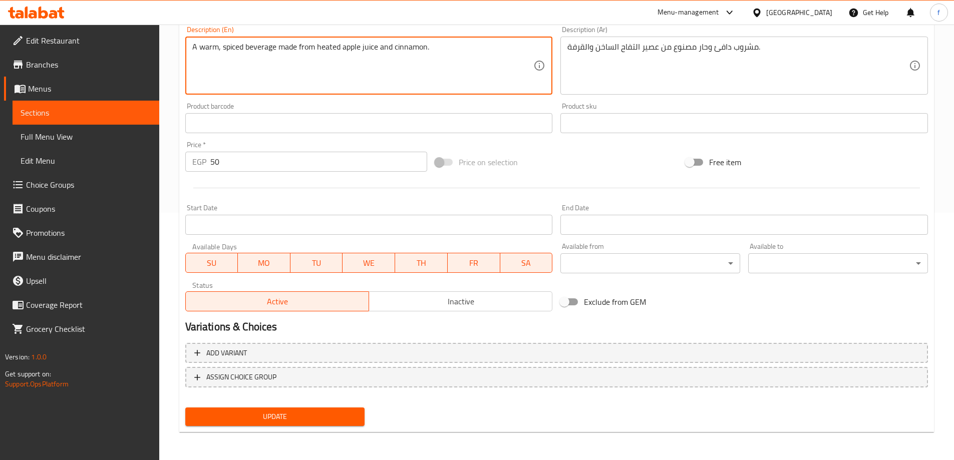
type textarea "A warm, spiced beverage made from heated apple juice and cinnamon."
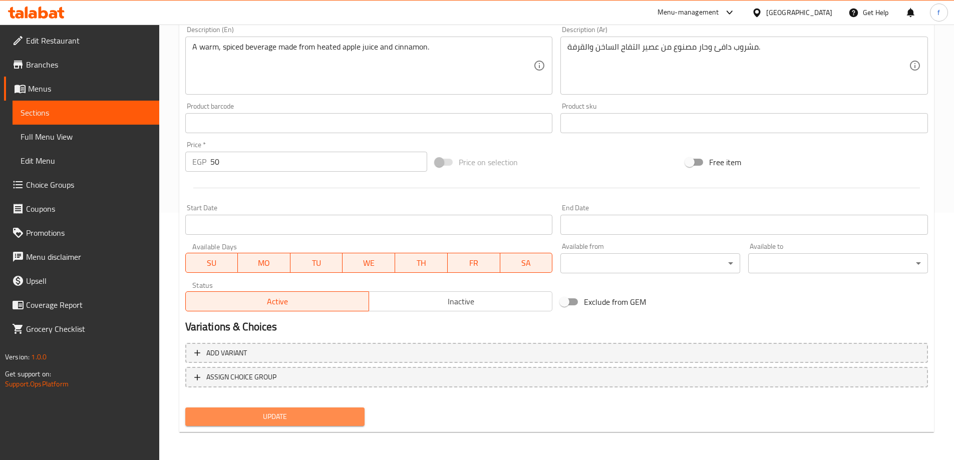
click at [336, 411] on span "Update" at bounding box center [275, 417] width 164 height 13
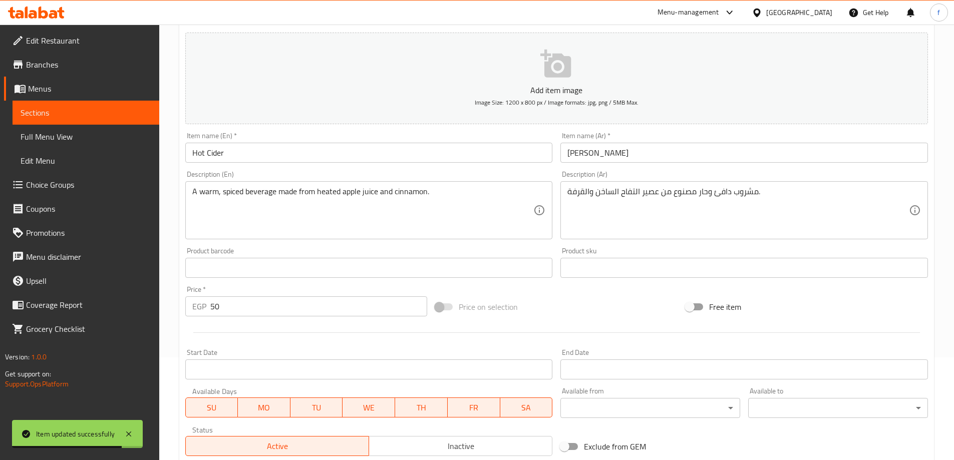
scroll to position [0, 0]
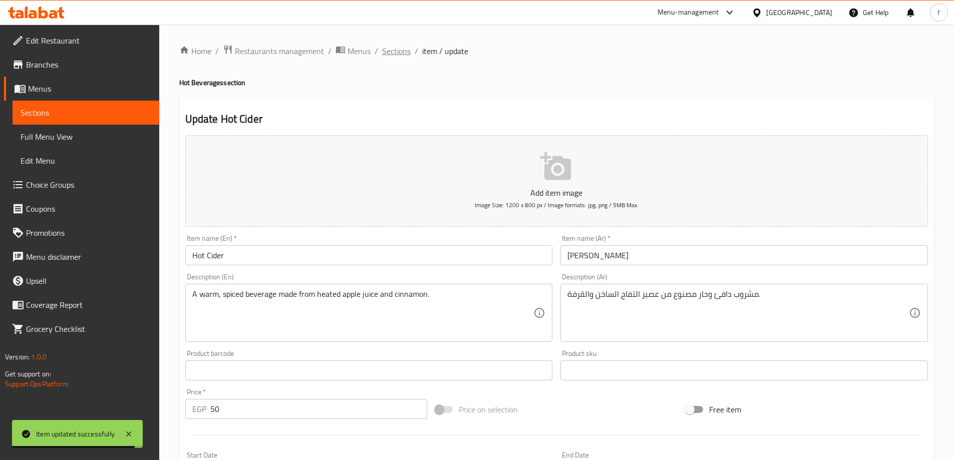
click at [392, 50] on span "Sections" at bounding box center [396, 51] width 29 height 12
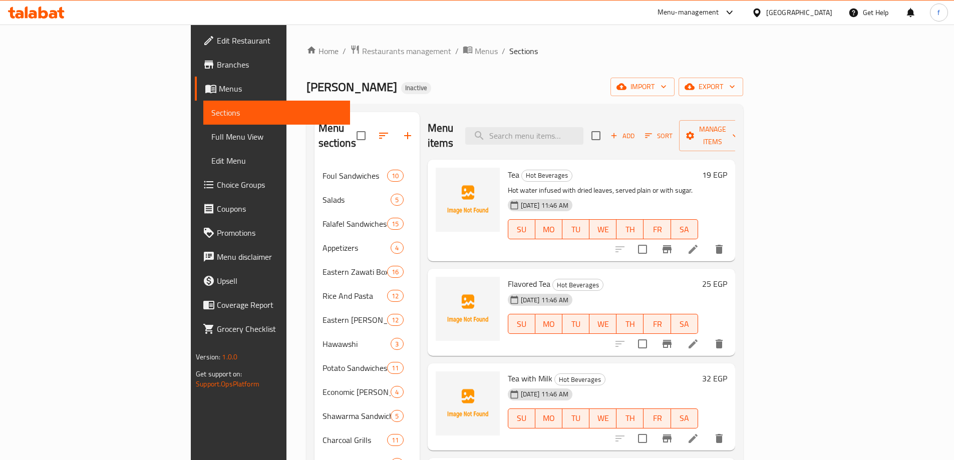
click at [590, 140] on div "Menu items Add Sort Manage items" at bounding box center [581, 136] width 307 height 48
click at [583, 129] on input "search" at bounding box center [524, 136] width 118 height 18
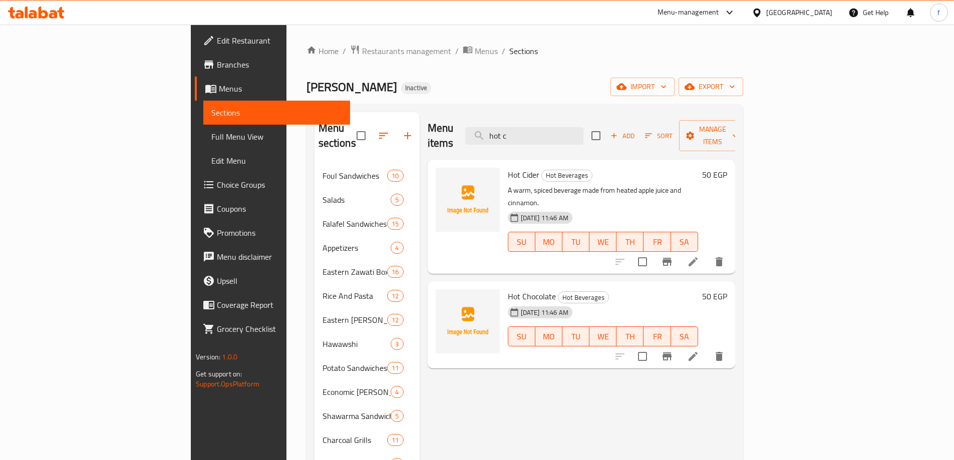
type input "hot c"
click at [699, 350] on icon at bounding box center [693, 356] width 12 height 12
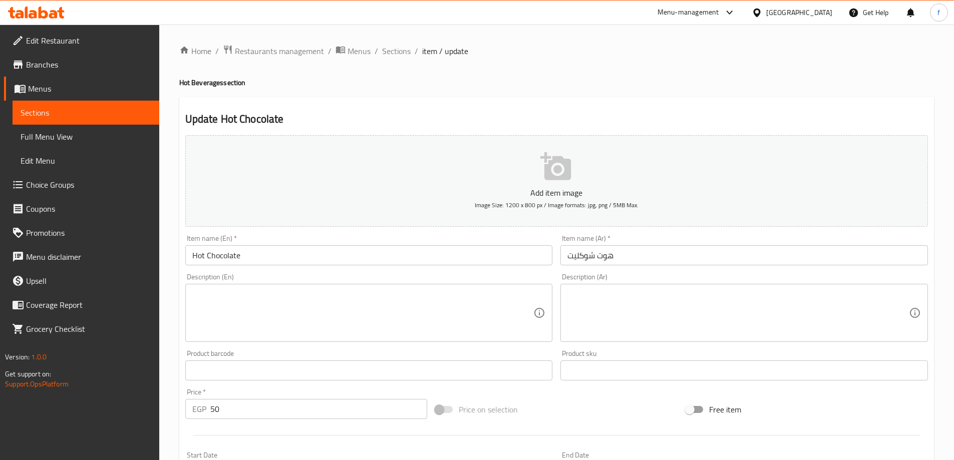
click at [337, 296] on textarea at bounding box center [362, 313] width 341 height 48
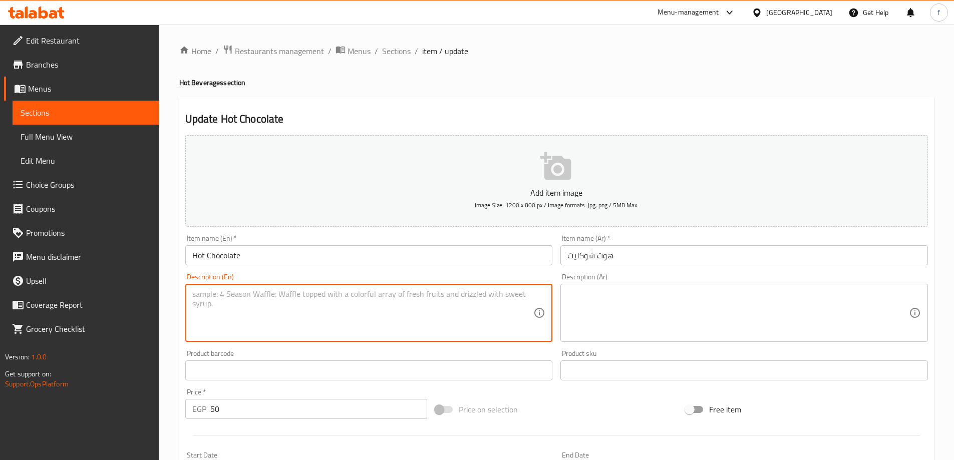
paste textarea "A warm, sweet drink made from cocoa powder, milk, and white sugar."
type textarea "A warm, sweet drink made from cocoa powder, milk, and white sugar."
click at [695, 311] on textarea at bounding box center [737, 313] width 341 height 48
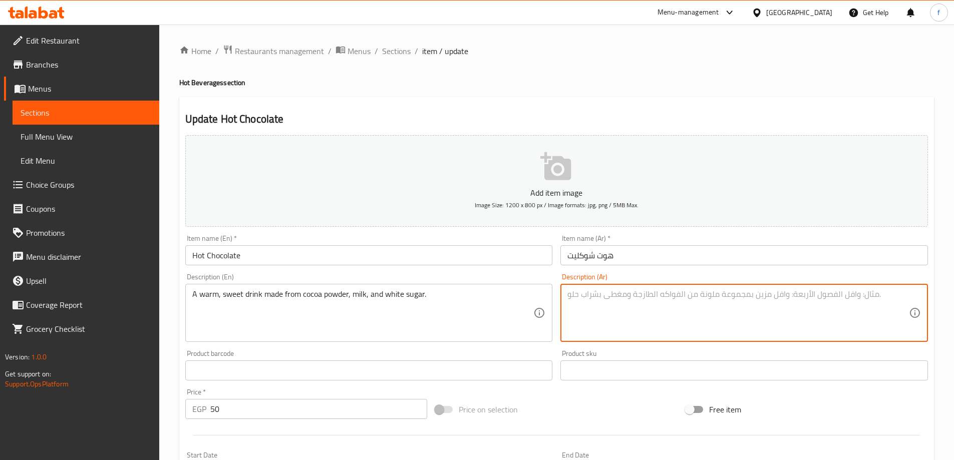
paste textarea "مشروب دافئ وحلو مصنوع من مسحوق الكاكاو والحليب والسكر الأبيض."
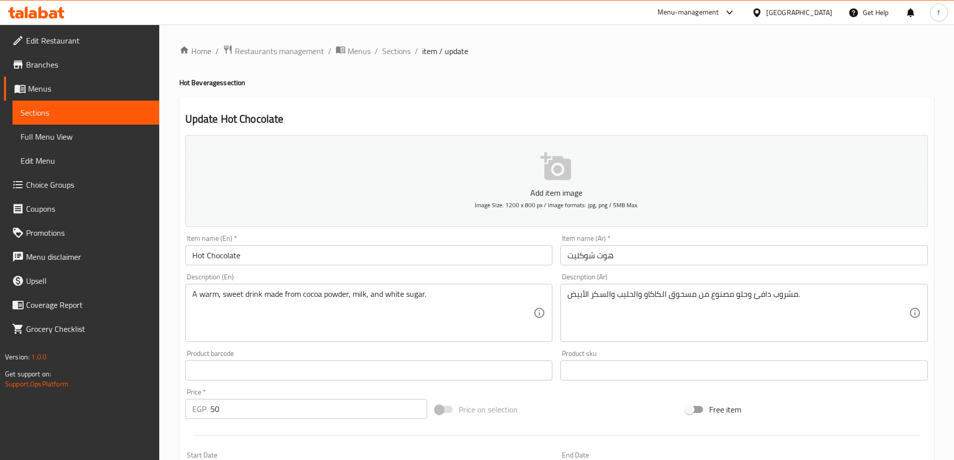
click at [673, 298] on textarea "مشروب دافئ وحلو مصنوع من مسحوق الكاكاو والحليب والسكر الأبيض." at bounding box center [737, 313] width 341 height 48
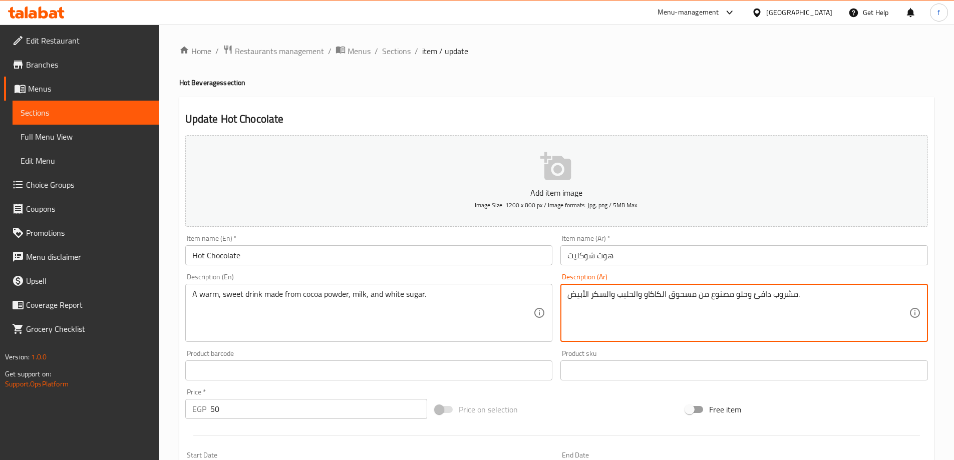
click at [673, 298] on textarea "مشروب دافئ وحلو مصنوع من مسحوق الكاكاو والحليب والسكر الأبيض." at bounding box center [737, 313] width 341 height 48
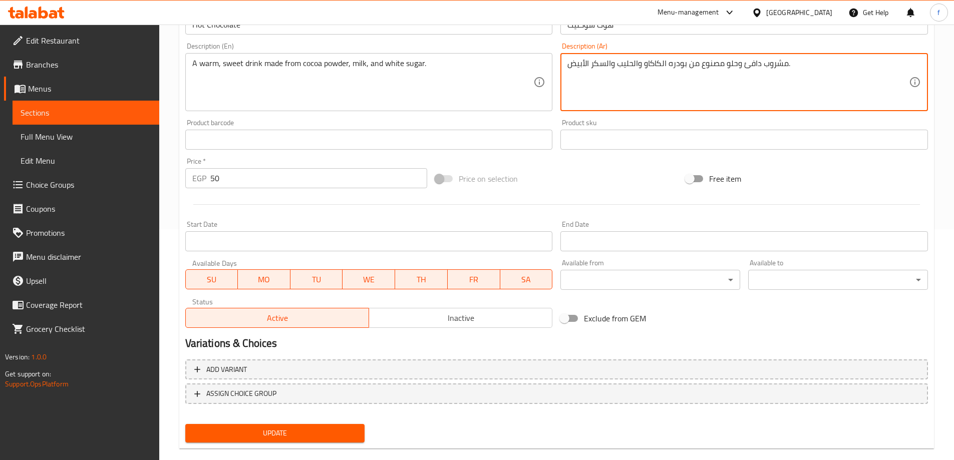
scroll to position [247, 0]
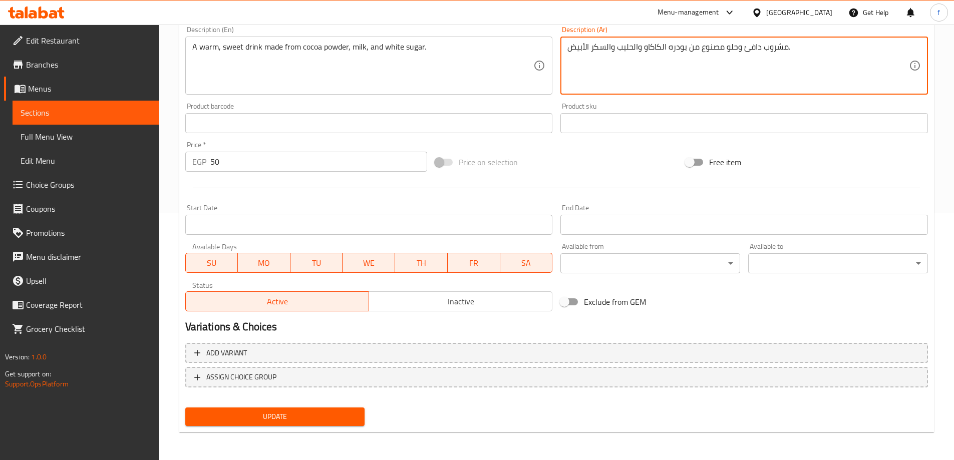
type textarea "مشروب دافئ وحلو مصنوع من بودره الكاكاو والحليب والسكر الأبيض."
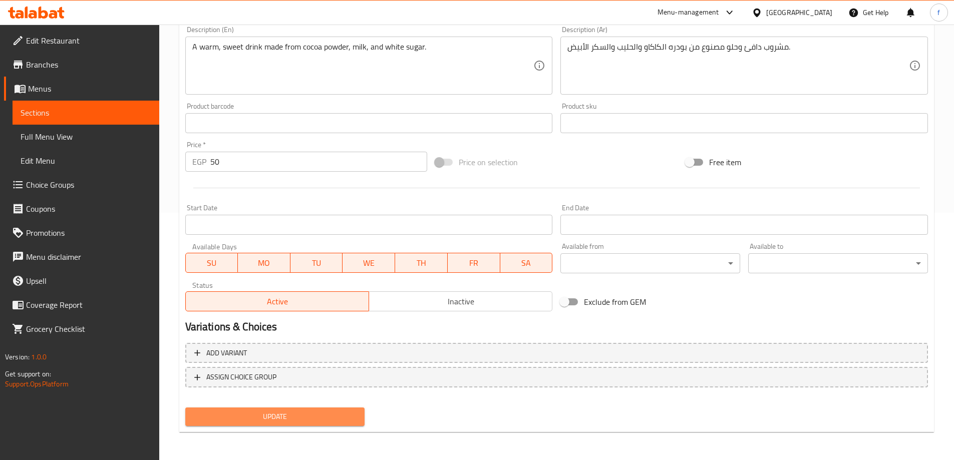
click at [311, 414] on span "Update" at bounding box center [275, 417] width 164 height 13
click at [348, 421] on span "Update" at bounding box center [275, 417] width 164 height 13
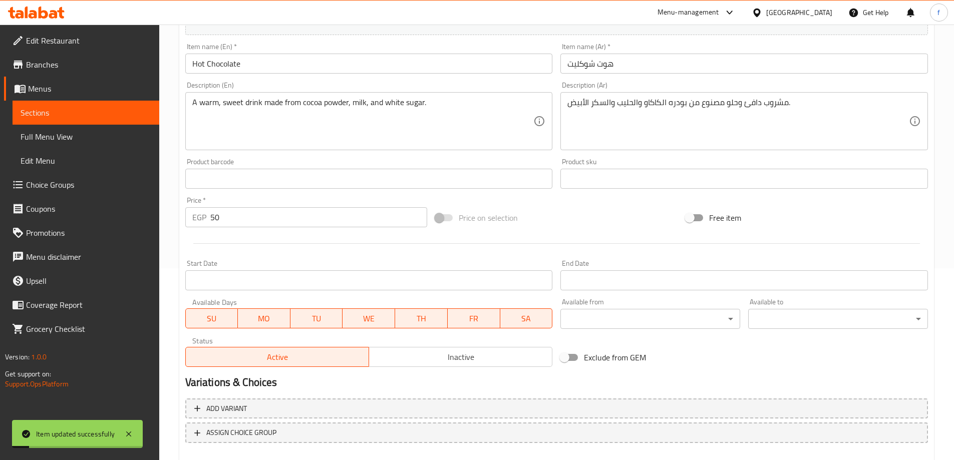
scroll to position [0, 0]
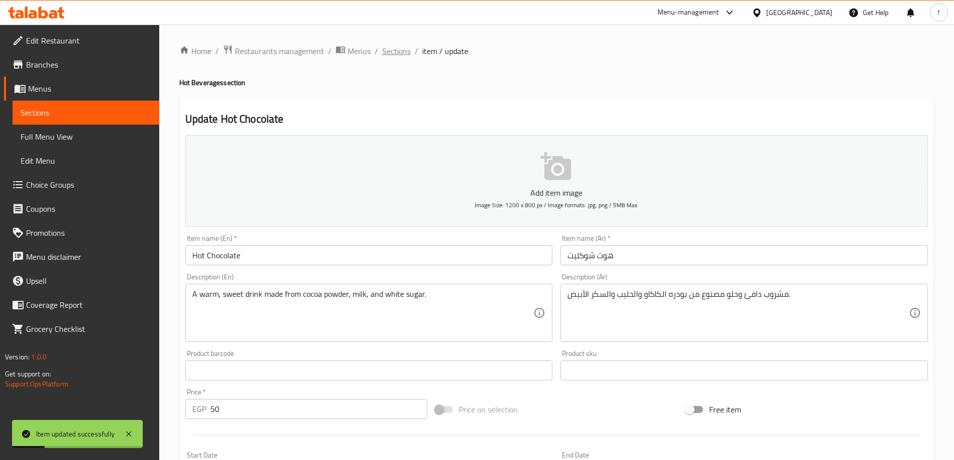
click at [392, 52] on span "Sections" at bounding box center [396, 51] width 29 height 12
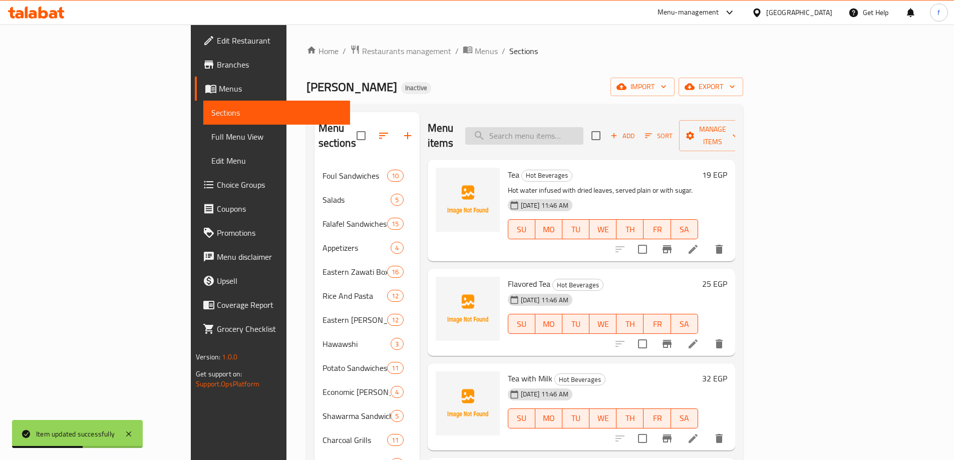
click at [583, 129] on input "search" at bounding box center [524, 136] width 118 height 18
click at [699, 338] on icon at bounding box center [693, 344] width 12 height 12
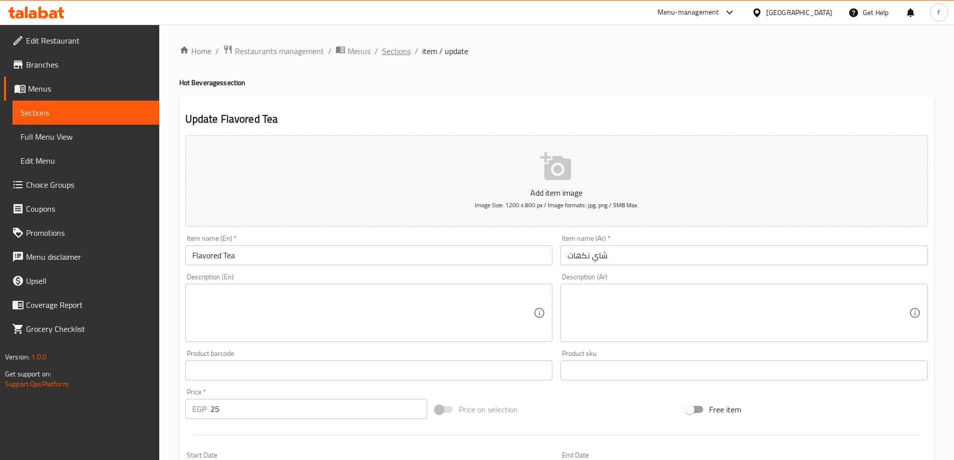
click at [400, 53] on span "Sections" at bounding box center [396, 51] width 29 height 12
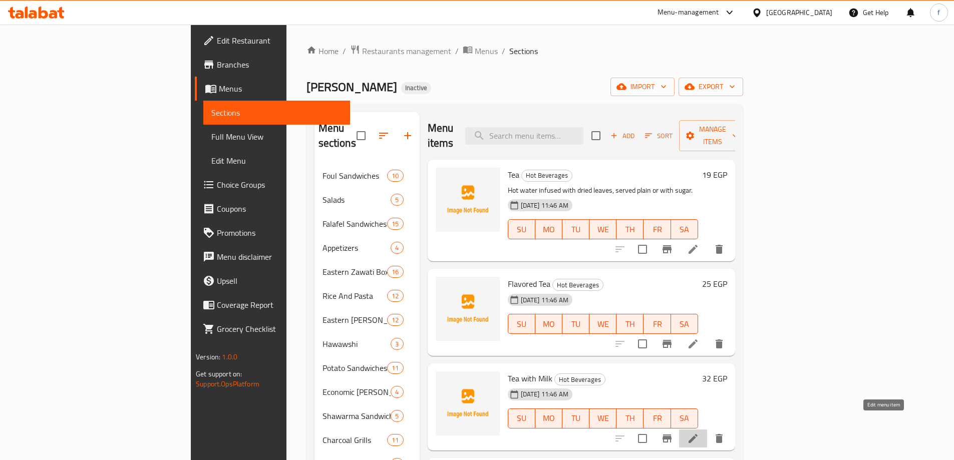
click at [699, 433] on icon at bounding box center [693, 439] width 12 height 12
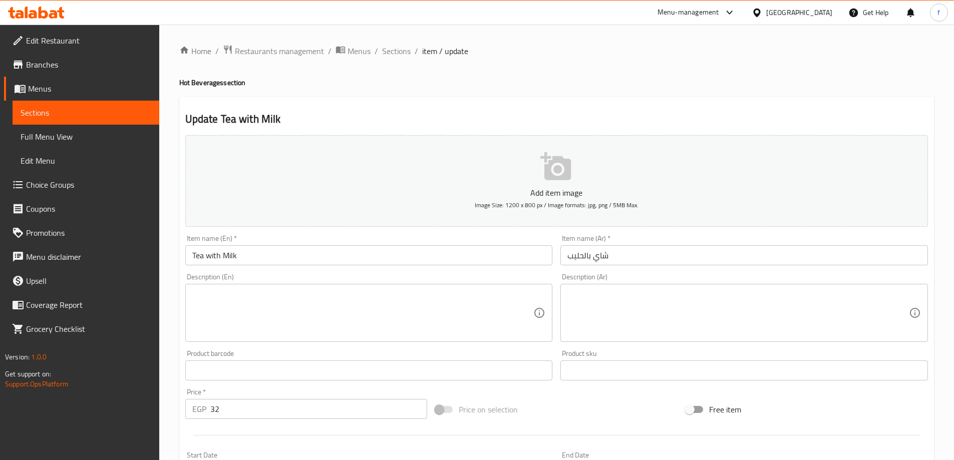
click at [268, 293] on textarea at bounding box center [362, 313] width 341 height 48
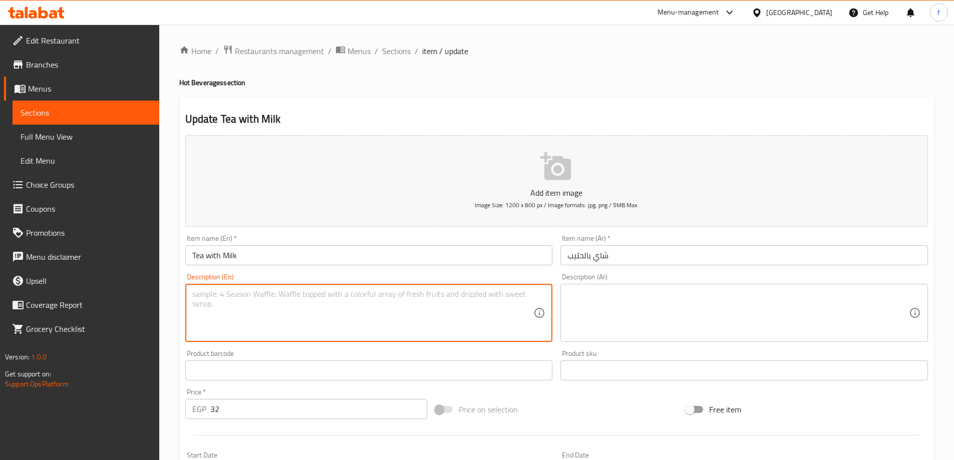
paste textarea "A hot beverage made with black tea, hot water, and fresh milk."
click at [284, 295] on textarea "A hot beverage made with black tea, hot water, and fresh milk." at bounding box center [362, 313] width 341 height 48
type textarea "A hot beverage made with black tea, hot water, and fresh milk."
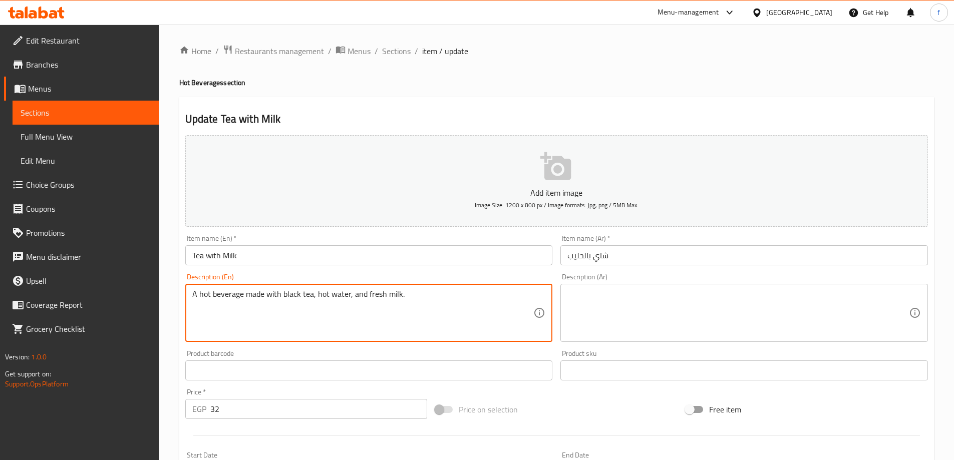
click at [605, 305] on textarea at bounding box center [737, 313] width 341 height 48
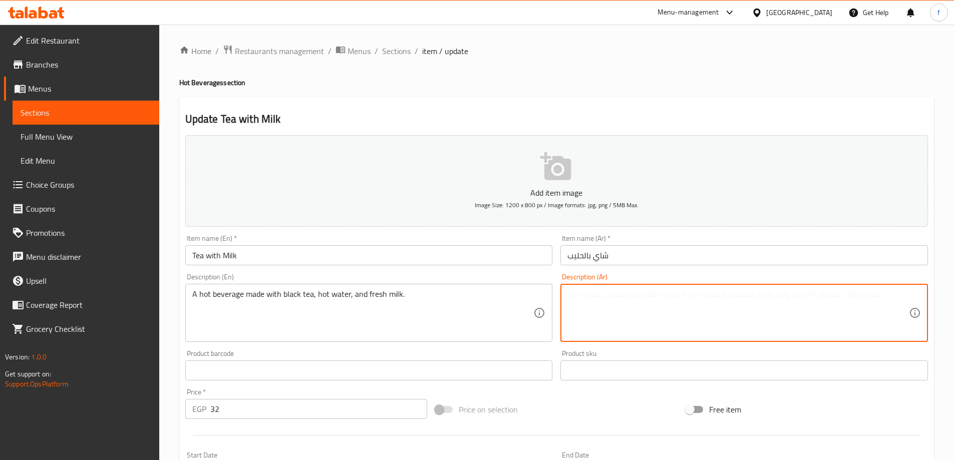
paste textarea "مشروب ساخن مصنوع من الشاي الأسود والماء الساخن والحليب الطازج."
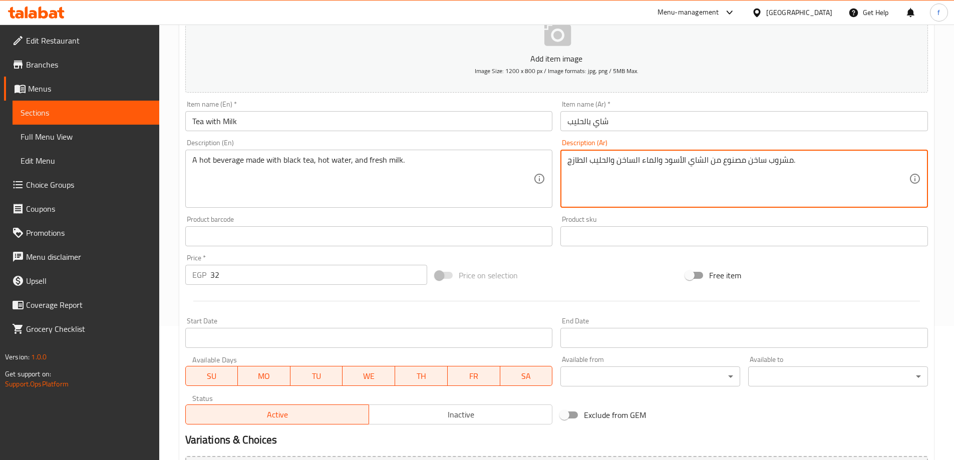
scroll to position [247, 0]
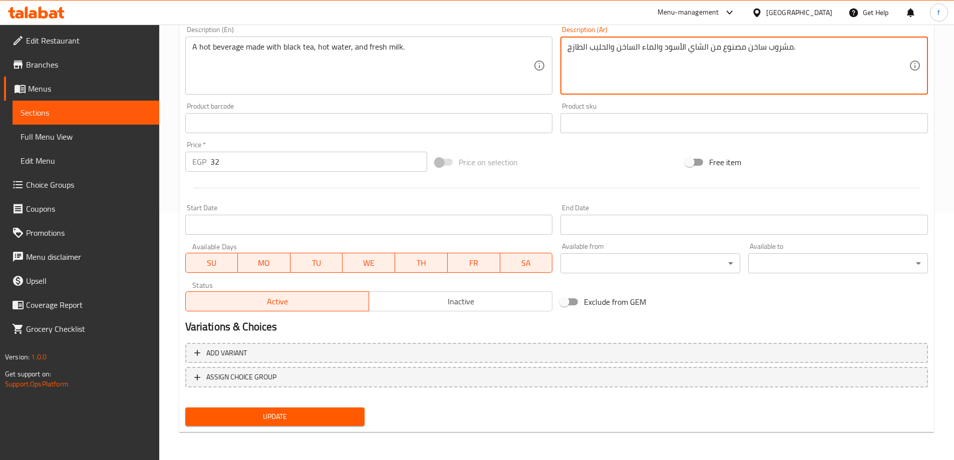
type textarea "مشروب ساخن مصنوع من الشاي الأسود والماء الساخن والحليب الطازج."
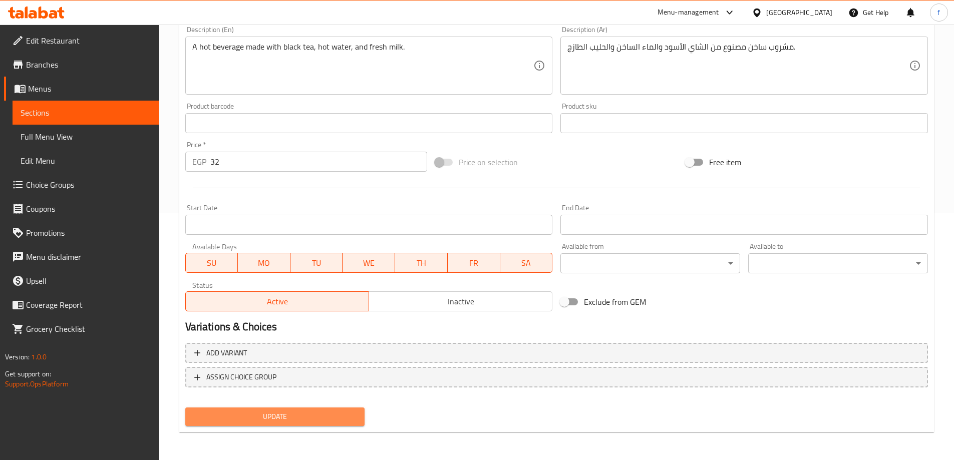
drag, startPoint x: 324, startPoint y: 413, endPoint x: 309, endPoint y: 404, distance: 17.9
click at [324, 414] on span "Update" at bounding box center [275, 417] width 164 height 13
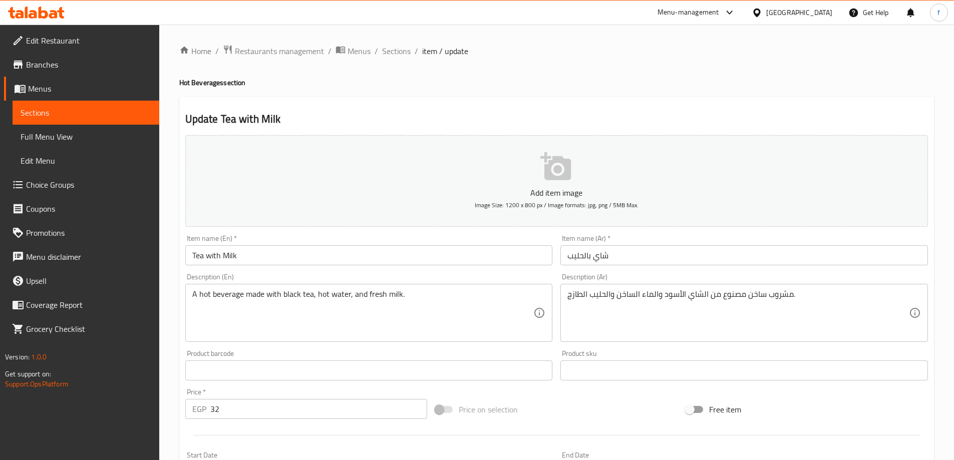
click at [382, 182] on button "Add item image Image Size: 1200 x 800 px / Image formats: jpg, png / 5MB Max." at bounding box center [556, 181] width 742 height 92
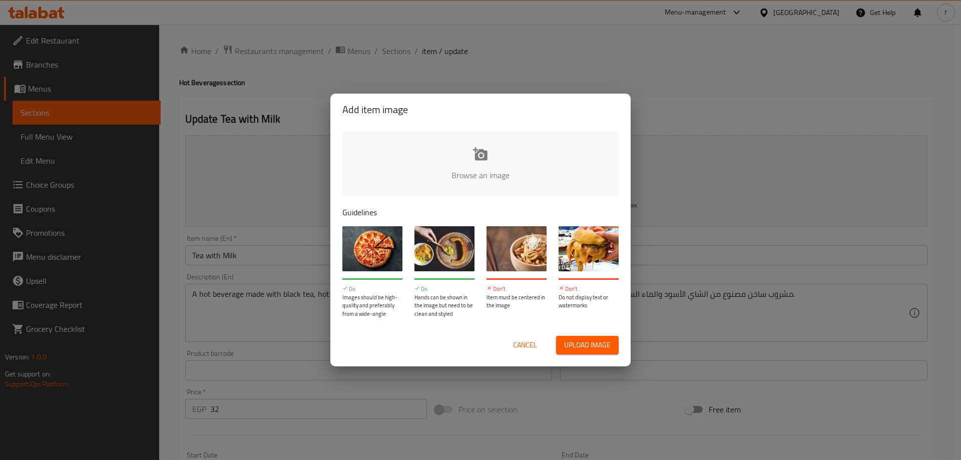
drag, startPoint x: 530, startPoint y: 352, endPoint x: 525, endPoint y: 344, distance: 9.4
click at [530, 352] on button "Cancel" at bounding box center [525, 345] width 32 height 19
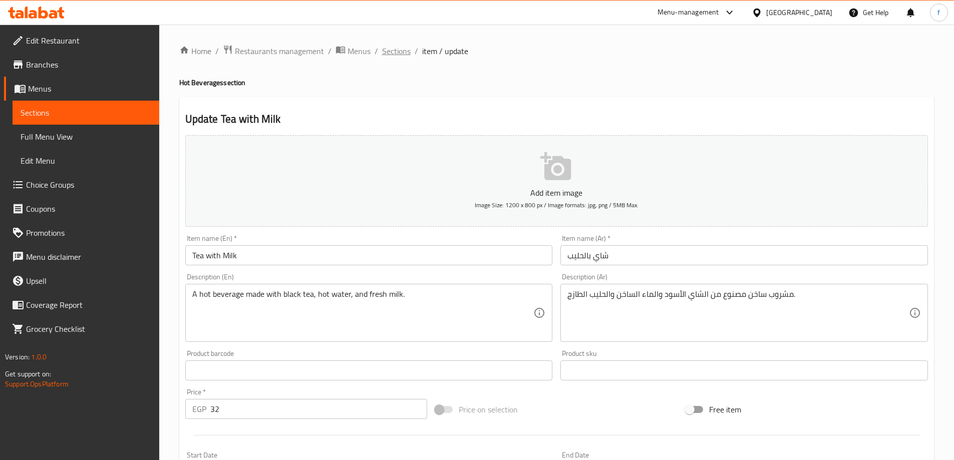
click at [396, 50] on span "Sections" at bounding box center [396, 51] width 29 height 12
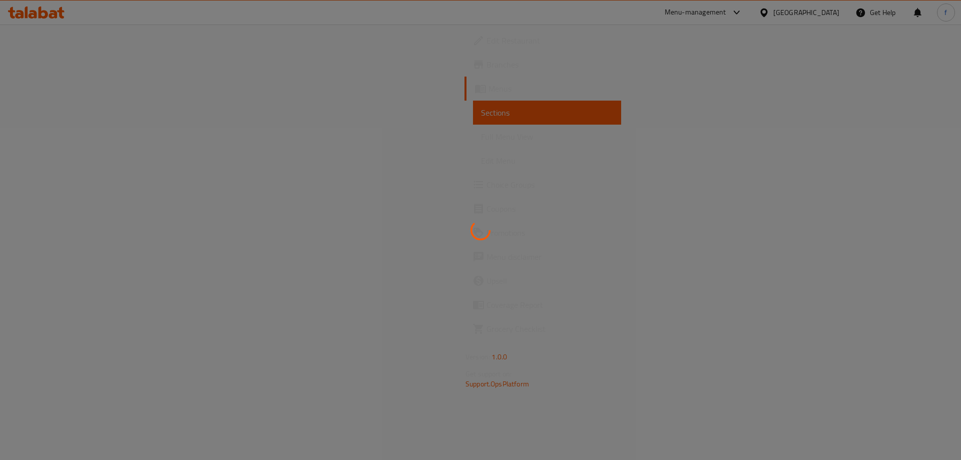
click at [62, 134] on div at bounding box center [480, 230] width 961 height 460
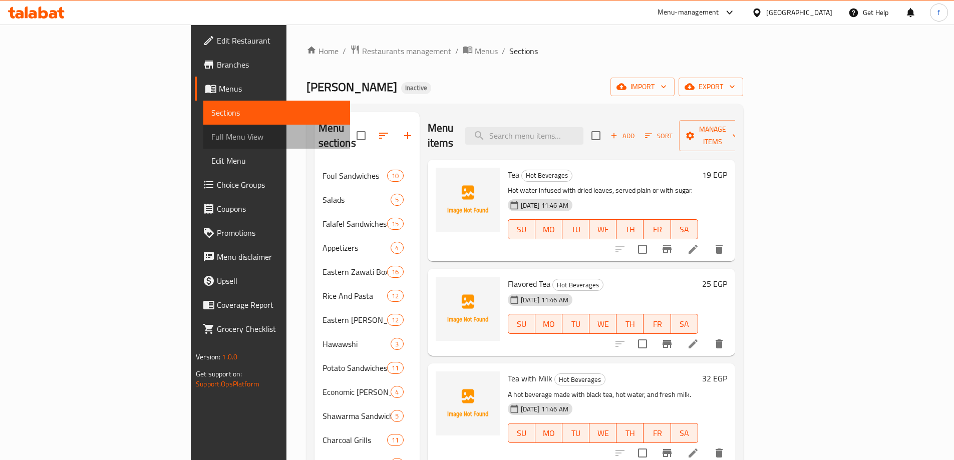
click at [211, 140] on span "Full Menu View" at bounding box center [276, 137] width 131 height 12
click at [211, 135] on span "Full Menu View" at bounding box center [276, 137] width 131 height 12
click at [211, 136] on span "Full Menu View" at bounding box center [276, 137] width 131 height 12
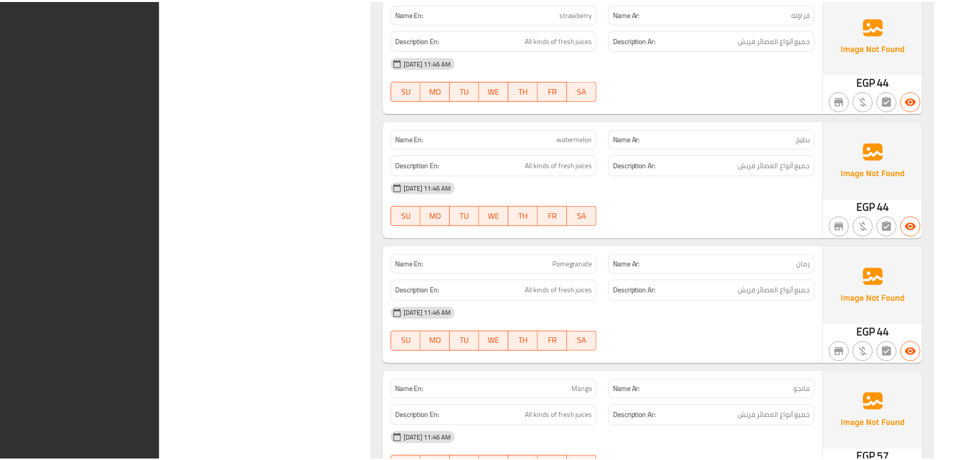
scroll to position [37021, 0]
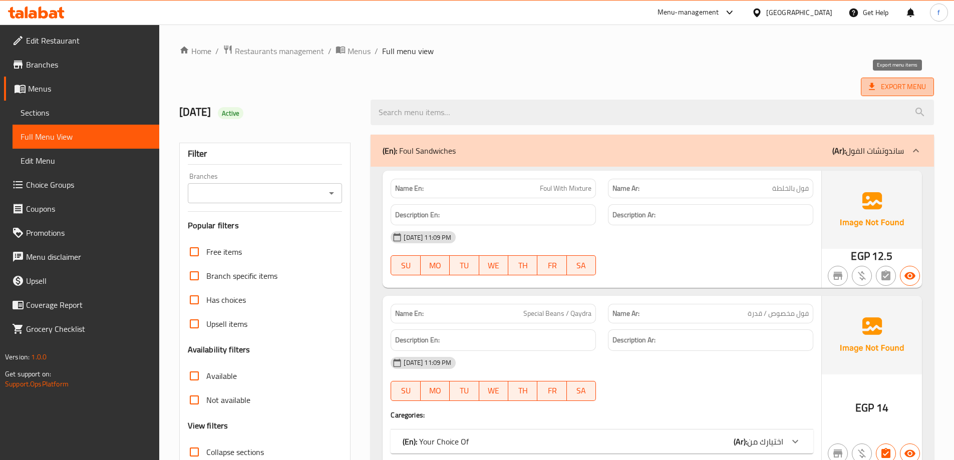
click at [875, 95] on span "Export Menu" at bounding box center [897, 87] width 73 height 19
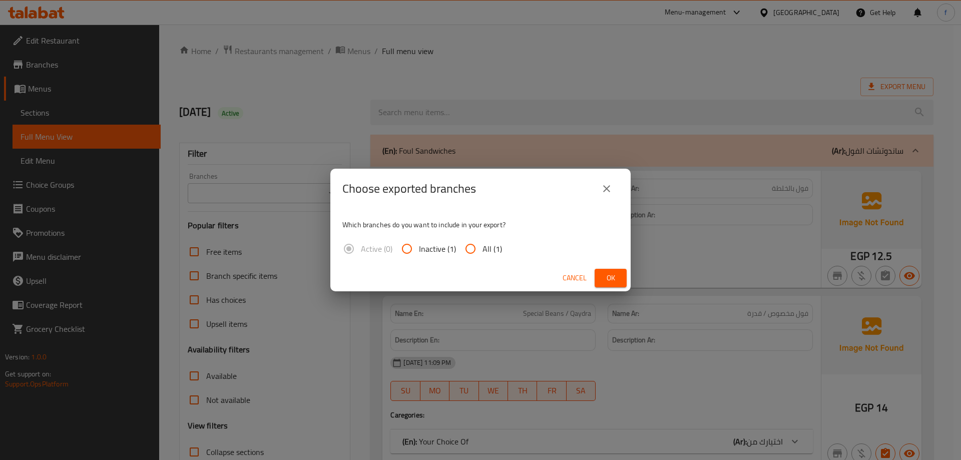
click at [466, 247] on input "All (1)" at bounding box center [471, 249] width 24 height 24
radio input "true"
click at [616, 281] on span "Ok" at bounding box center [611, 278] width 16 height 13
